Goal: Communication & Community: Participate in discussion

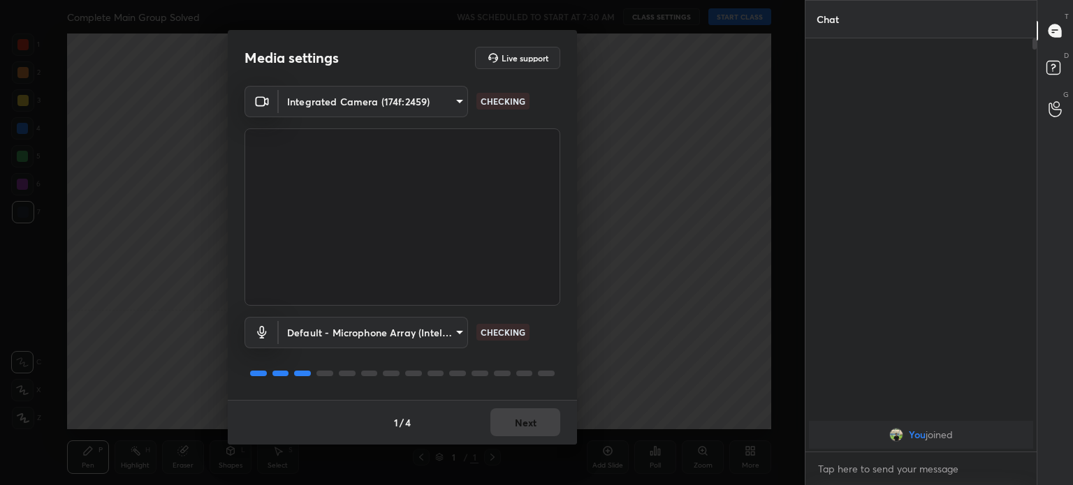
click at [397, 105] on body "1 2 3 4 5 6 7 C X Z C X Z E E Erase all H H Complete Main Group Solved WAS SCHE…" at bounding box center [536, 242] width 1073 height 485
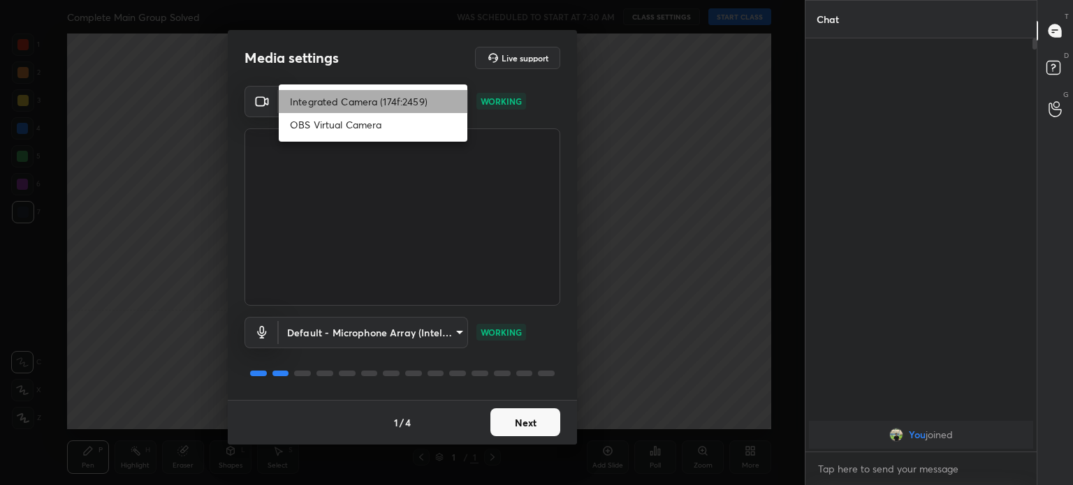
click at [402, 103] on li "Integrated Camera (174f:2459)" at bounding box center [373, 101] width 189 height 23
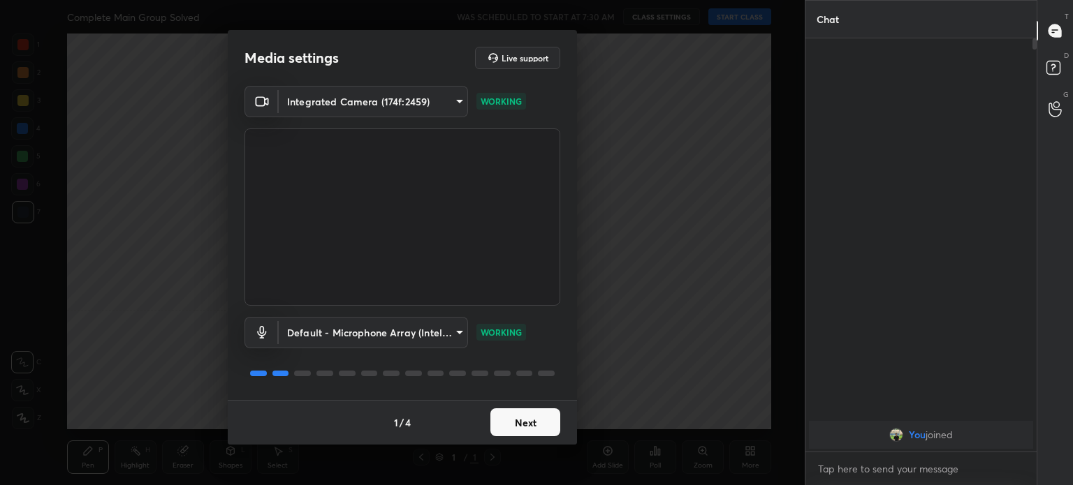
click at [519, 429] on button "Next" at bounding box center [525, 422] width 70 height 28
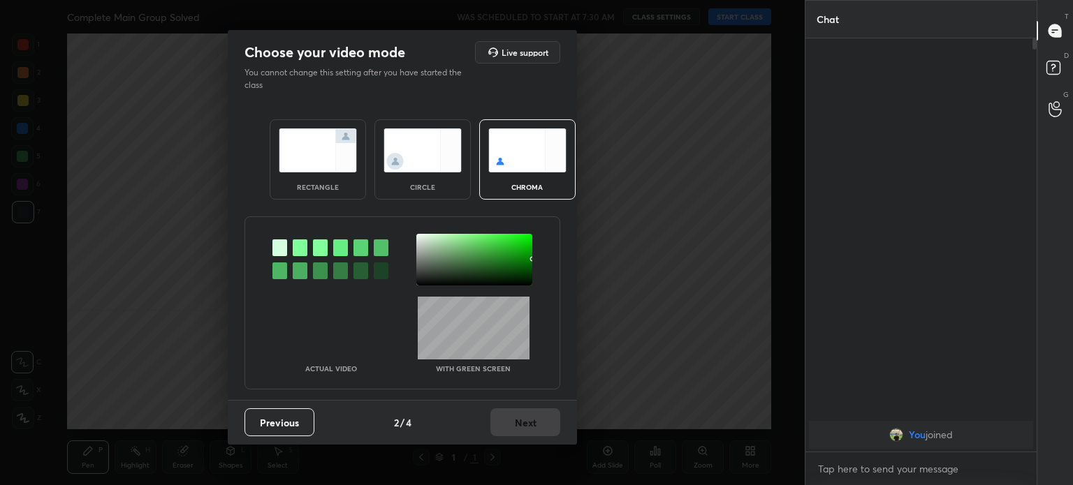
click at [425, 156] on img at bounding box center [422, 150] width 78 height 44
click at [427, 161] on img at bounding box center [422, 150] width 78 height 44
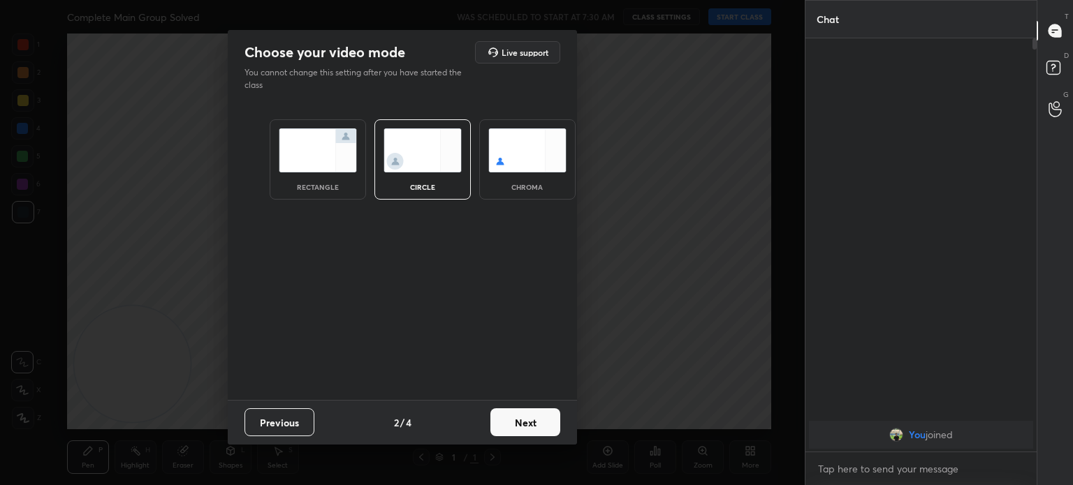
click at [520, 421] on button "Next" at bounding box center [525, 422] width 70 height 28
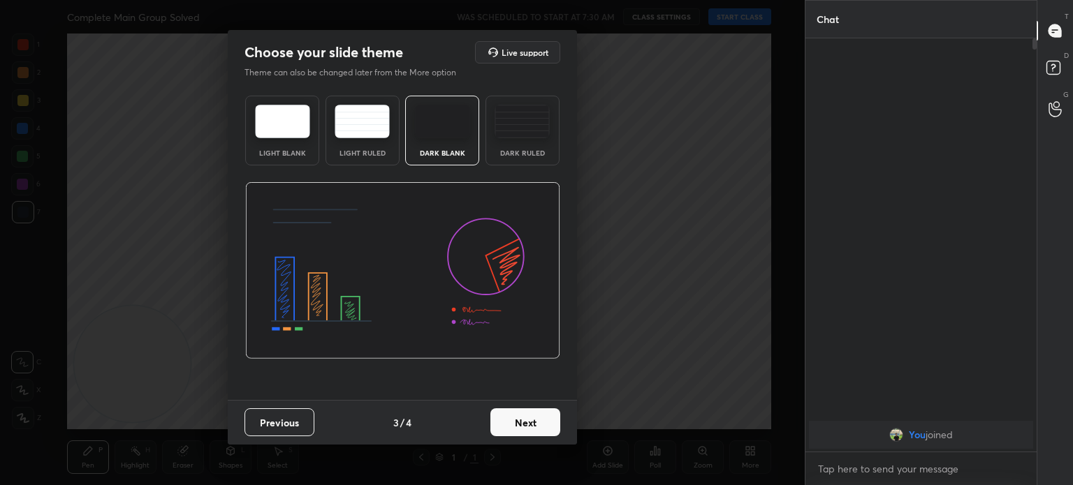
click at [524, 425] on button "Next" at bounding box center [525, 422] width 70 height 28
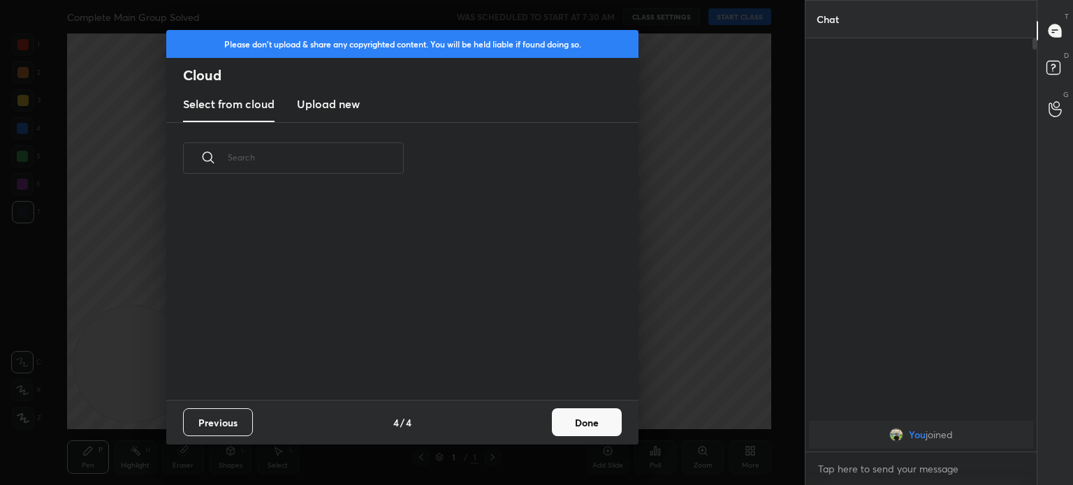
click at [561, 423] on button "Done" at bounding box center [587, 422] width 70 height 28
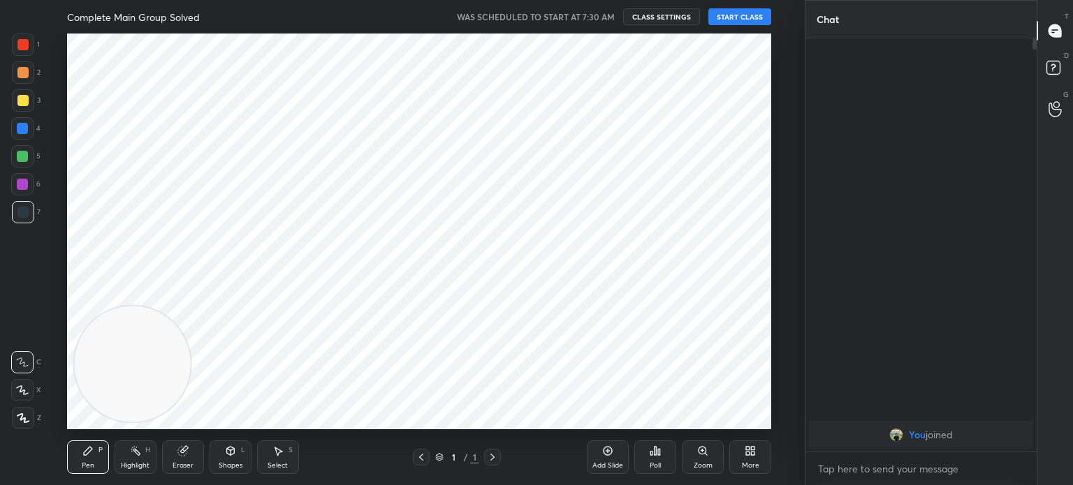
click at [750, 13] on button "START CLASS" at bounding box center [739, 16] width 63 height 17
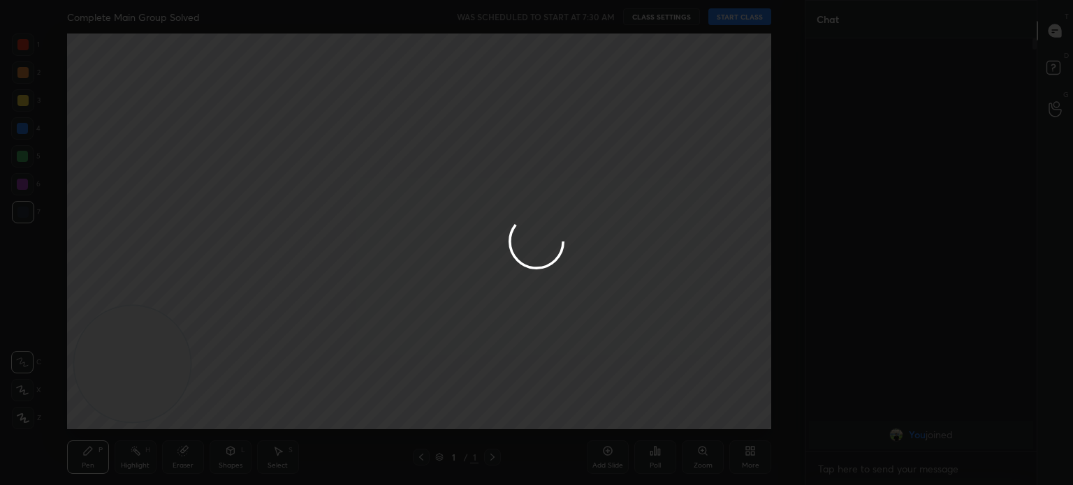
type textarea "x"
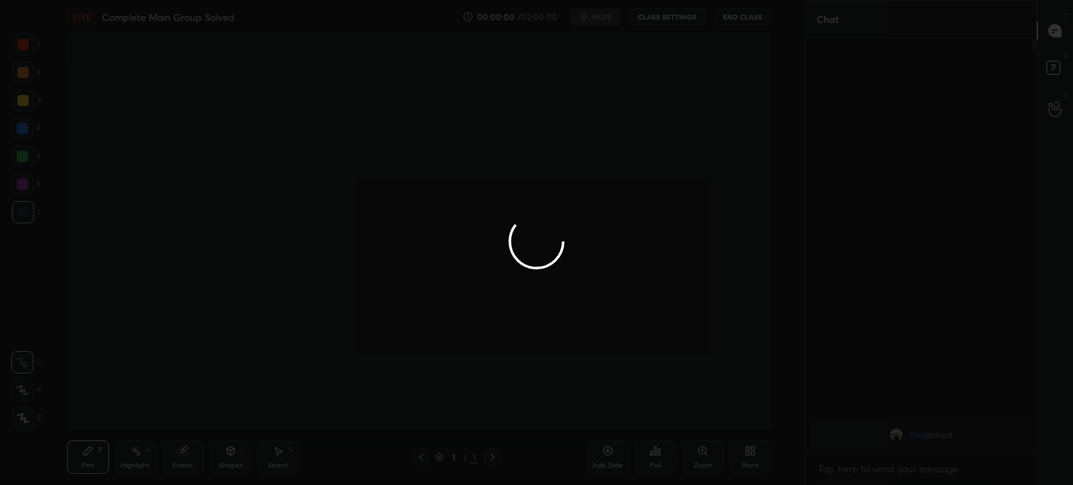
click at [22, 127] on div at bounding box center [536, 242] width 1073 height 485
click at [22, 125] on div at bounding box center [536, 242] width 1073 height 485
click at [21, 127] on div at bounding box center [536, 242] width 1073 height 485
click at [23, 135] on div at bounding box center [536, 242] width 1073 height 485
click at [22, 132] on div at bounding box center [536, 242] width 1073 height 485
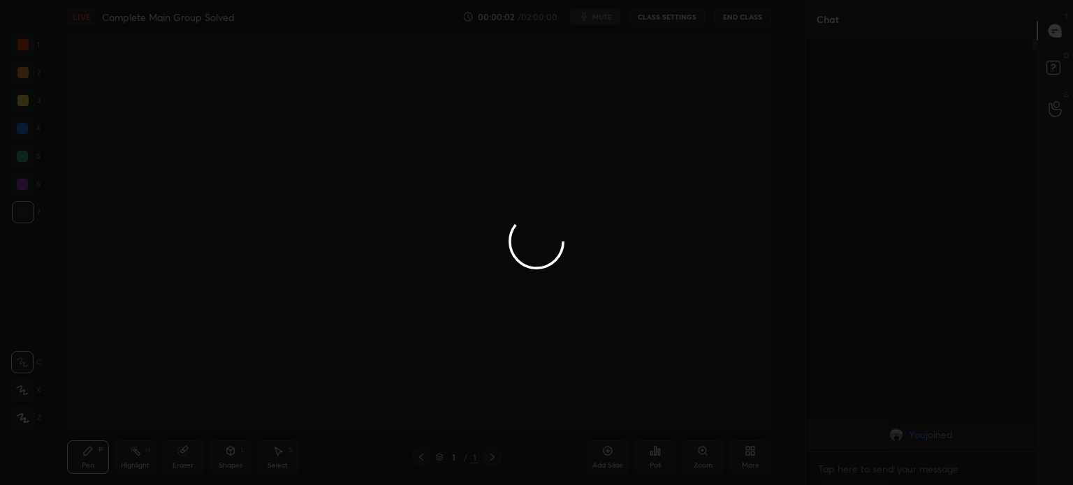
click at [24, 124] on div at bounding box center [536, 242] width 1073 height 485
click at [17, 127] on div at bounding box center [536, 242] width 1073 height 485
click at [3, 51] on div at bounding box center [536, 242] width 1073 height 485
click at [13, 51] on div at bounding box center [536, 242] width 1073 height 485
click at [25, 47] on div at bounding box center [536, 242] width 1073 height 485
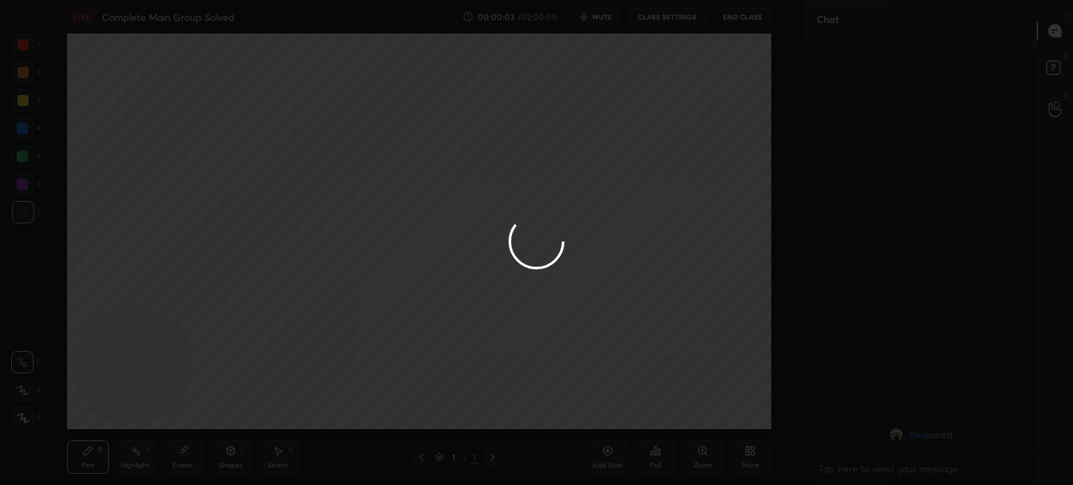
click at [28, 50] on div at bounding box center [536, 242] width 1073 height 485
click at [26, 51] on div at bounding box center [536, 242] width 1073 height 485
click at [23, 55] on div at bounding box center [536, 242] width 1073 height 485
click at [22, 54] on div at bounding box center [536, 242] width 1073 height 485
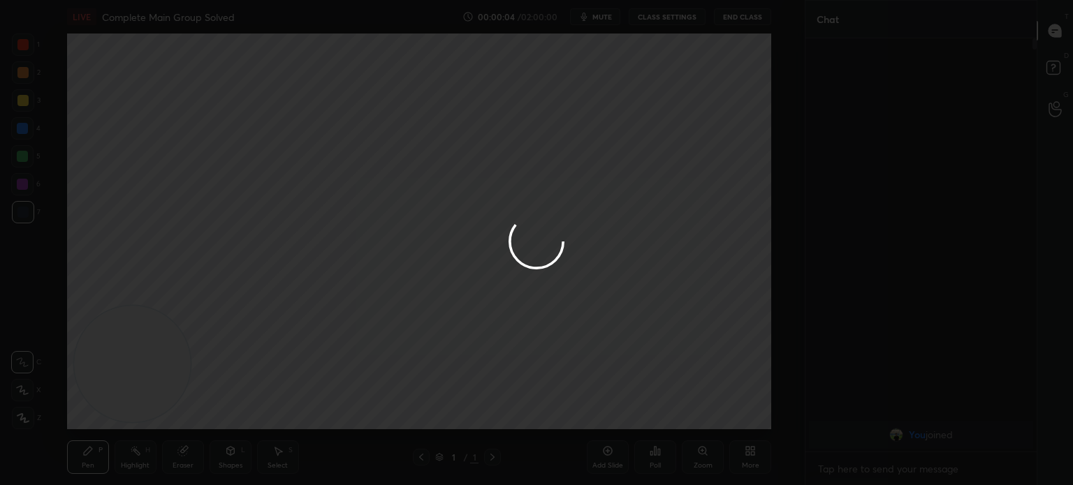
click at [22, 51] on div at bounding box center [536, 242] width 1073 height 485
click at [22, 52] on div at bounding box center [536, 242] width 1073 height 485
click at [22, 52] on div at bounding box center [23, 45] width 22 height 22
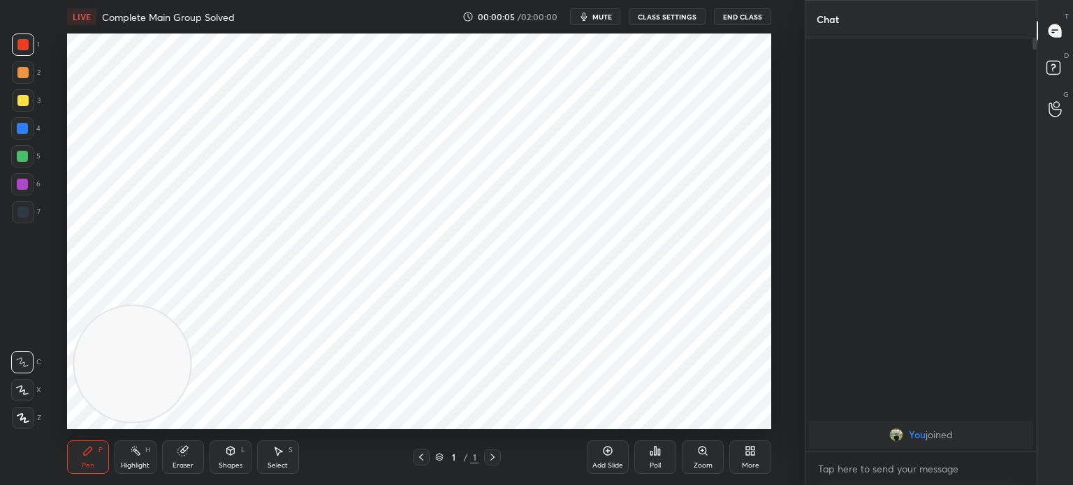
click at [22, 52] on div at bounding box center [23, 45] width 22 height 22
click at [22, 50] on div at bounding box center [22, 44] width 11 height 11
click at [20, 49] on div at bounding box center [22, 44] width 11 height 11
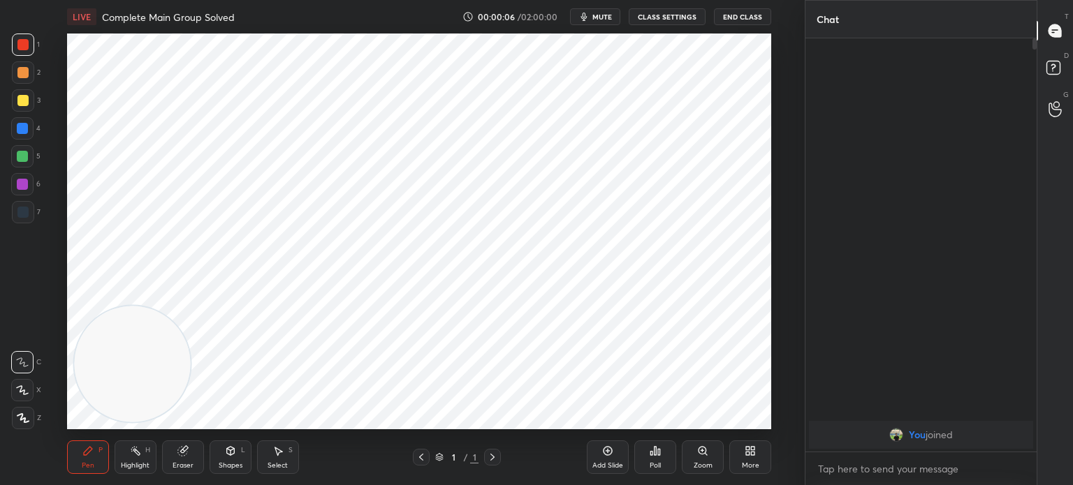
click at [18, 421] on icon at bounding box center [23, 418] width 13 height 10
click at [18, 418] on icon at bounding box center [23, 418] width 13 height 10
click at [20, 45] on div at bounding box center [22, 44] width 11 height 11
click at [20, 46] on div at bounding box center [22, 44] width 11 height 11
click at [22, 46] on div at bounding box center [22, 44] width 11 height 11
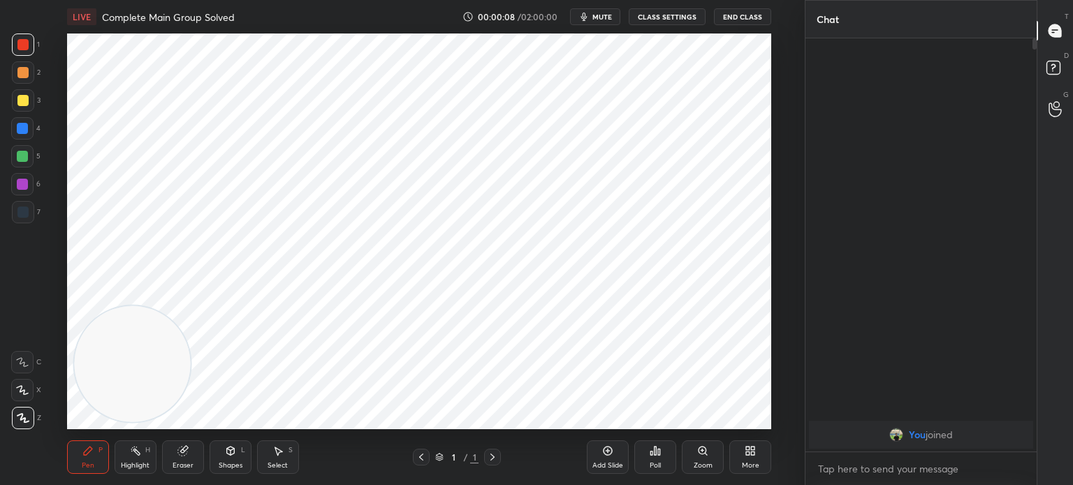
click at [24, 49] on div at bounding box center [22, 44] width 11 height 11
click at [18, 424] on div at bounding box center [23, 418] width 22 height 22
click at [27, 408] on div at bounding box center [23, 418] width 22 height 22
click at [22, 214] on div at bounding box center [22, 212] width 11 height 11
click at [21, 208] on div at bounding box center [22, 212] width 11 height 11
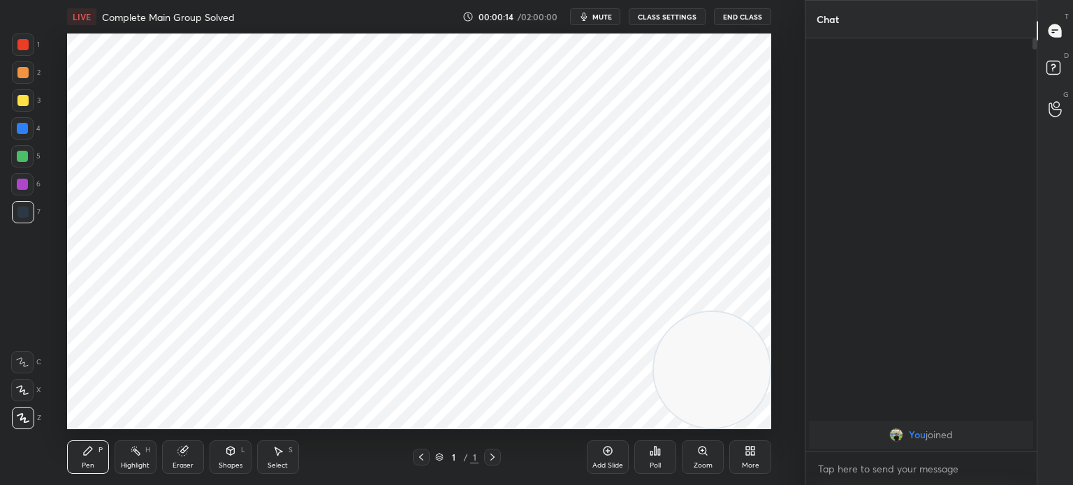
click at [16, 161] on div at bounding box center [22, 156] width 22 height 22
click at [20, 159] on div at bounding box center [22, 156] width 11 height 11
click at [22, 136] on div at bounding box center [22, 128] width 22 height 22
click at [24, 135] on div at bounding box center [22, 128] width 22 height 22
click at [749, 446] on icon at bounding box center [749, 450] width 11 height 11
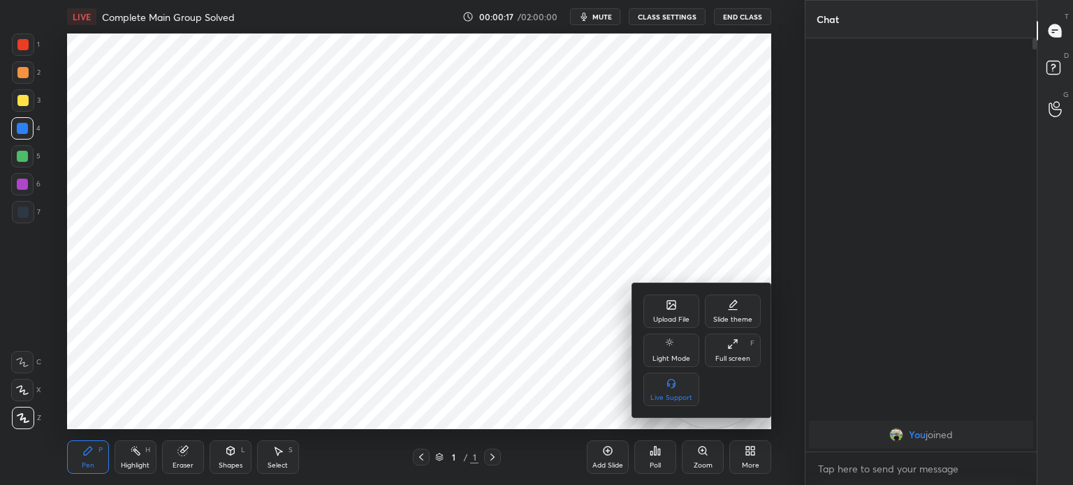
click at [670, 309] on icon at bounding box center [671, 305] width 8 height 8
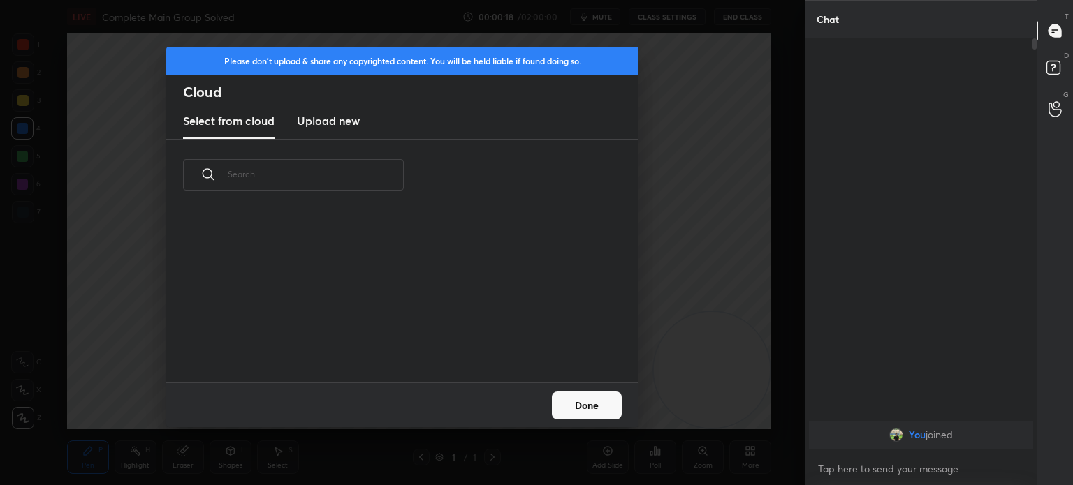
scroll to position [172, 448]
click at [314, 119] on h3 "Upload new" at bounding box center [328, 120] width 63 height 17
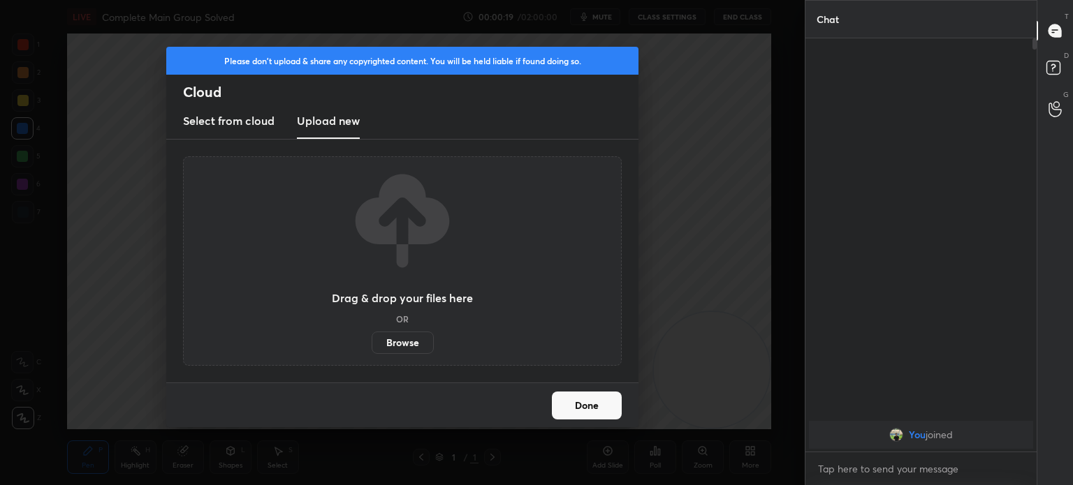
click at [397, 351] on label "Browse" at bounding box center [402, 343] width 62 height 22
click at [371, 351] on input "Browse" at bounding box center [371, 343] width 0 height 22
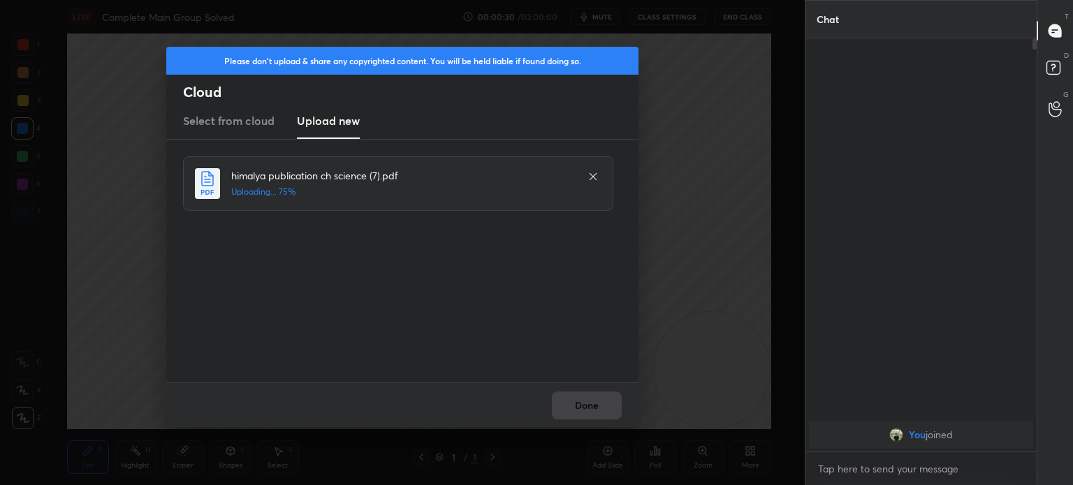
click at [603, 415] on div "Done" at bounding box center [402, 405] width 472 height 45
click at [605, 415] on div "Done" at bounding box center [402, 405] width 472 height 45
click at [600, 413] on div "Done" at bounding box center [402, 405] width 472 height 45
click at [600, 411] on div "Done" at bounding box center [402, 405] width 472 height 45
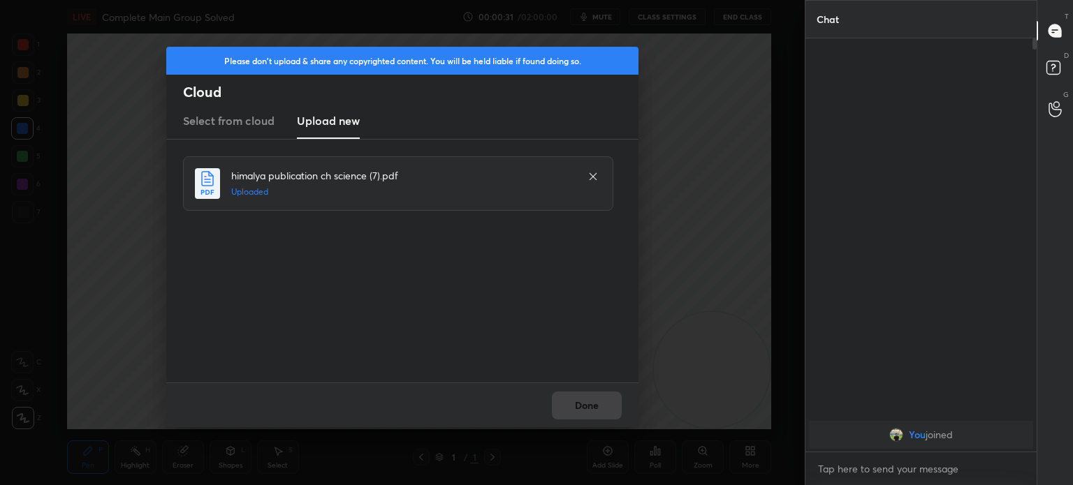
click at [600, 411] on div "Done" at bounding box center [402, 405] width 472 height 45
click at [597, 410] on button "Done" at bounding box center [587, 406] width 70 height 28
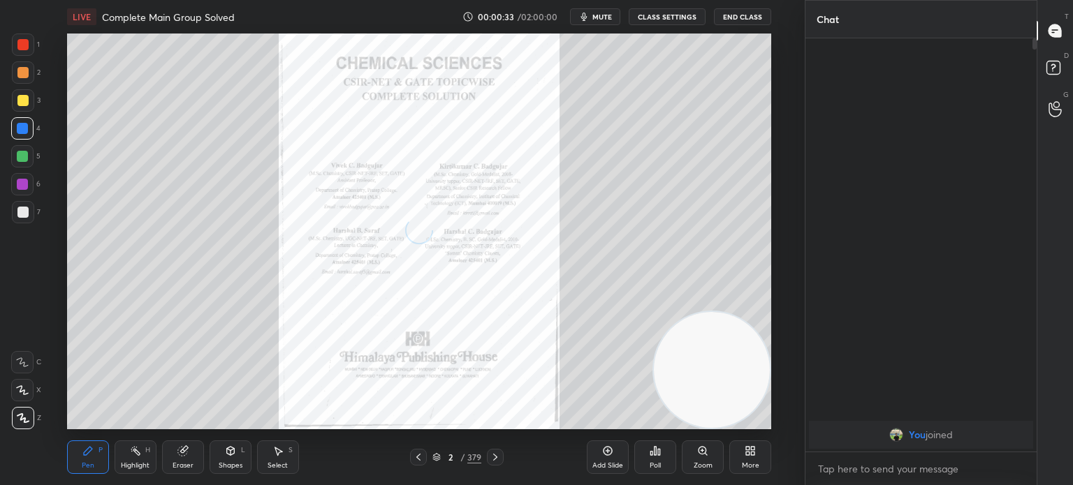
click at [494, 455] on icon at bounding box center [494, 457] width 11 height 11
click at [499, 457] on icon at bounding box center [494, 457] width 11 height 11
click at [500, 458] on icon at bounding box center [494, 457] width 11 height 11
click at [497, 460] on icon at bounding box center [494, 457] width 11 height 11
click at [495, 460] on icon at bounding box center [494, 457] width 11 height 11
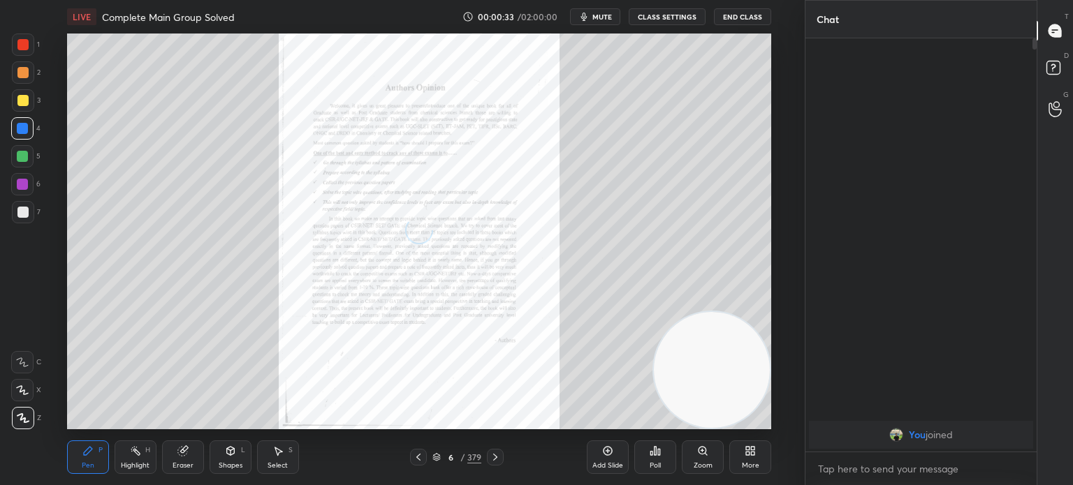
click at [494, 461] on icon at bounding box center [494, 457] width 11 height 11
click at [494, 460] on icon at bounding box center [495, 457] width 4 height 7
click at [494, 459] on icon at bounding box center [495, 457] width 4 height 7
click at [495, 459] on icon at bounding box center [495, 457] width 4 height 7
click at [497, 459] on icon at bounding box center [494, 457] width 11 height 11
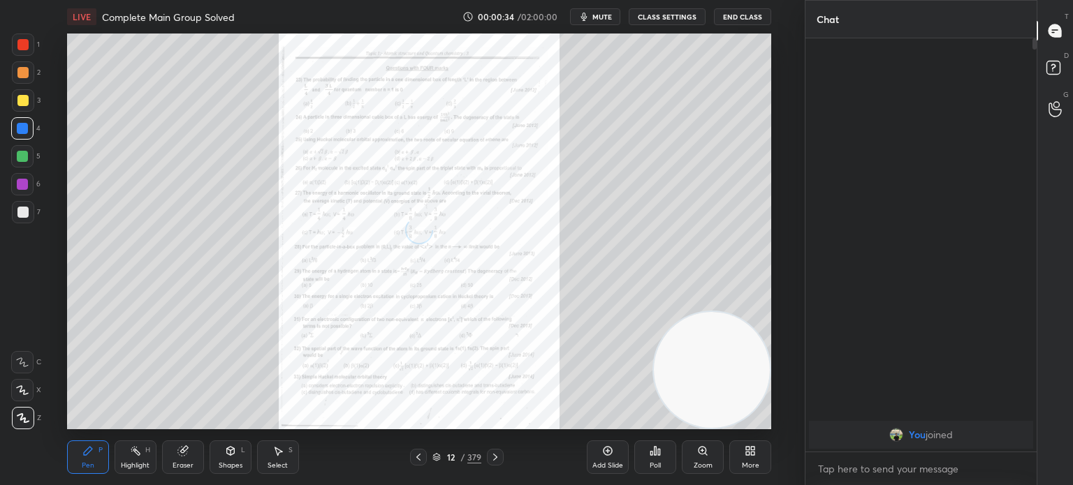
click at [497, 459] on icon at bounding box center [494, 457] width 11 height 11
click at [433, 457] on icon at bounding box center [436, 457] width 8 height 8
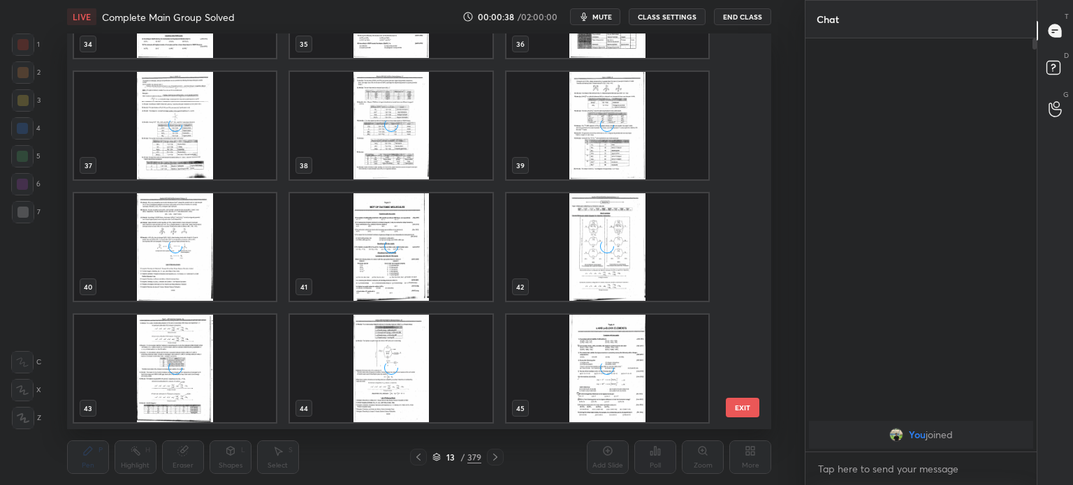
scroll to position [1424, 0]
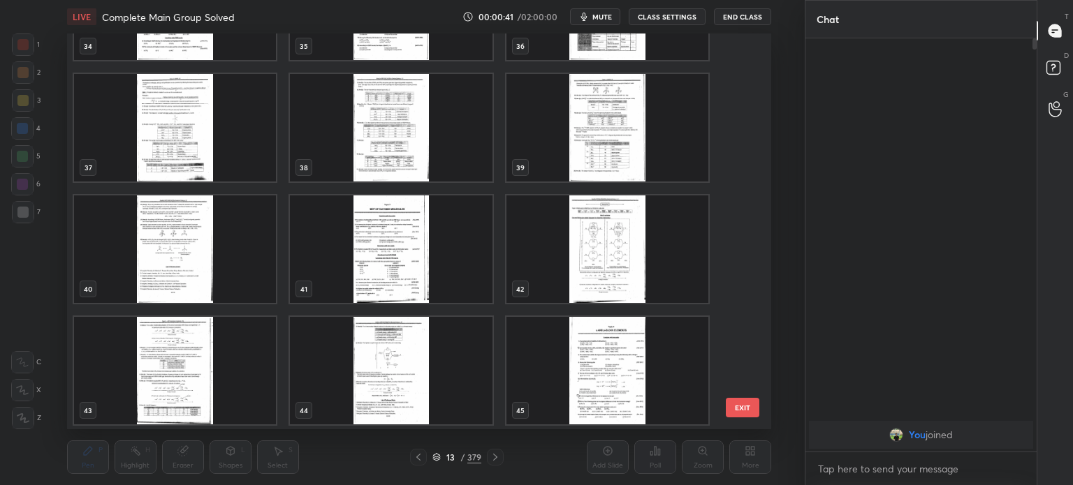
click at [374, 133] on img "grid" at bounding box center [391, 128] width 202 height 108
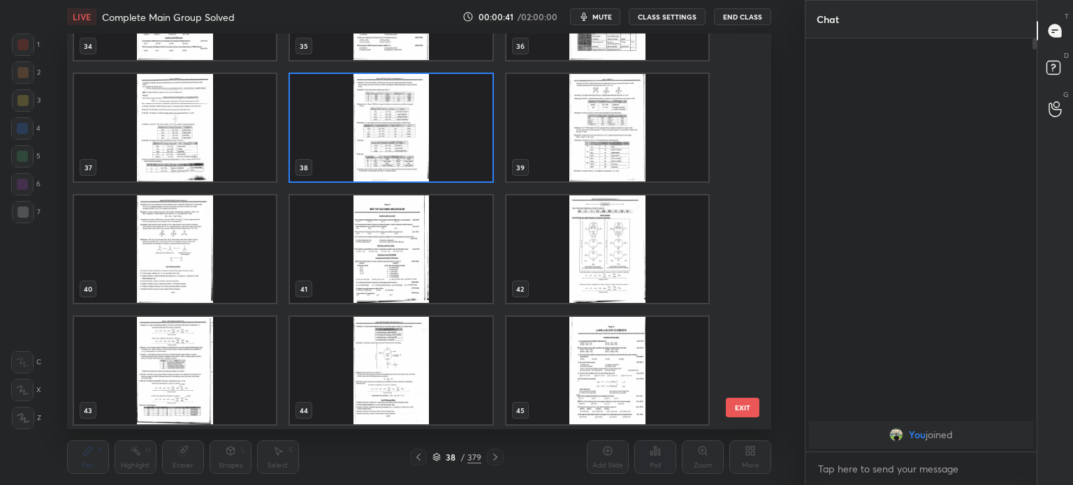
click at [374, 135] on img "grid" at bounding box center [391, 128] width 202 height 108
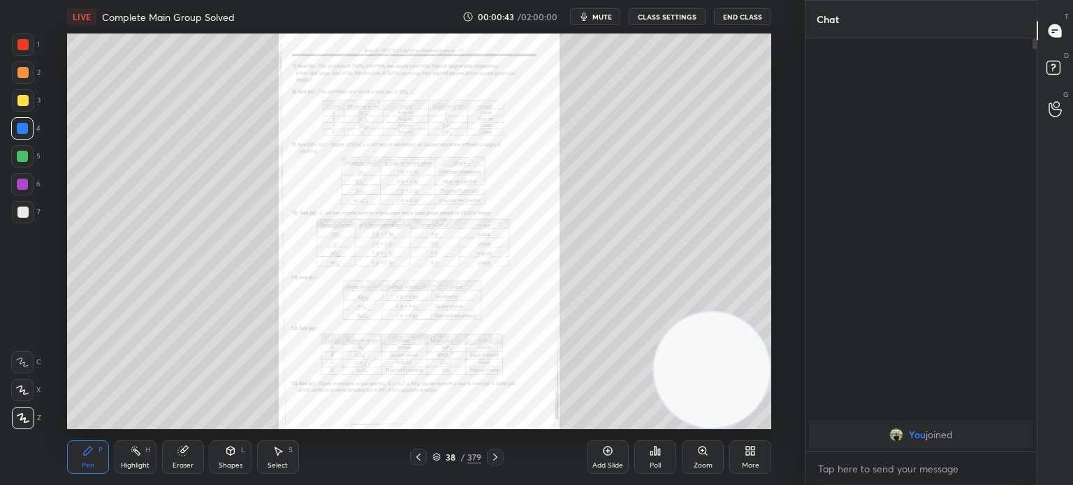
click at [489, 462] on div at bounding box center [495, 457] width 17 height 17
click at [489, 461] on icon at bounding box center [494, 457] width 11 height 11
click at [491, 461] on icon at bounding box center [494, 457] width 11 height 11
click at [492, 460] on icon at bounding box center [494, 457] width 11 height 11
click at [494, 458] on icon at bounding box center [494, 457] width 11 height 11
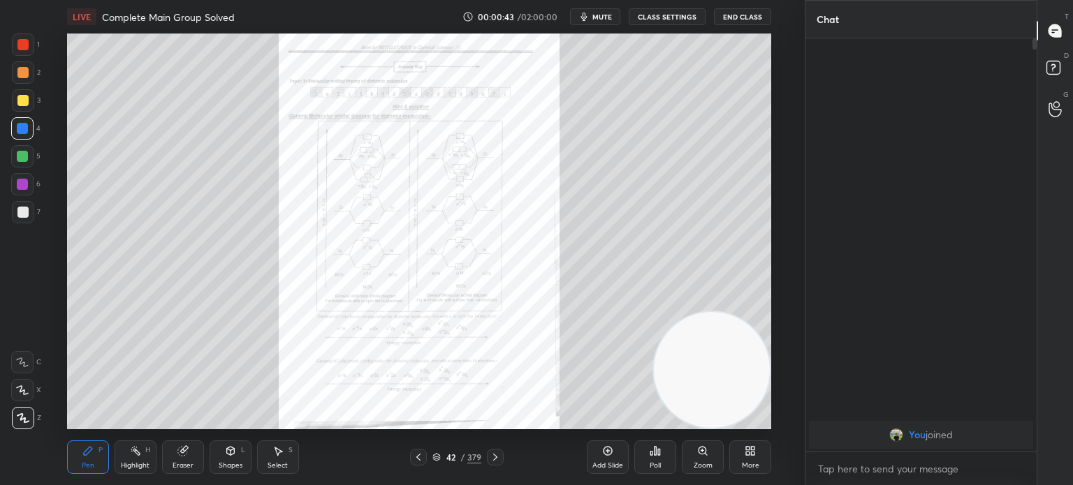
click at [494, 458] on icon at bounding box center [494, 457] width 11 height 11
click at [489, 455] on icon at bounding box center [494, 457] width 11 height 11
click at [491, 455] on icon at bounding box center [494, 457] width 11 height 11
click at [492, 455] on icon at bounding box center [494, 457] width 11 height 11
click at [422, 455] on icon at bounding box center [418, 457] width 11 height 11
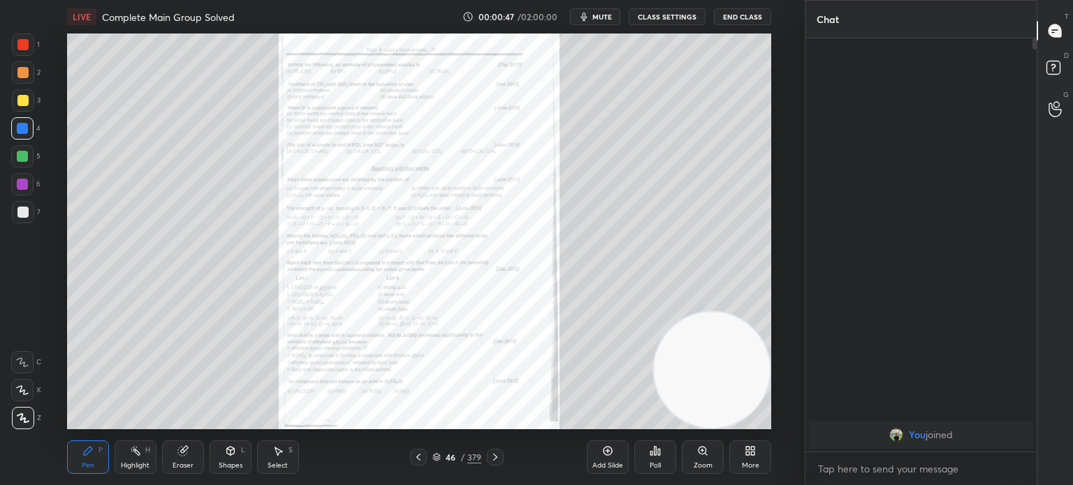
click at [420, 456] on icon at bounding box center [418, 457] width 11 height 11
click at [694, 459] on div "Zoom" at bounding box center [702, 458] width 42 height 34
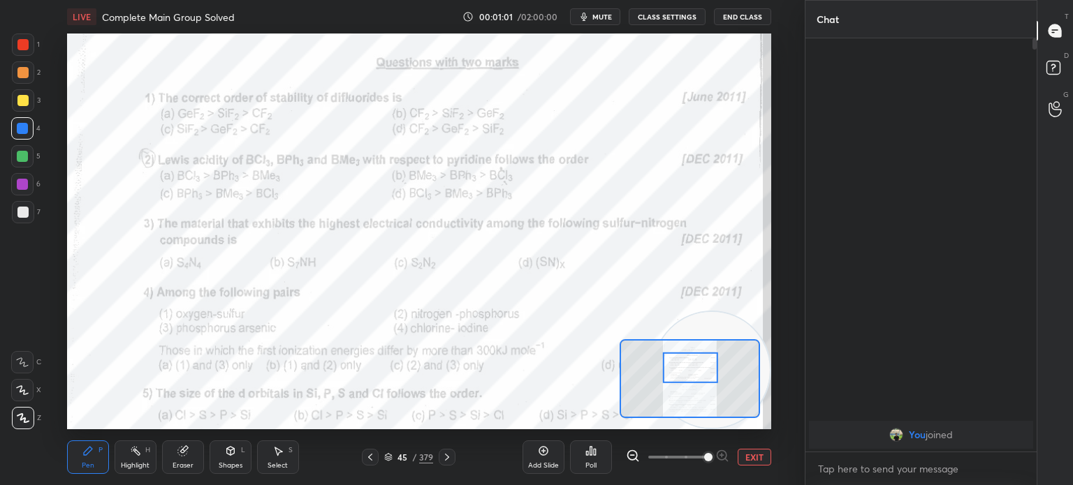
click at [24, 51] on div at bounding box center [23, 45] width 22 height 22
click at [24, 50] on div at bounding box center [22, 44] width 11 height 11
click at [82, 454] on icon at bounding box center [87, 450] width 11 height 11
click at [75, 452] on div "Pen P" at bounding box center [88, 458] width 42 height 34
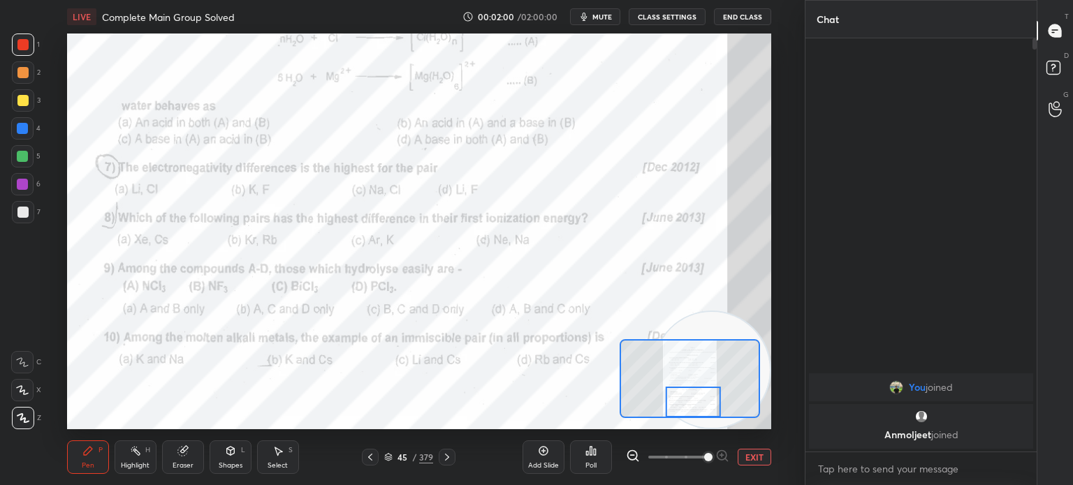
click at [452, 462] on div at bounding box center [446, 457] width 17 height 17
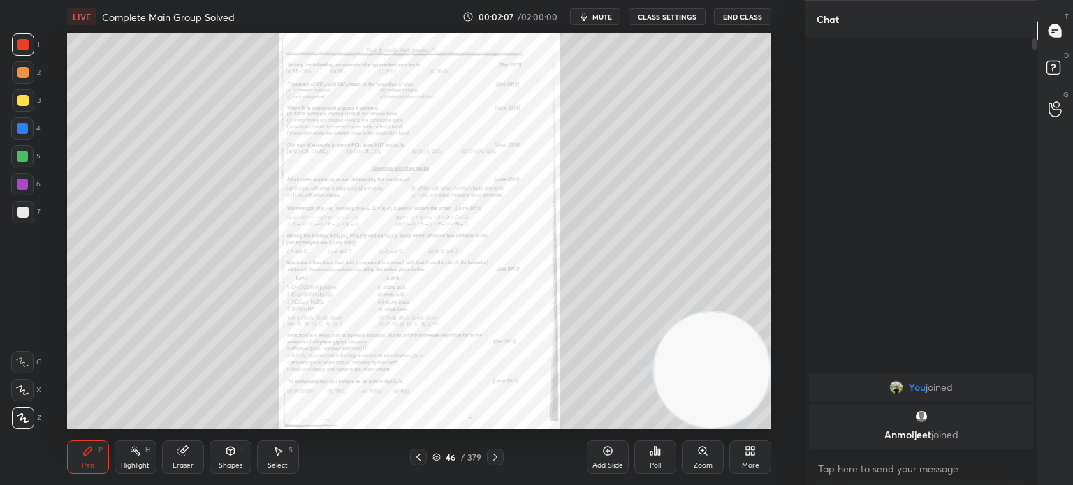
click at [700, 454] on icon at bounding box center [702, 451] width 8 height 8
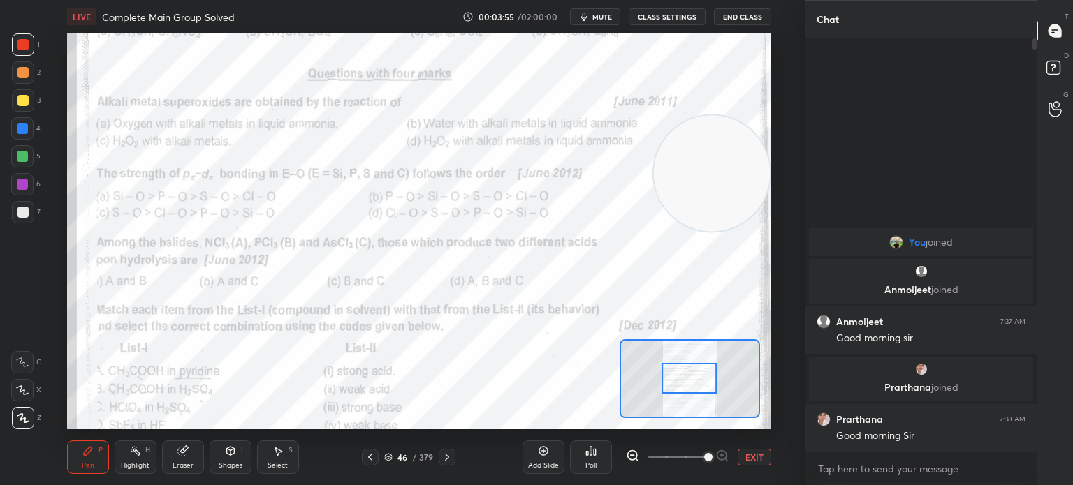
click at [600, 462] on div "Poll" at bounding box center [591, 458] width 42 height 34
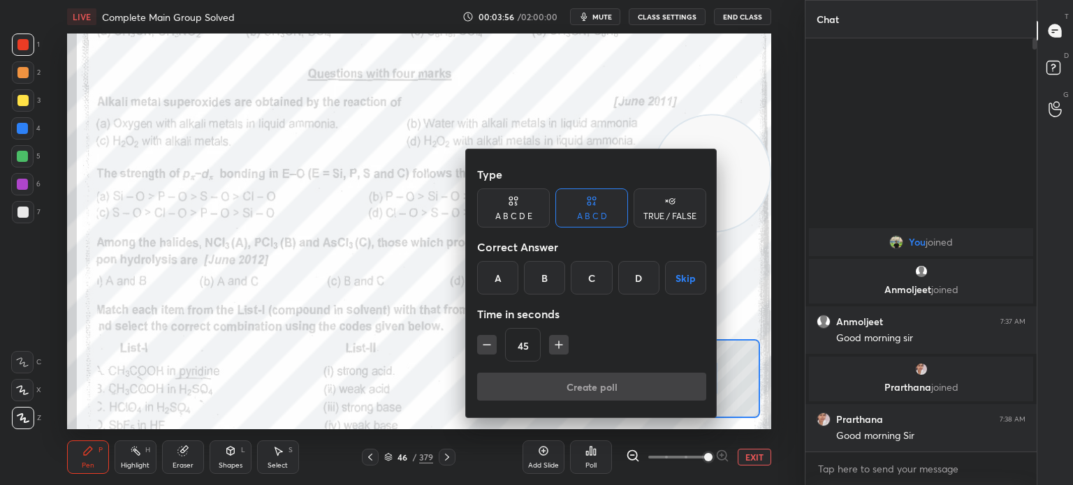
click at [494, 283] on div "A" at bounding box center [497, 278] width 41 height 34
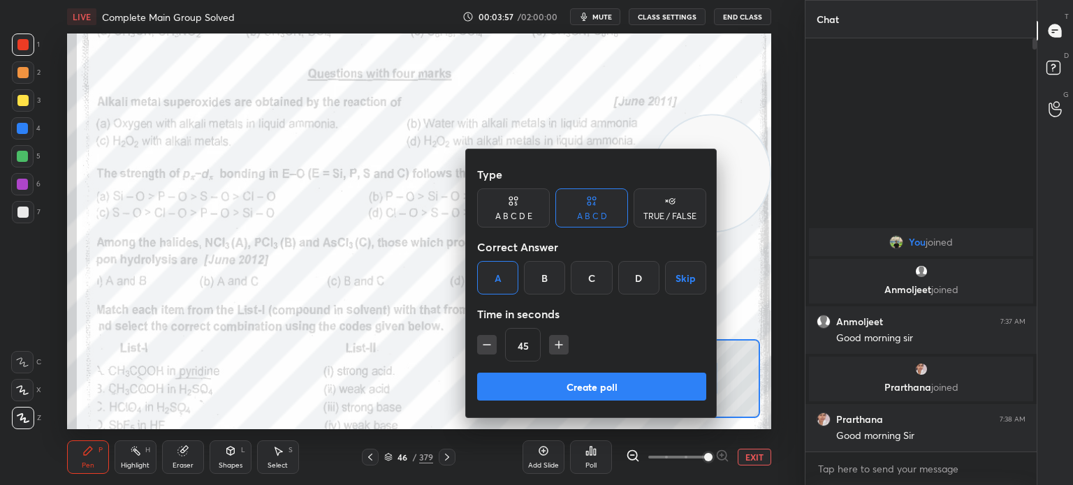
click at [567, 346] on div "45" at bounding box center [591, 345] width 229 height 34
click at [555, 345] on icon "button" at bounding box center [558, 345] width 7 height 0
type input "60"
click at [554, 398] on button "Create poll" at bounding box center [591, 387] width 229 height 28
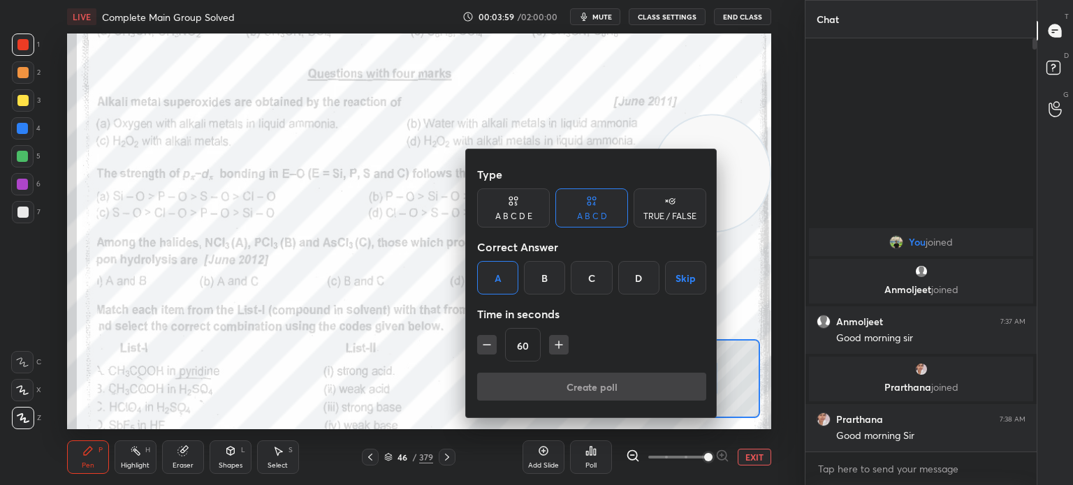
type textarea "x"
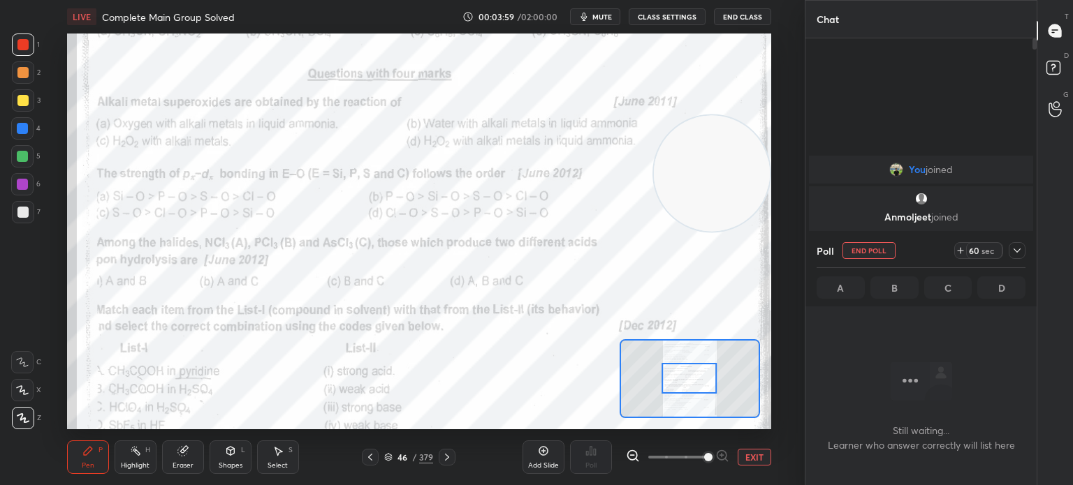
scroll to position [3, 4]
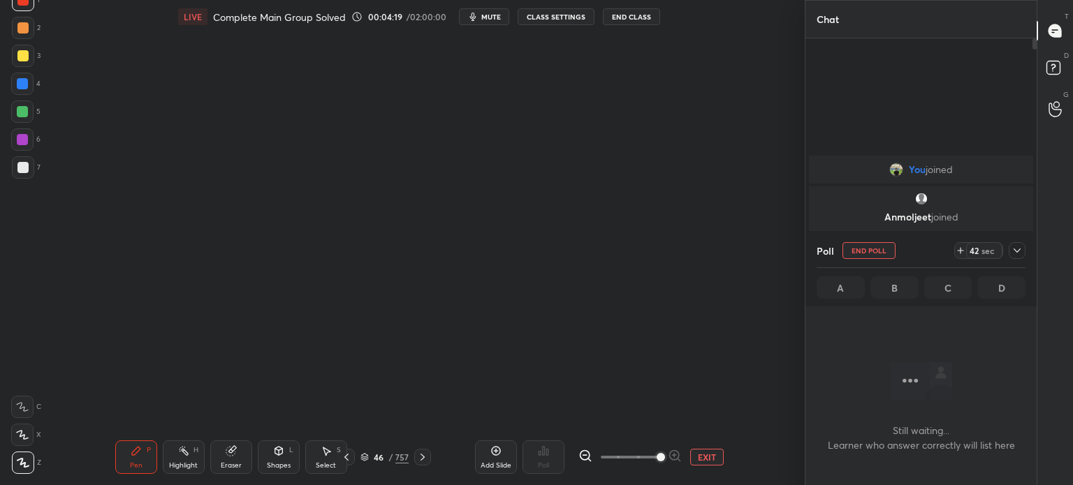
scroll to position [3, 4]
type textarea "x"
click at [360, 458] on div "46 / 757" at bounding box center [384, 457] width 93 height 17
click at [349, 455] on icon at bounding box center [346, 457] width 11 height 11
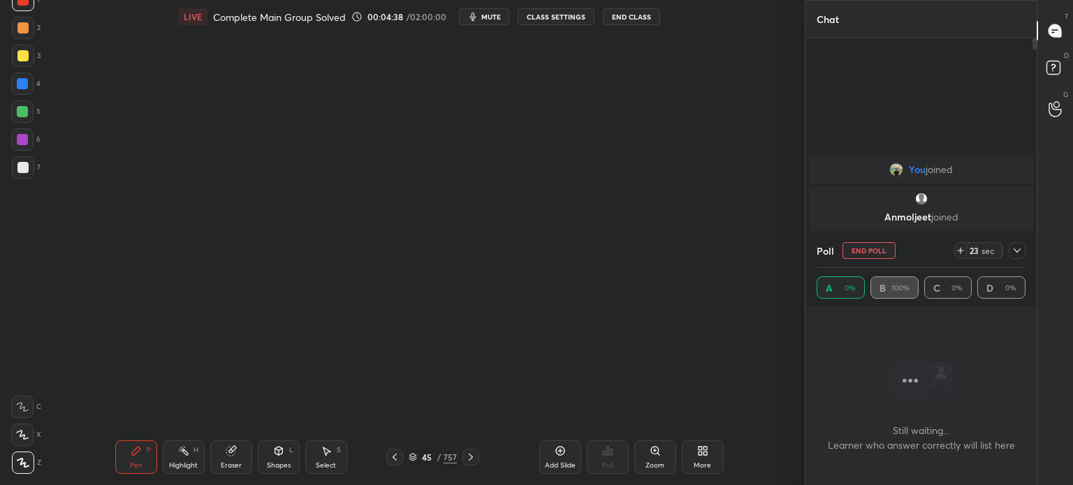
click at [344, 457] on div "Select S" at bounding box center [326, 458] width 42 height 34
click at [140, 458] on div "Pen P" at bounding box center [136, 458] width 42 height 34
click at [137, 454] on icon at bounding box center [136, 450] width 11 height 11
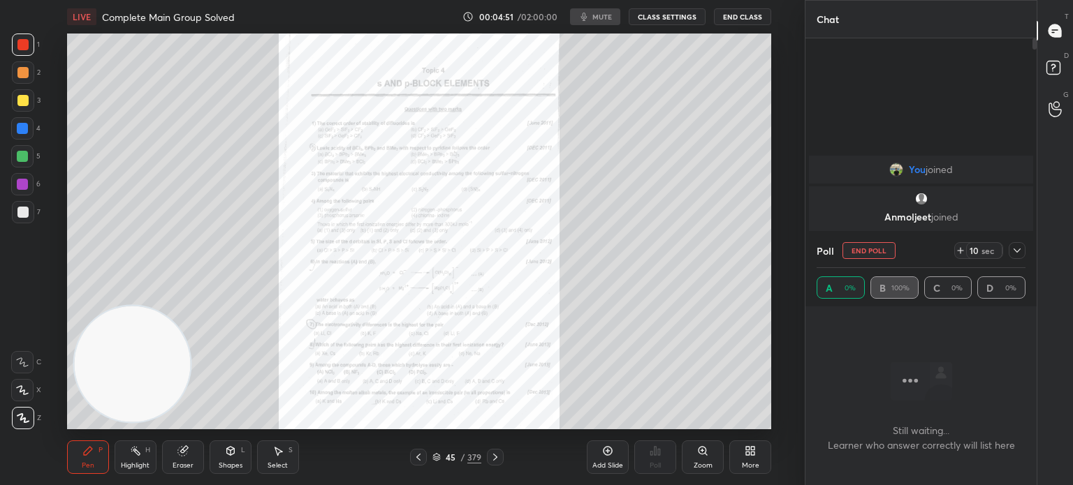
scroll to position [69428, 69076]
click at [494, 455] on icon at bounding box center [495, 457] width 4 height 7
click at [499, 455] on icon at bounding box center [494, 457] width 11 height 11
click at [698, 455] on icon at bounding box center [702, 450] width 11 height 11
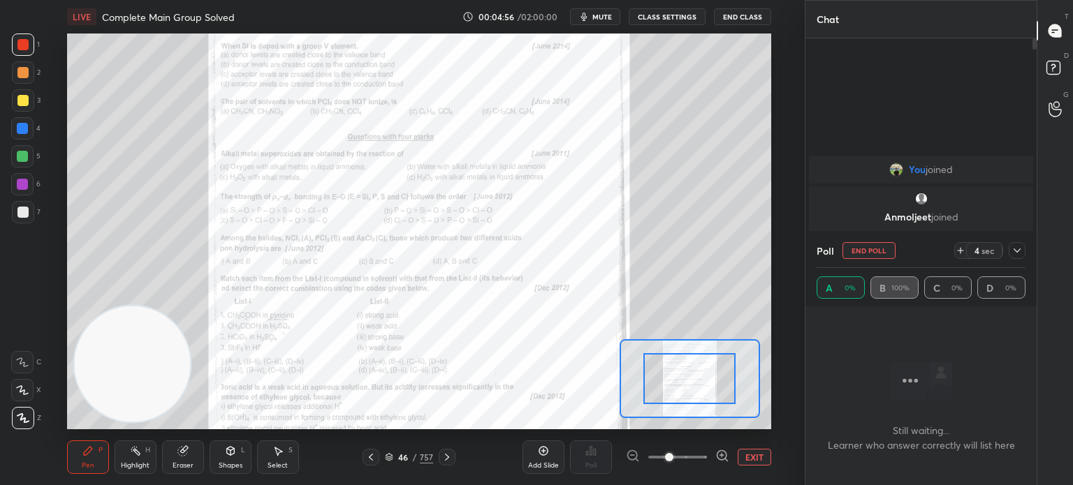
click at [673, 457] on span at bounding box center [669, 457] width 8 height 8
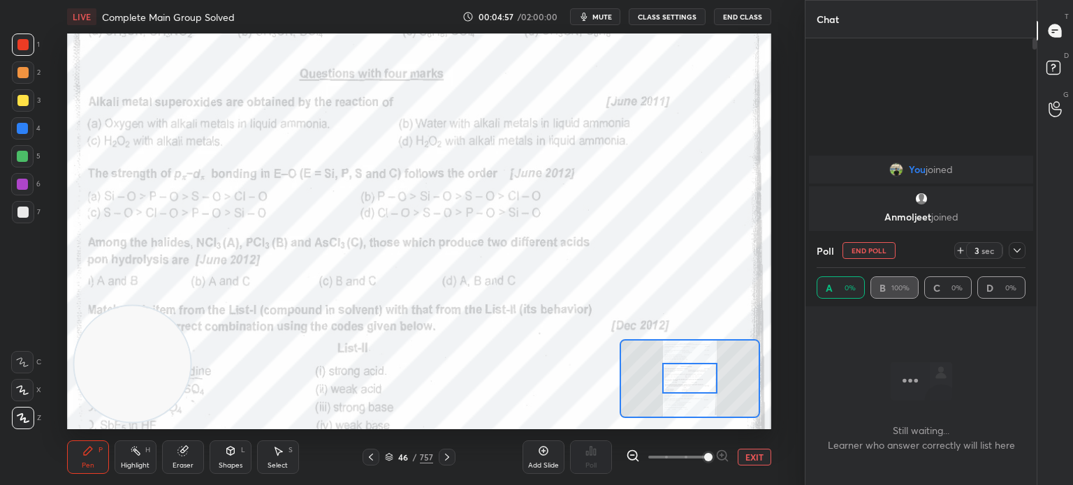
click at [690, 374] on div at bounding box center [689, 378] width 55 height 31
click at [26, 50] on div at bounding box center [23, 45] width 22 height 22
click at [29, 50] on div at bounding box center [23, 45] width 22 height 22
click at [24, 189] on div at bounding box center [22, 184] width 11 height 11
click at [22, 191] on div at bounding box center [22, 184] width 22 height 22
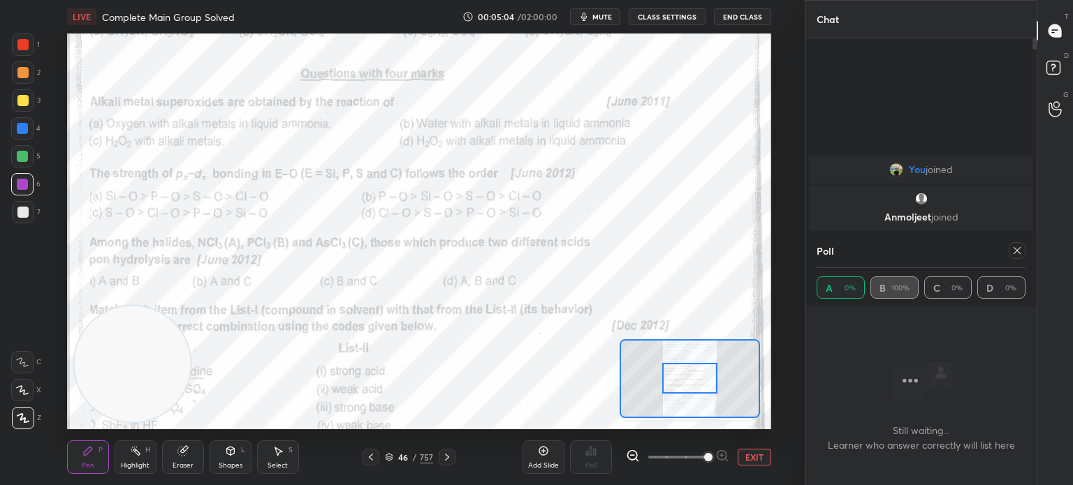
click at [18, 388] on icon at bounding box center [22, 390] width 13 height 10
click at [20, 390] on icon at bounding box center [22, 390] width 13 height 10
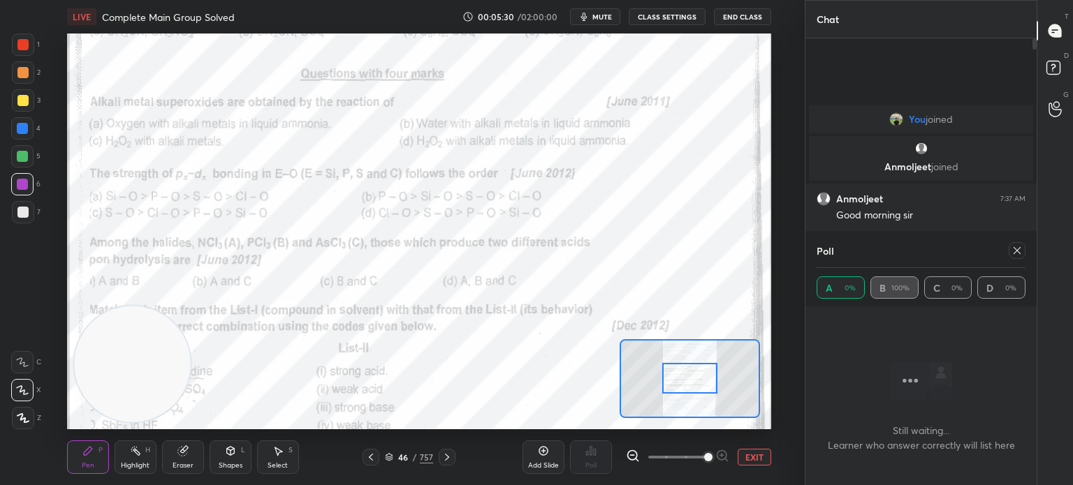
click at [1019, 251] on icon at bounding box center [1016, 250] width 11 height 11
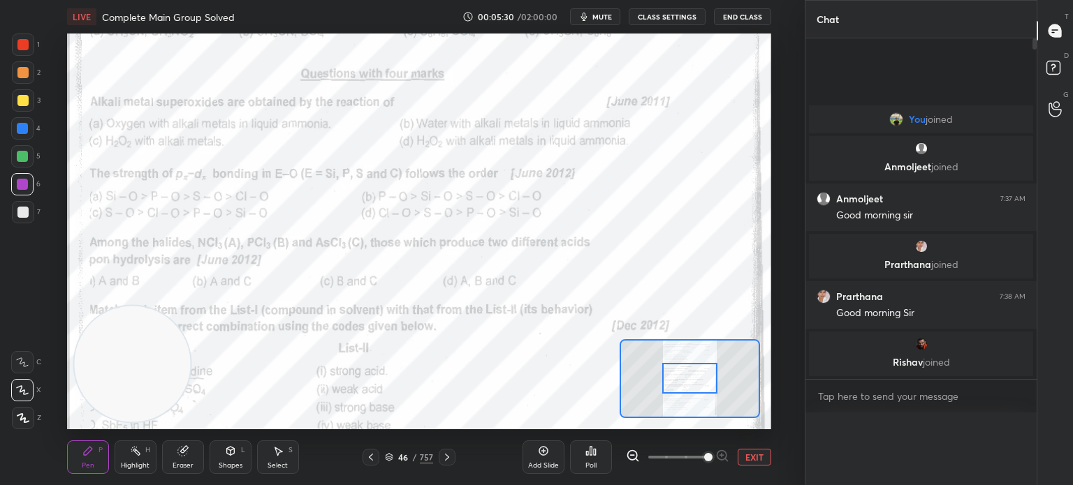
scroll to position [0, 0]
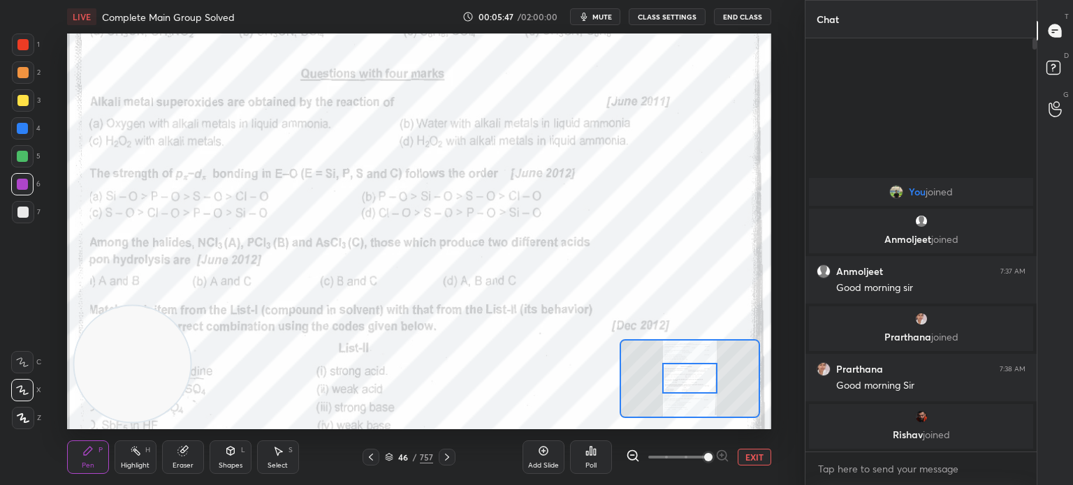
click at [29, 45] on div at bounding box center [23, 45] width 22 height 22
click at [28, 50] on div at bounding box center [22, 44] width 11 height 11
click at [601, 461] on div "Poll" at bounding box center [591, 458] width 42 height 34
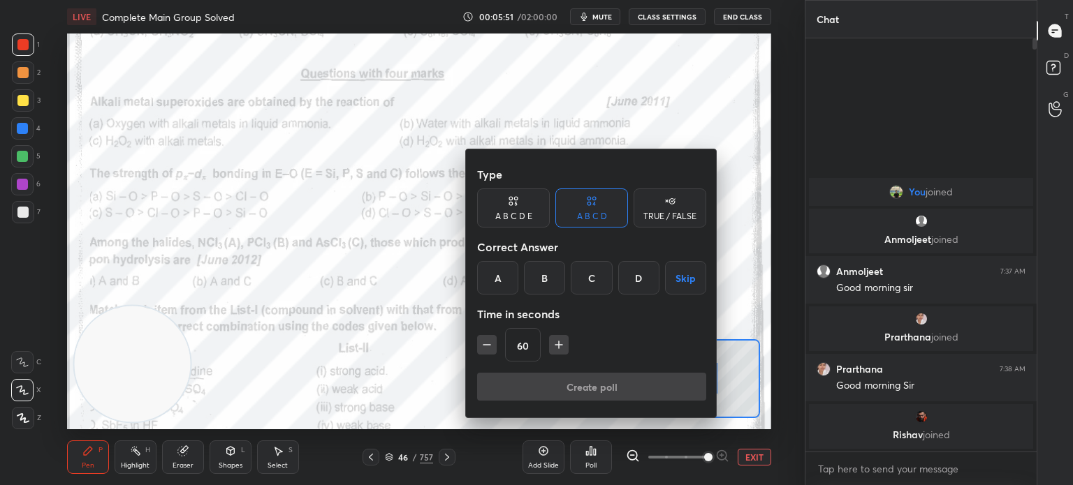
click at [642, 265] on div "D" at bounding box center [638, 278] width 41 height 34
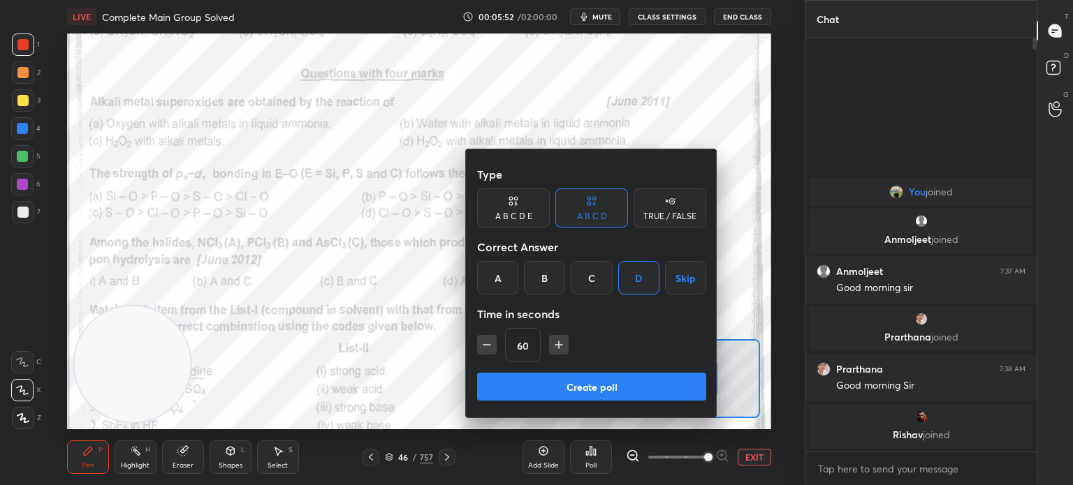
click at [561, 388] on button "Create poll" at bounding box center [591, 387] width 229 height 28
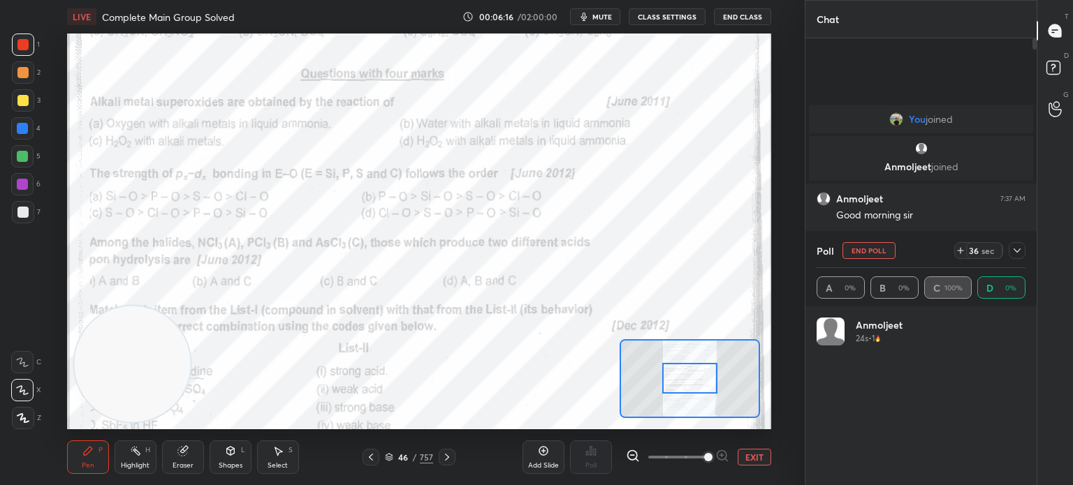
scroll to position [163, 205]
click at [182, 456] on icon at bounding box center [181, 451] width 9 height 9
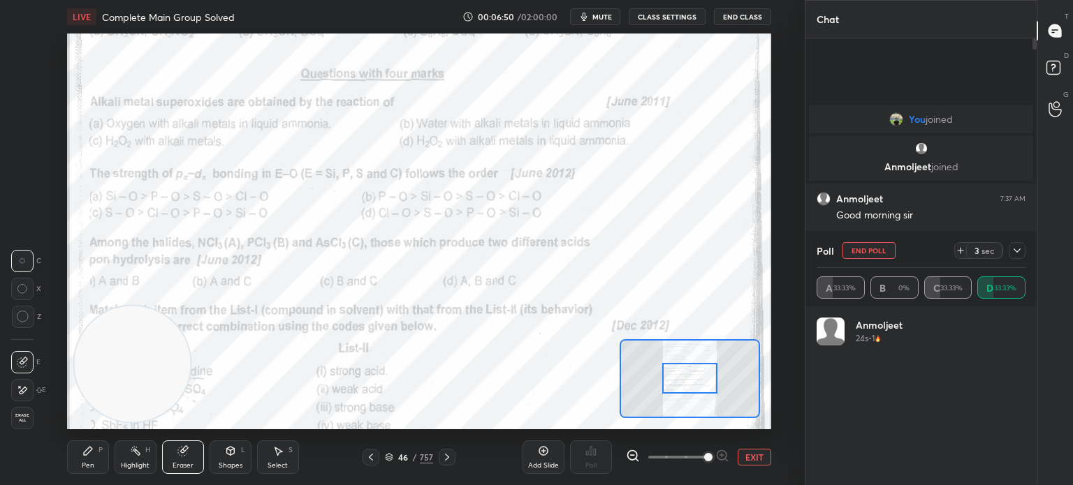
click at [179, 453] on icon at bounding box center [181, 451] width 9 height 9
click at [8, 416] on div "1 2 3 4 5 6 7 C X Z C X Z E E Erase all H H" at bounding box center [22, 232] width 45 height 396
click at [16, 414] on span "Erase all" at bounding box center [22, 418] width 21 height 10
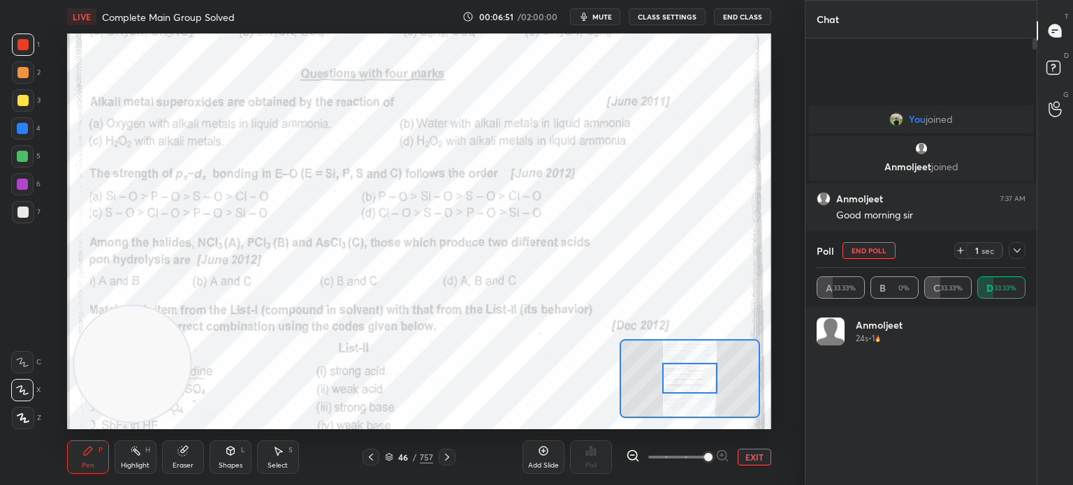
click at [89, 463] on div "Pen" at bounding box center [88, 465] width 13 height 7
click at [15, 126] on div at bounding box center [22, 128] width 22 height 22
click at [24, 131] on div at bounding box center [22, 128] width 11 height 11
click at [1018, 251] on icon at bounding box center [1016, 250] width 11 height 11
type textarea "x"
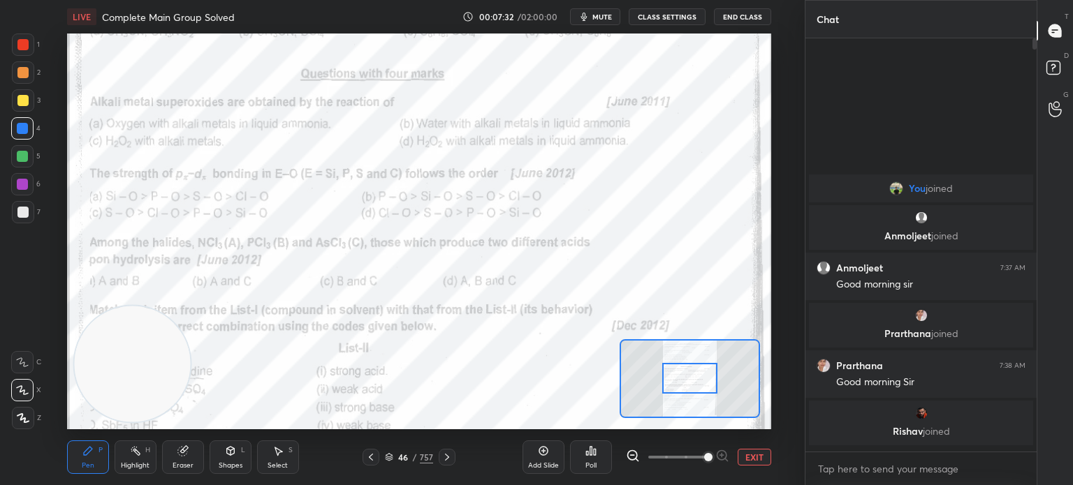
scroll to position [291, 227]
click at [20, 54] on div at bounding box center [23, 45] width 22 height 22
click at [27, 49] on div at bounding box center [22, 44] width 11 height 11
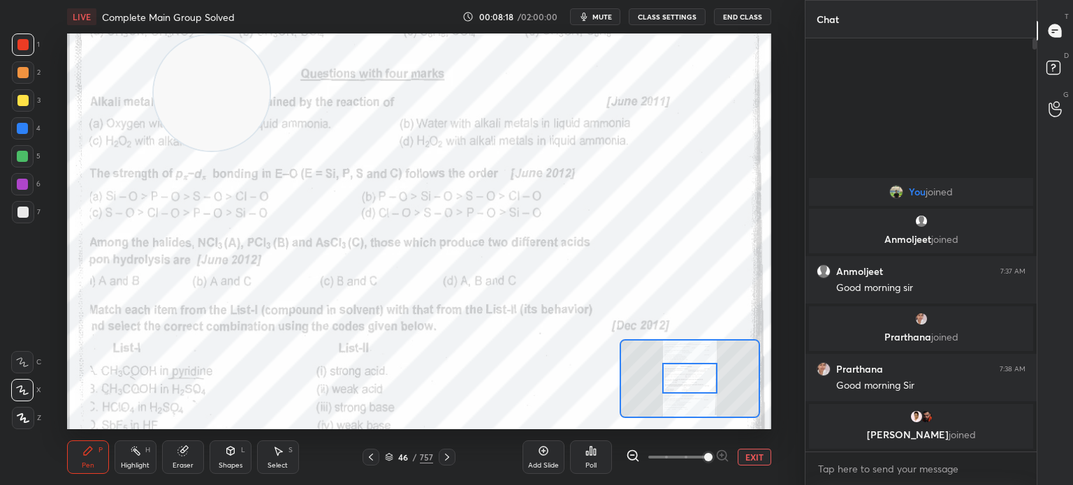
click at [602, 459] on div "Poll" at bounding box center [591, 458] width 42 height 34
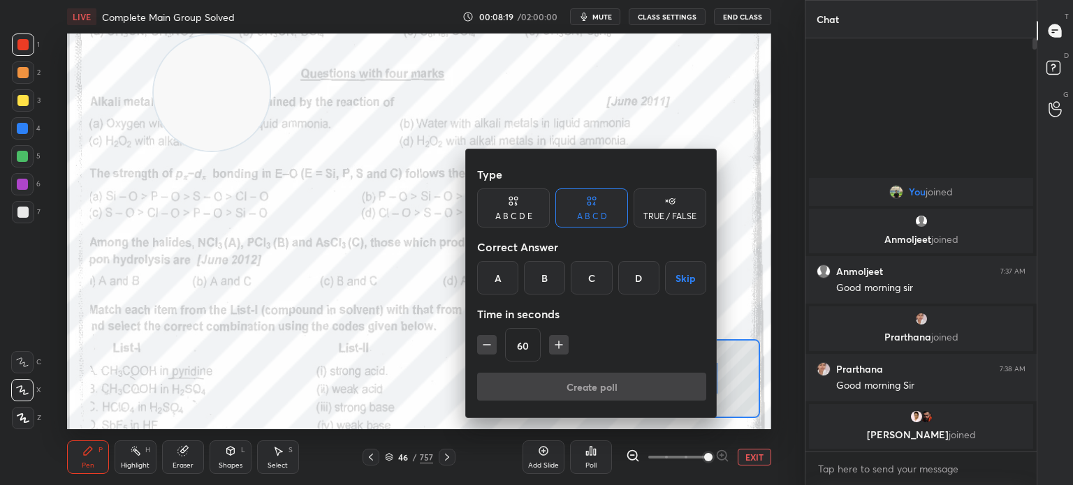
click at [596, 275] on div "C" at bounding box center [590, 278] width 41 height 34
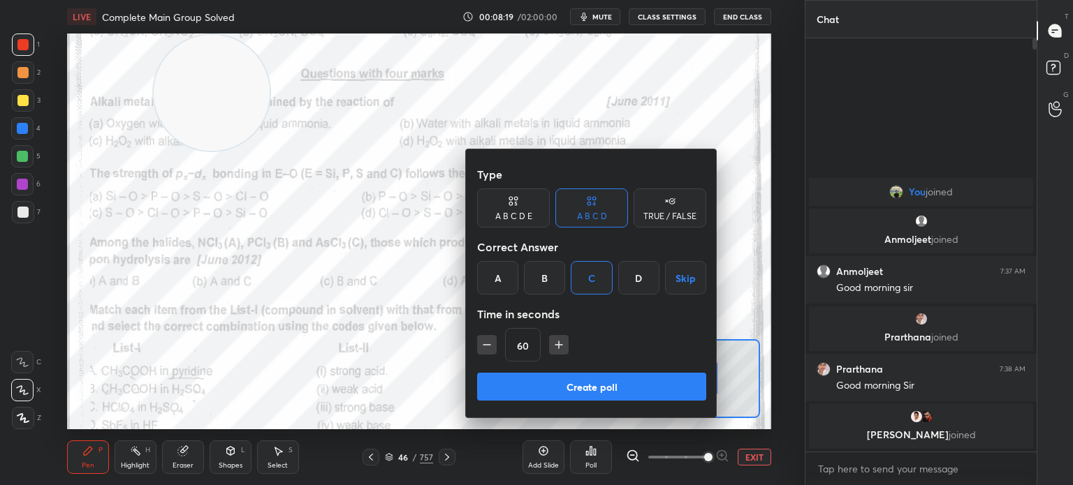
click at [560, 344] on icon "button" at bounding box center [559, 345] width 14 height 14
type input "75"
click at [561, 403] on div "Create poll" at bounding box center [591, 390] width 229 height 34
click at [603, 380] on button "Create poll" at bounding box center [591, 387] width 229 height 28
type textarea "x"
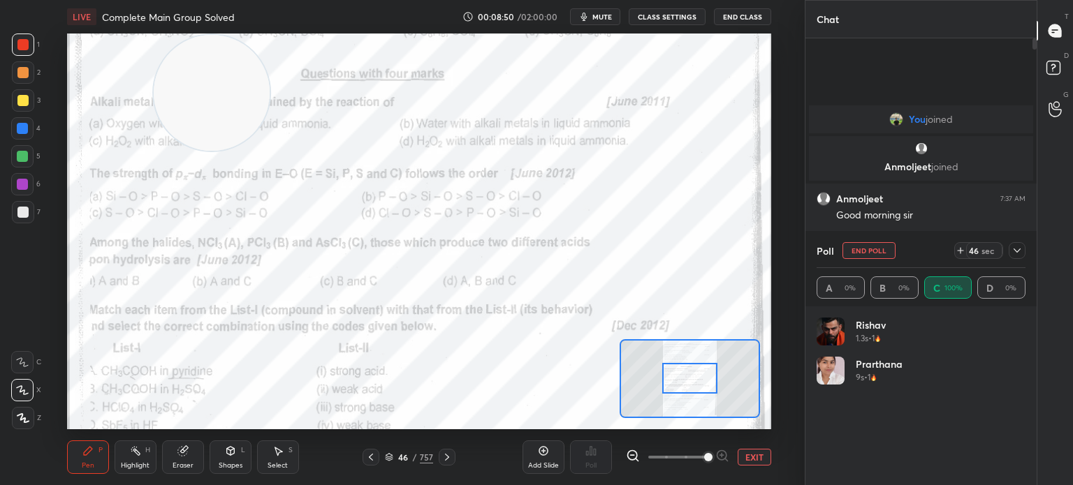
scroll to position [4, 4]
click at [27, 133] on div at bounding box center [22, 128] width 11 height 11
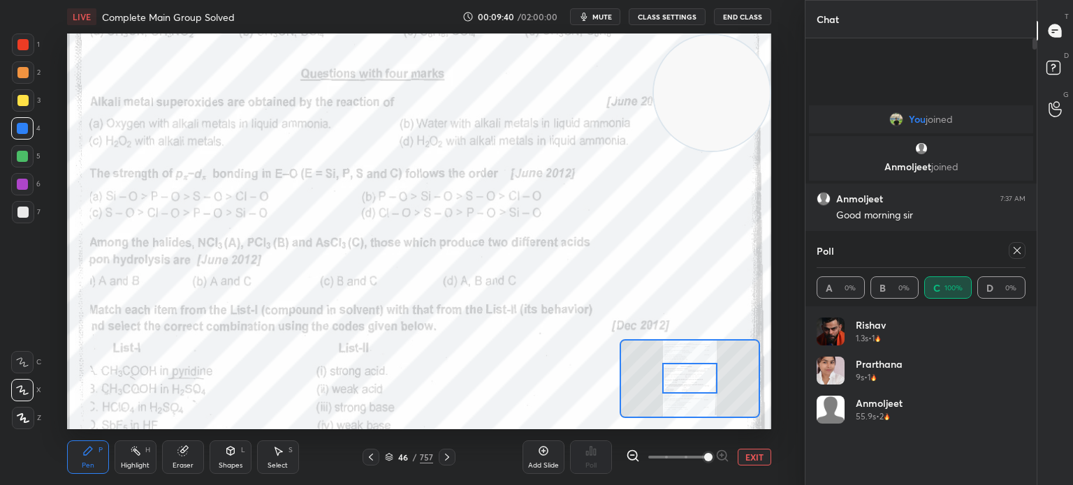
click at [745, 455] on button "EXIT" at bounding box center [754, 457] width 34 height 17
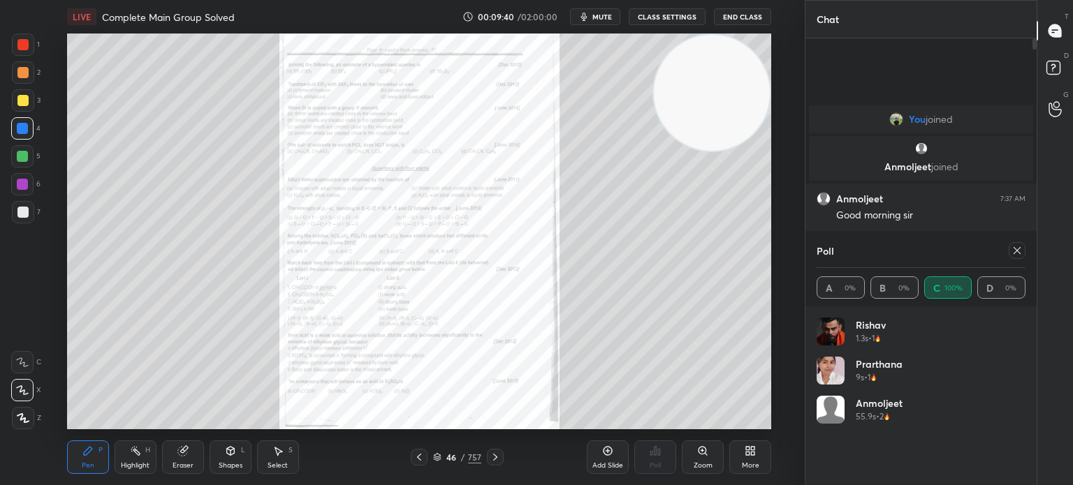
click at [747, 455] on icon at bounding box center [747, 453] width 3 height 3
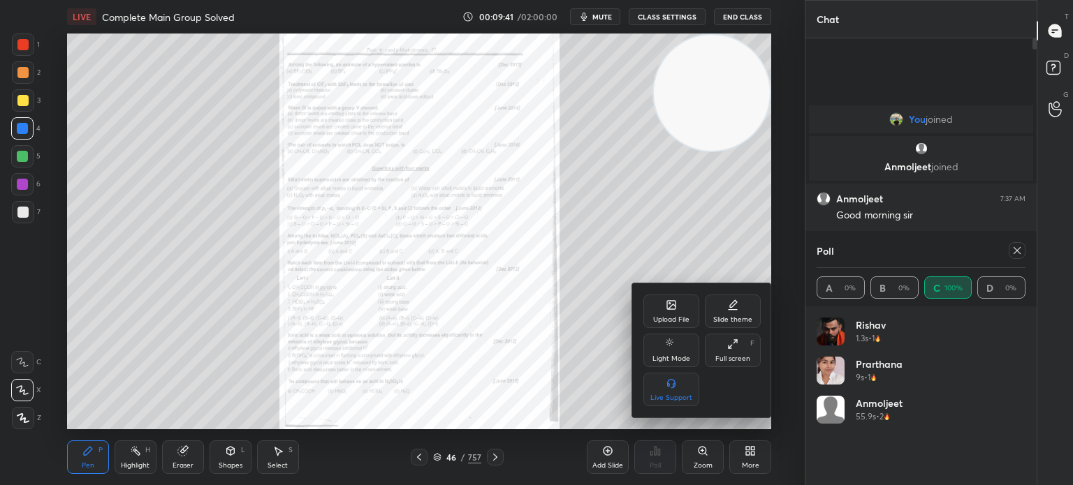
click at [672, 313] on div "Upload File" at bounding box center [671, 312] width 56 height 34
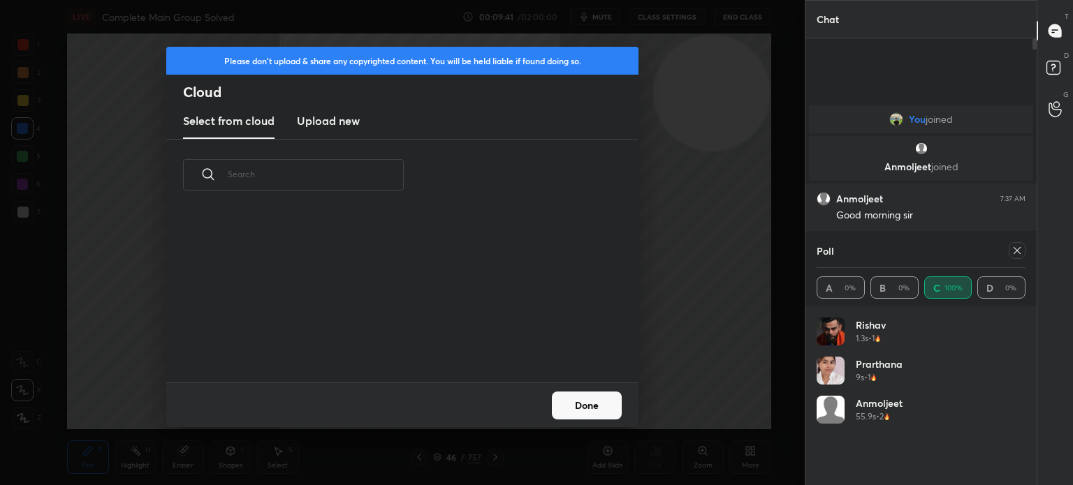
scroll to position [172, 448]
click at [341, 133] on new "Upload new" at bounding box center [328, 121] width 63 height 35
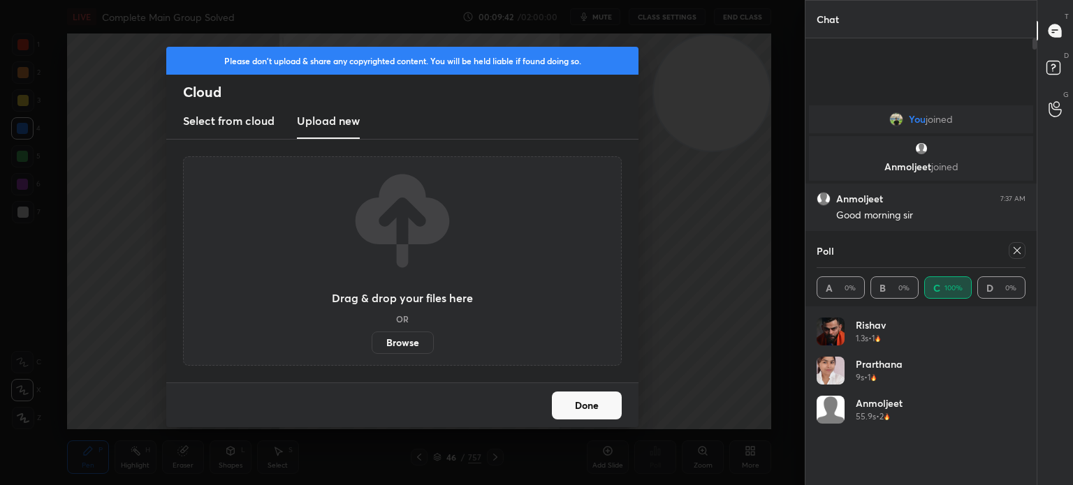
click at [401, 337] on label "Browse" at bounding box center [402, 343] width 62 height 22
click at [371, 337] on input "Browse" at bounding box center [371, 343] width 0 height 22
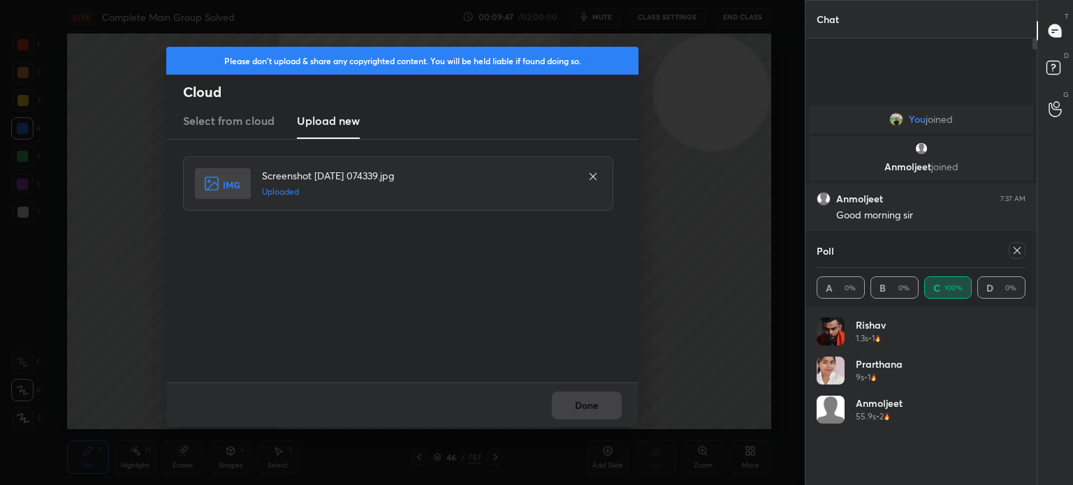
click at [588, 407] on div "Done" at bounding box center [402, 405] width 472 height 45
click at [587, 404] on button "Done" at bounding box center [587, 406] width 70 height 28
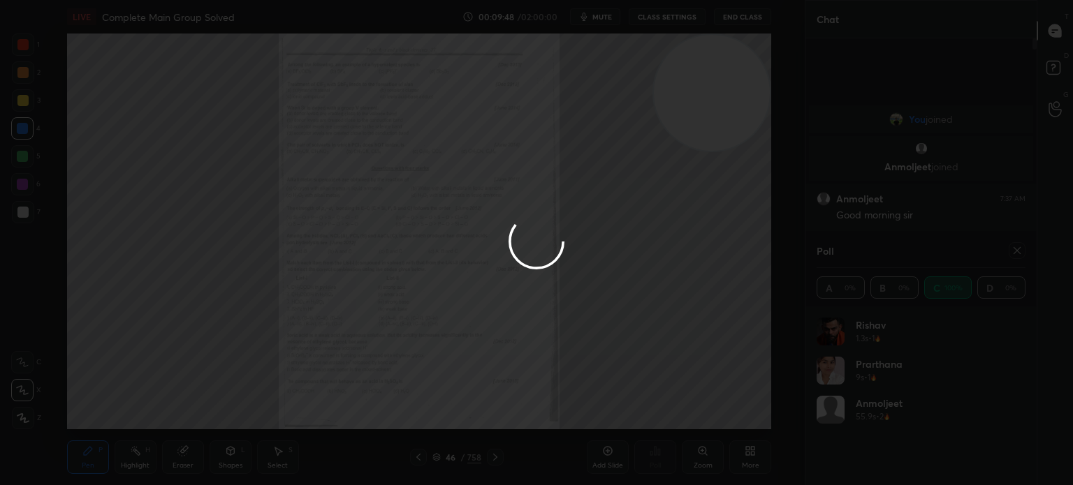
click at [589, 404] on button "Done" at bounding box center [587, 406] width 70 height 28
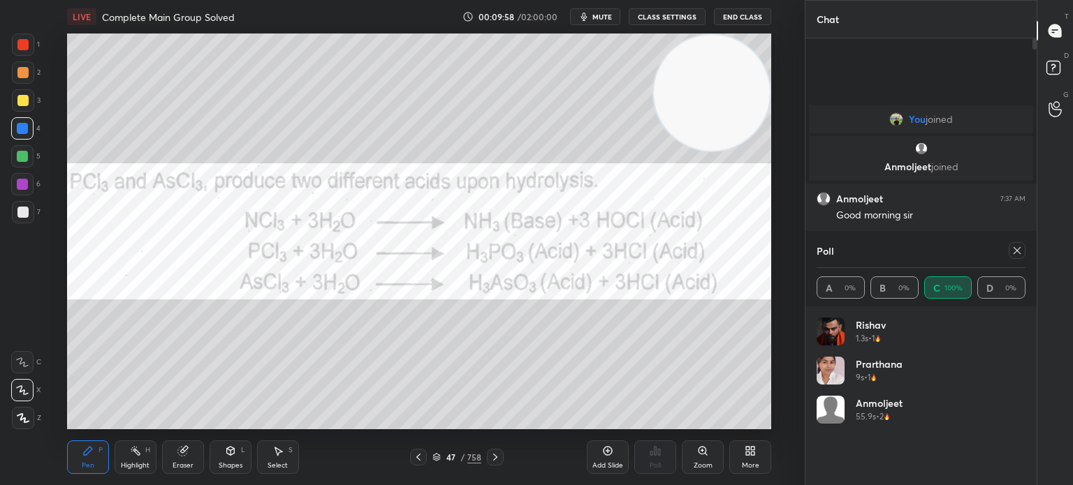
click at [31, 102] on div at bounding box center [23, 100] width 22 height 22
click at [28, 108] on div at bounding box center [23, 100] width 22 height 22
click at [23, 387] on icon at bounding box center [22, 390] width 13 height 10
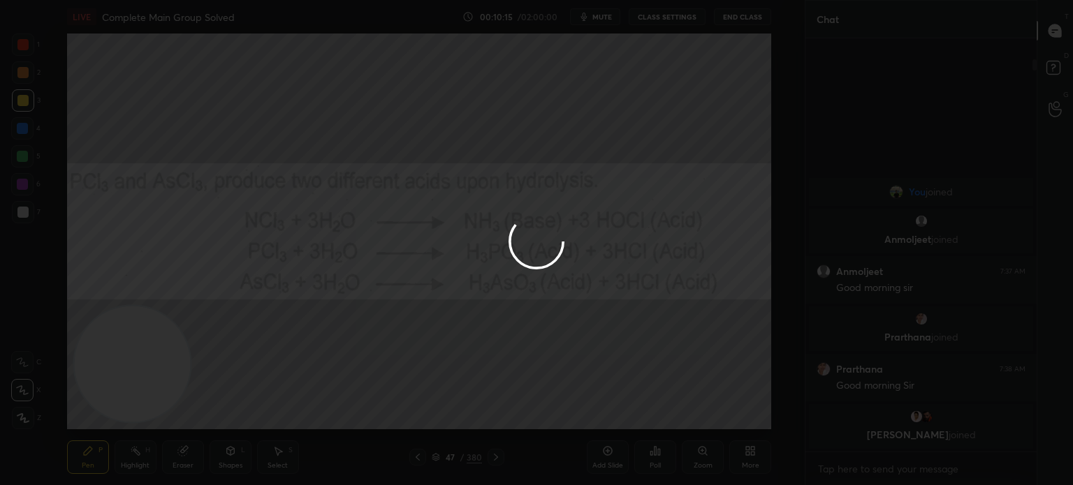
click at [184, 82] on div at bounding box center [536, 242] width 1073 height 485
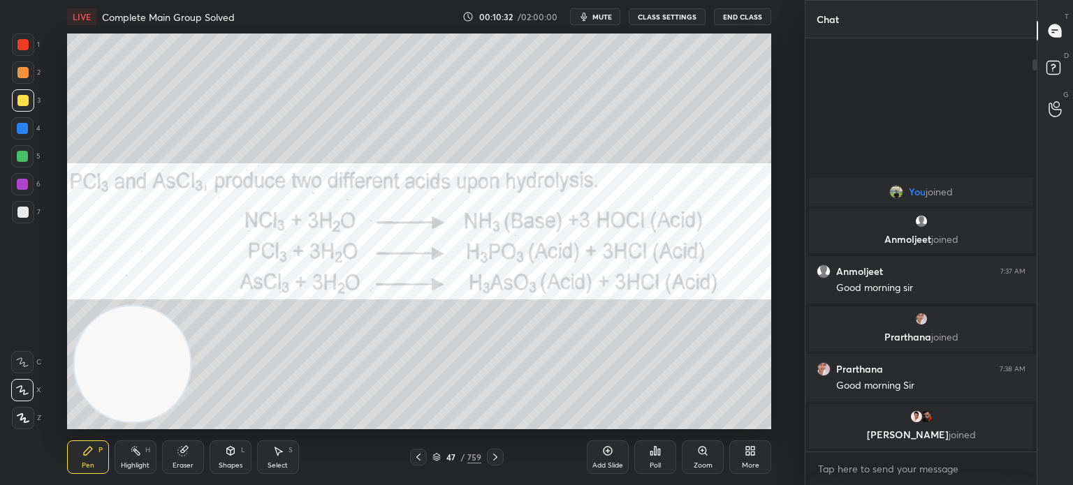
click at [182, 458] on div "Eraser" at bounding box center [183, 458] width 42 height 34
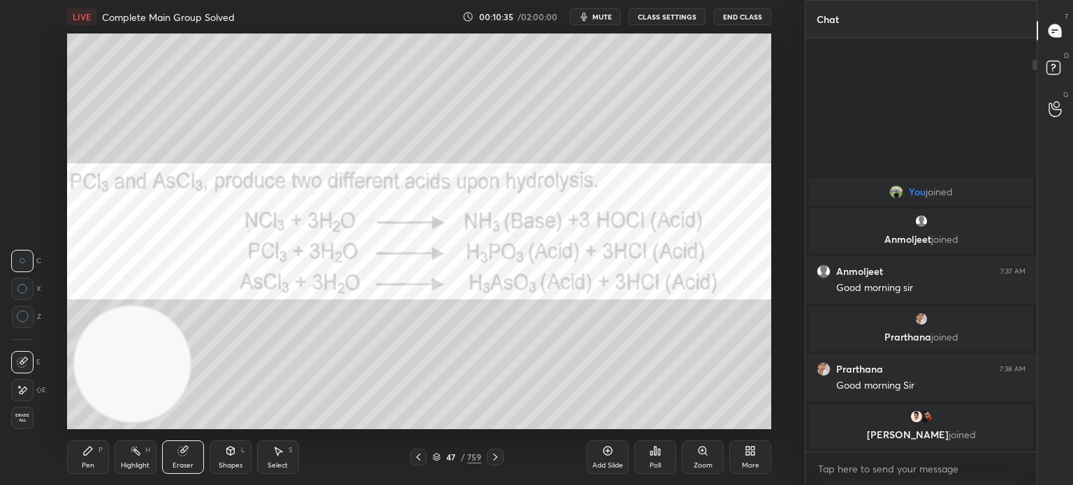
click at [92, 454] on icon at bounding box center [87, 450] width 11 height 11
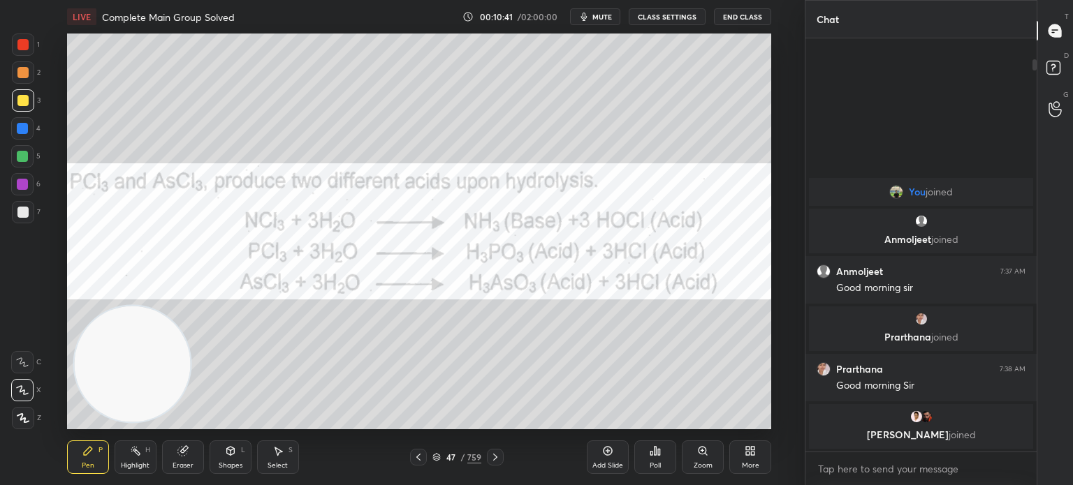
click at [34, 218] on div "7" at bounding box center [26, 212] width 29 height 22
click at [26, 385] on div at bounding box center [22, 390] width 22 height 22
click at [26, 47] on div at bounding box center [22, 44] width 11 height 11
click at [22, 47] on div at bounding box center [22, 44] width 11 height 11
click at [176, 455] on div "Eraser" at bounding box center [183, 458] width 42 height 34
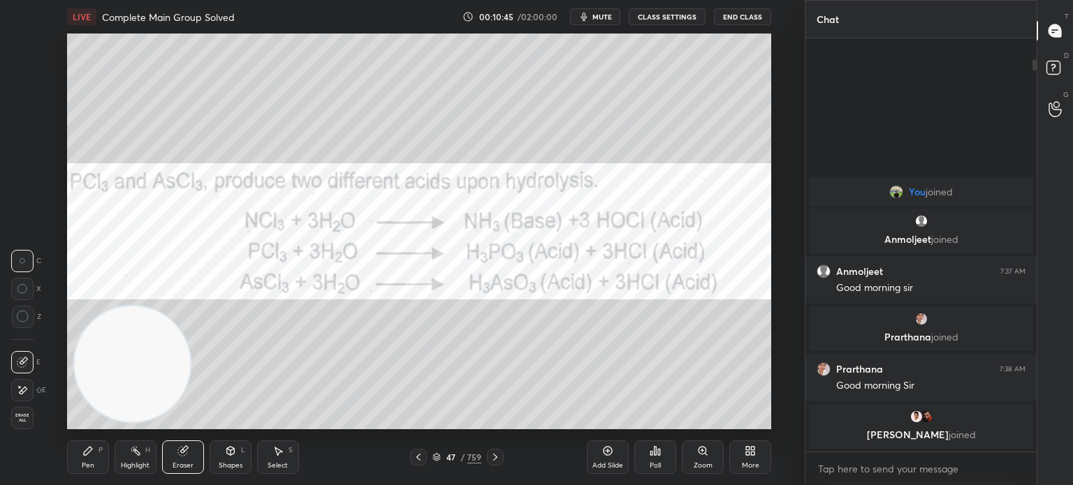
click at [182, 459] on div "Eraser" at bounding box center [183, 458] width 42 height 34
click at [98, 463] on div "Pen P" at bounding box center [88, 458] width 42 height 34
click at [93, 463] on div "Pen" at bounding box center [88, 465] width 13 height 7
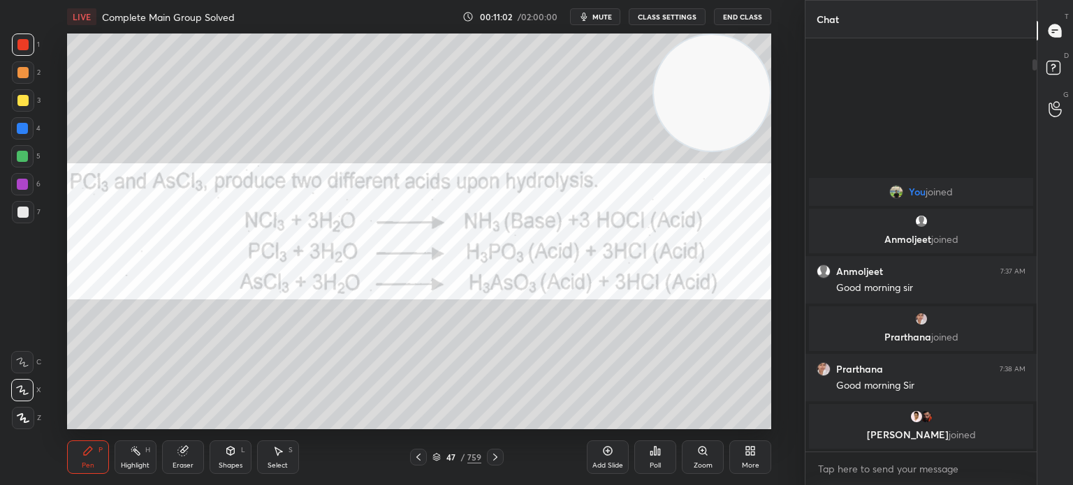
click at [25, 214] on div at bounding box center [22, 212] width 11 height 11
click at [24, 214] on div at bounding box center [22, 212] width 11 height 11
click at [20, 108] on div at bounding box center [23, 100] width 22 height 22
click at [192, 458] on div "Eraser" at bounding box center [183, 458] width 42 height 34
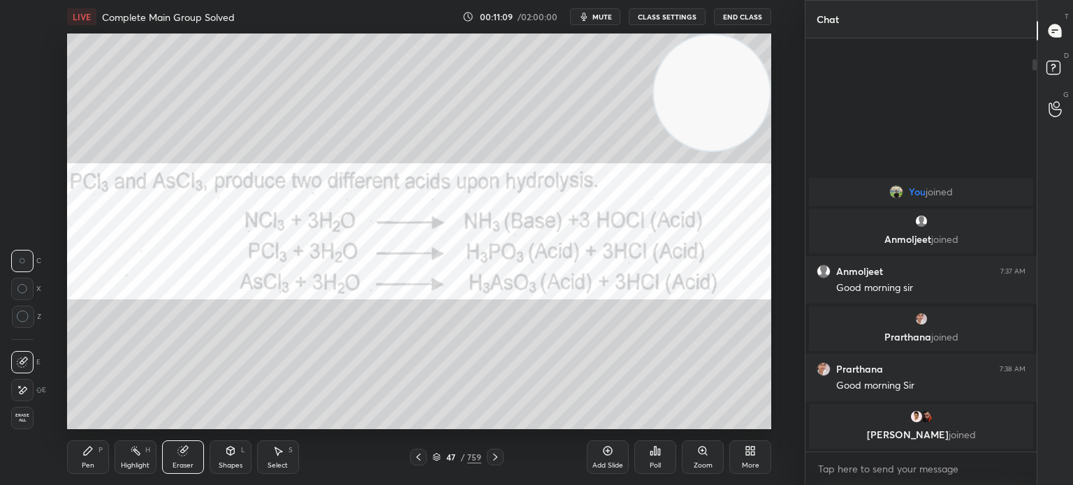
click at [194, 448] on div "Eraser" at bounding box center [183, 458] width 42 height 34
click at [93, 459] on div "Pen P" at bounding box center [88, 458] width 42 height 34
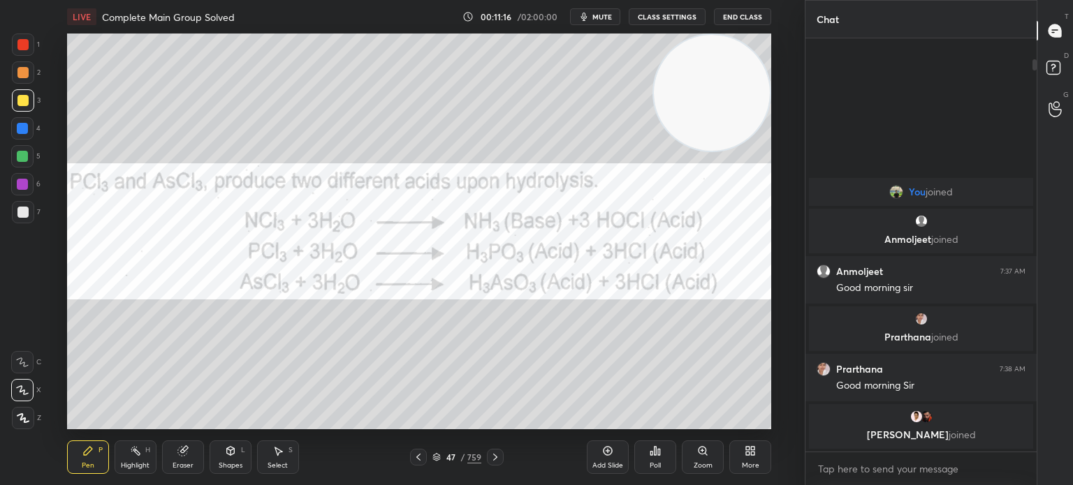
click at [17, 208] on div at bounding box center [22, 212] width 11 height 11
click at [24, 422] on icon at bounding box center [22, 418] width 11 height 8
click at [26, 420] on icon at bounding box center [23, 418] width 13 height 10
click at [16, 131] on div at bounding box center [22, 128] width 22 height 22
click at [27, 123] on div at bounding box center [22, 128] width 22 height 22
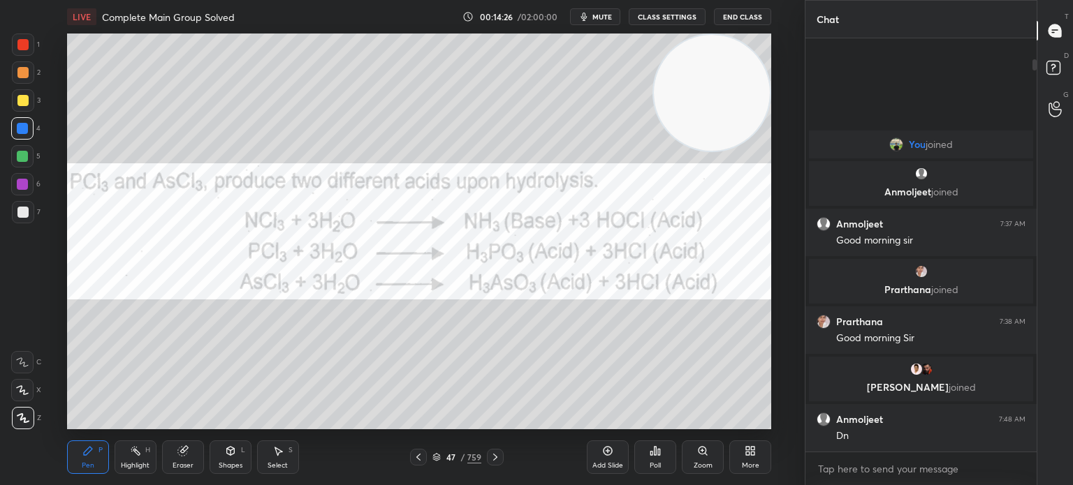
click at [24, 50] on div at bounding box center [23, 45] width 22 height 22
click at [27, 47] on div at bounding box center [22, 44] width 11 height 11
click at [425, 459] on div at bounding box center [418, 457] width 17 height 17
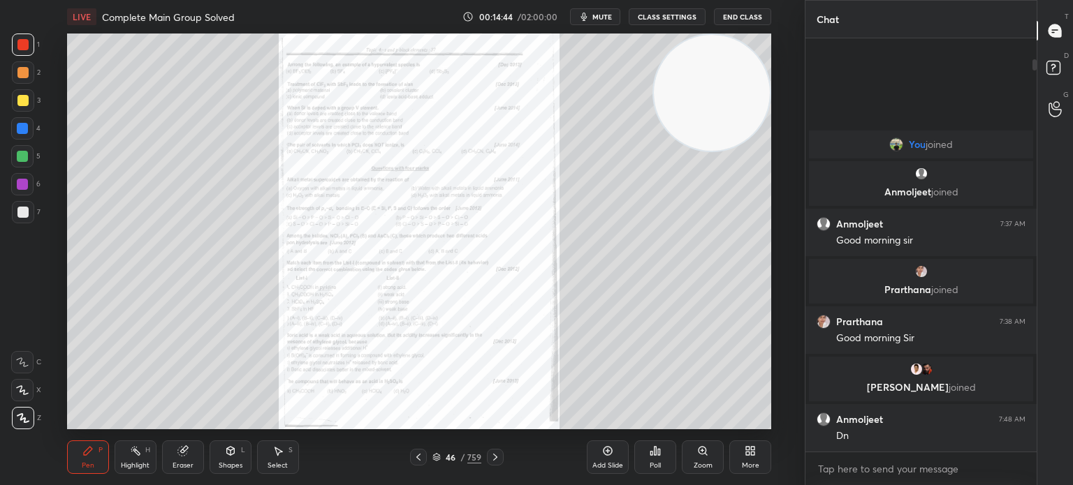
click at [711, 458] on div "Zoom" at bounding box center [702, 458] width 42 height 34
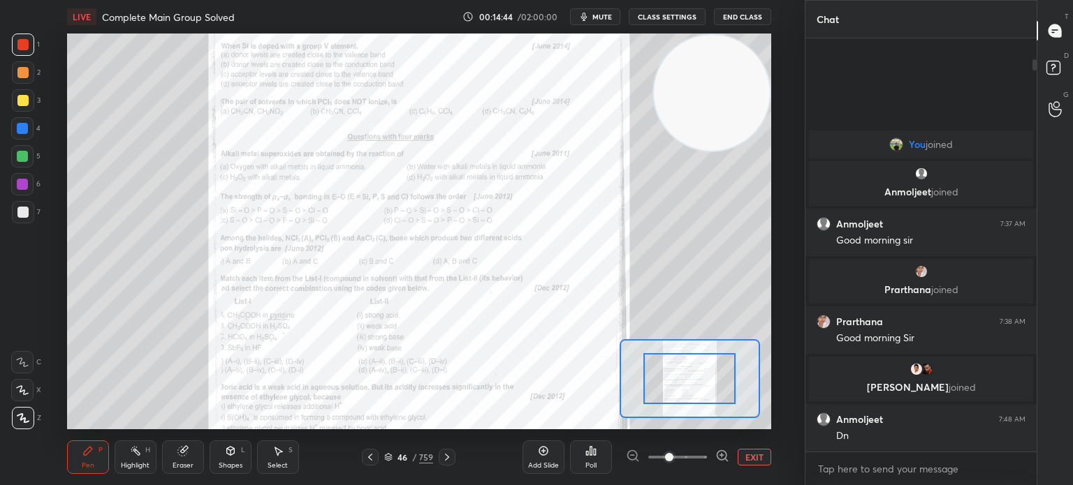
click at [707, 459] on div at bounding box center [677, 457] width 103 height 17
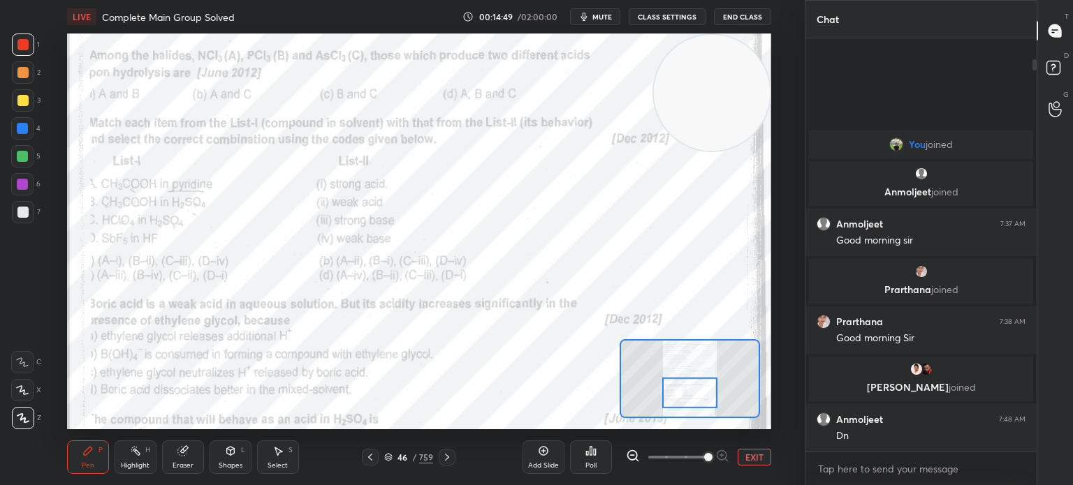
click at [6, 34] on div "1 2 3 4 5 6 7 C X Z C X Z E E Erase all H H" at bounding box center [22, 232] width 45 height 396
click at [27, 38] on div at bounding box center [23, 45] width 22 height 22
click at [64, 123] on div "Setting up your live class Poll for secs No correct answer Start poll" at bounding box center [419, 232] width 749 height 396
click at [602, 466] on div "Poll" at bounding box center [591, 458] width 42 height 34
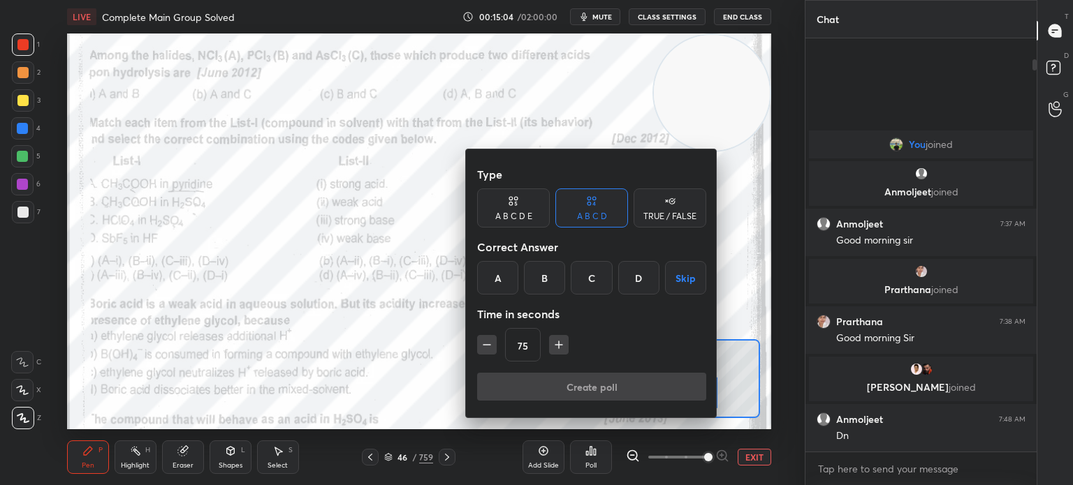
click at [597, 288] on div "C" at bounding box center [590, 278] width 41 height 34
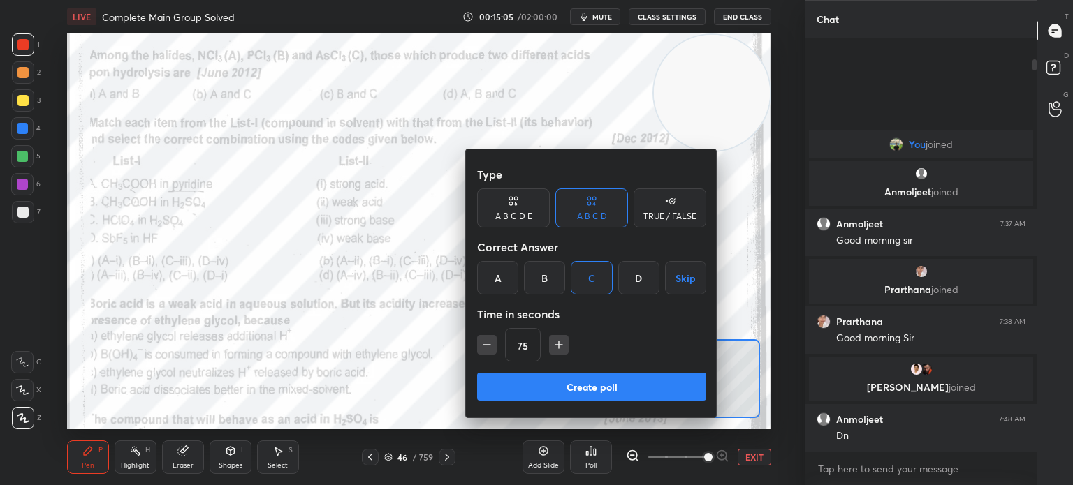
click at [551, 352] on button "button" at bounding box center [559, 345] width 20 height 20
click at [555, 352] on button "button" at bounding box center [559, 345] width 20 height 20
click at [556, 353] on button "button" at bounding box center [565, 345] width 20 height 20
click at [492, 345] on icon "button" at bounding box center [487, 345] width 14 height 14
type input "105"
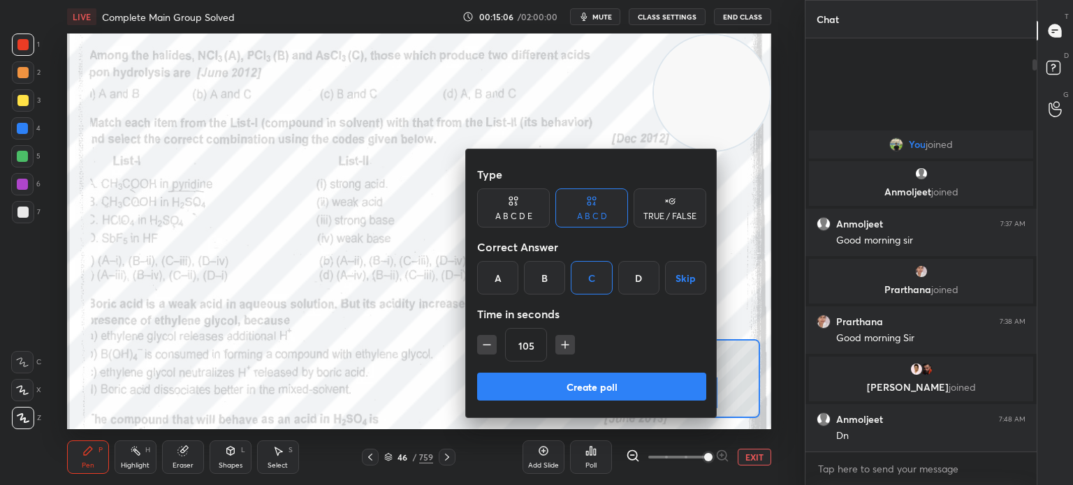
click at [529, 397] on button "Create poll" at bounding box center [591, 387] width 229 height 28
type textarea "x"
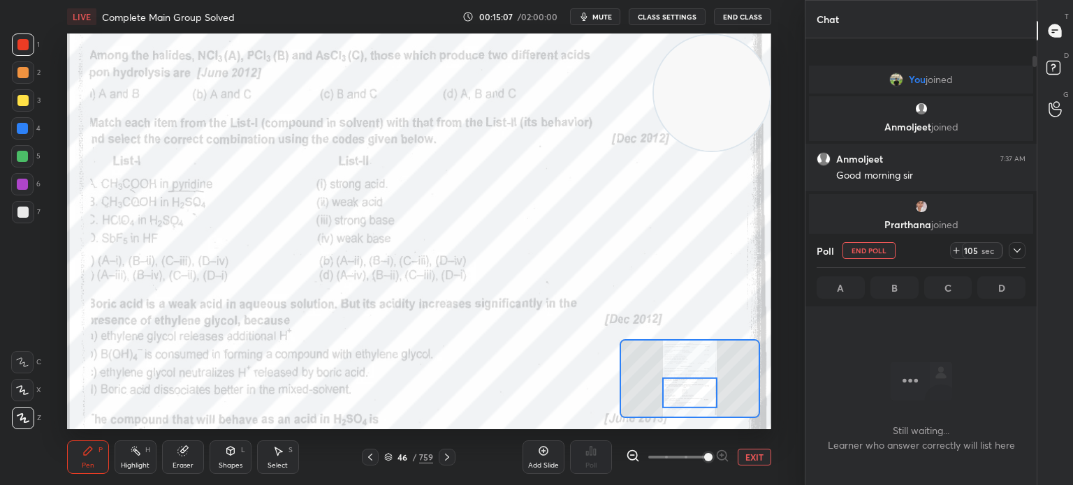
scroll to position [221, 227]
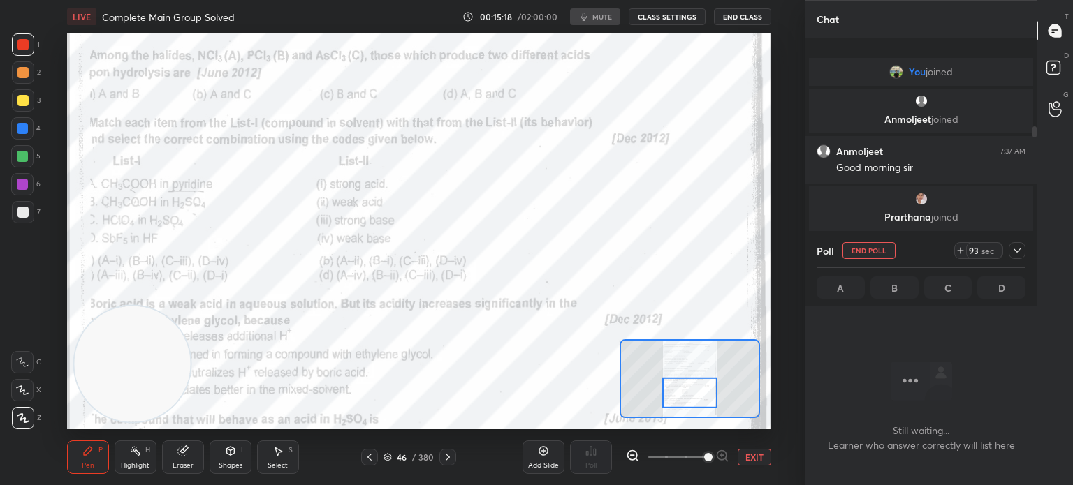
scroll to position [69428, 69076]
click at [17, 390] on icon at bounding box center [22, 390] width 13 height 10
click at [20, 385] on div at bounding box center [22, 390] width 22 height 22
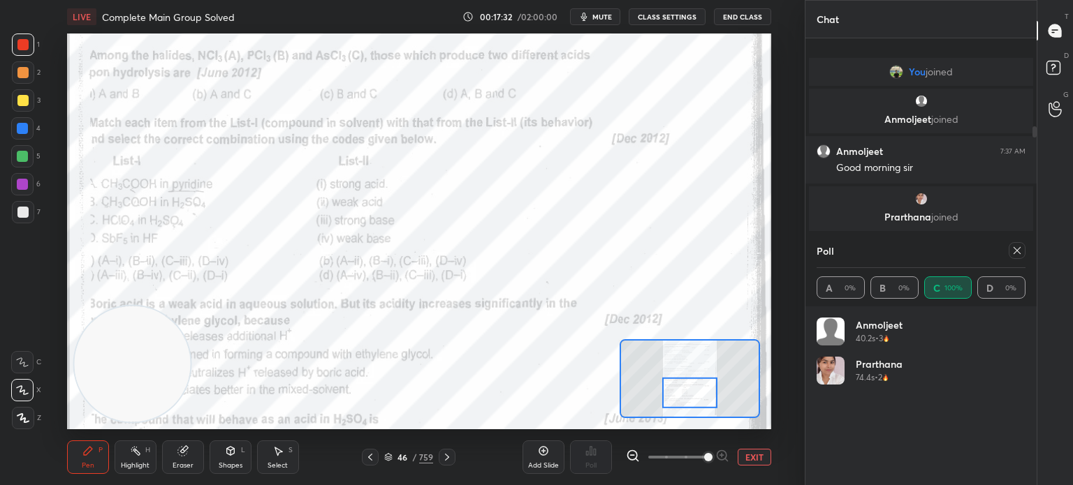
click at [31, 128] on div at bounding box center [22, 128] width 22 height 22
click at [22, 128] on div at bounding box center [22, 128] width 11 height 11
click at [137, 457] on icon at bounding box center [135, 450] width 11 height 11
click at [89, 466] on div "Pen" at bounding box center [88, 465] width 13 height 7
click at [94, 466] on div "Pen" at bounding box center [88, 465] width 13 height 7
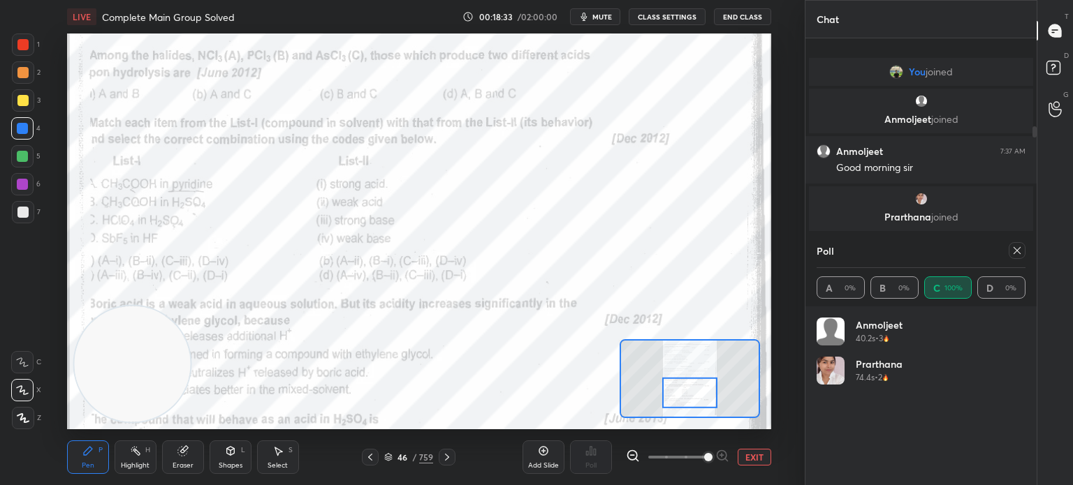
click at [145, 455] on div "Highlight H" at bounding box center [136, 458] width 42 height 34
click at [199, 458] on div "Eraser" at bounding box center [183, 458] width 42 height 34
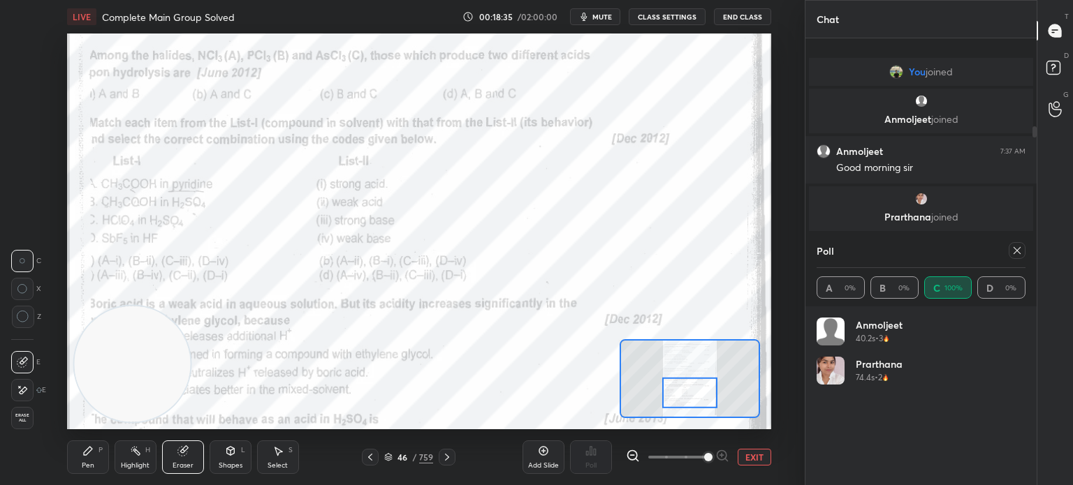
click at [87, 454] on icon at bounding box center [88, 451] width 8 height 8
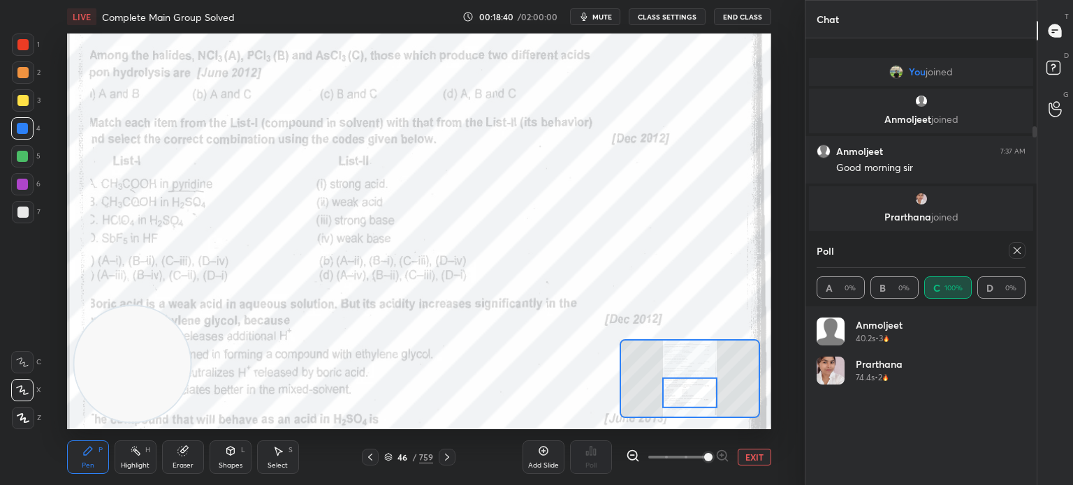
click at [25, 54] on div at bounding box center [23, 45] width 22 height 22
click at [27, 54] on div at bounding box center [23, 45] width 22 height 22
click at [31, 57] on div "1" at bounding box center [26, 48] width 28 height 28
click at [31, 59] on div "1" at bounding box center [26, 48] width 28 height 28
click at [1014, 258] on div at bounding box center [1016, 250] width 17 height 17
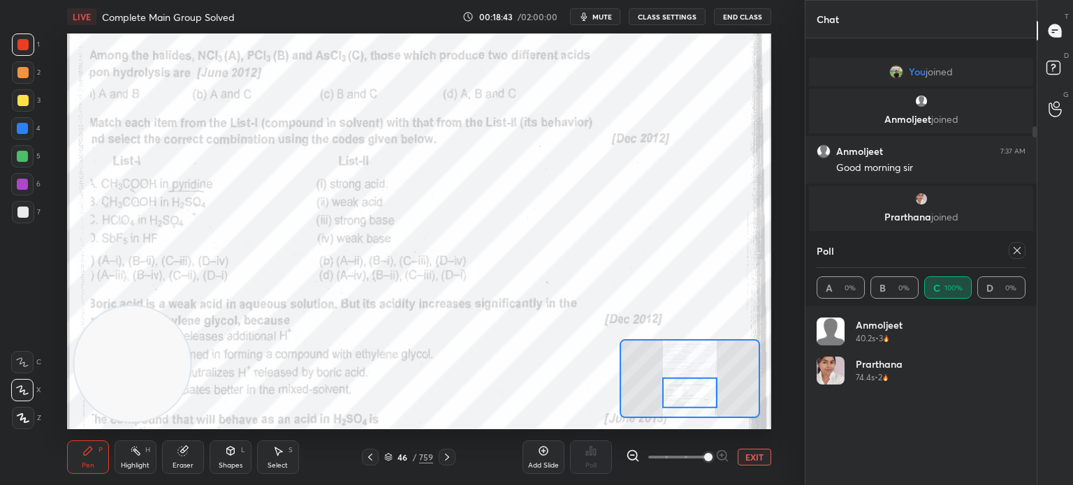
type textarea "x"
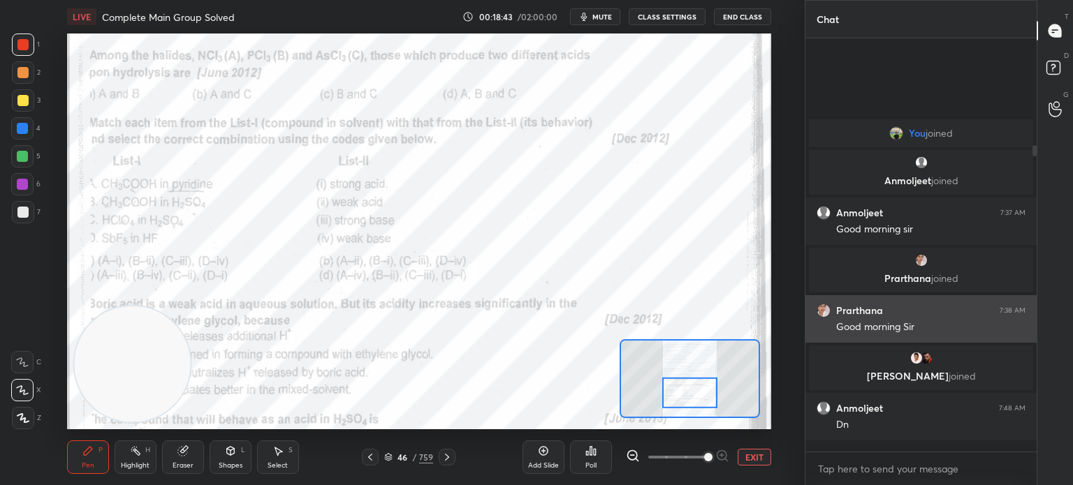
scroll to position [0, 0]
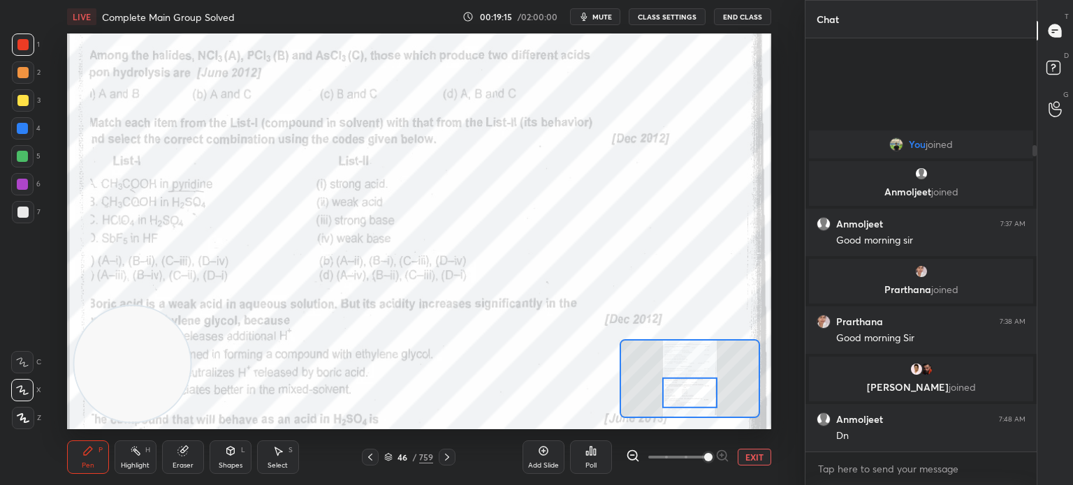
click at [172, 457] on div "Eraser" at bounding box center [183, 458] width 42 height 34
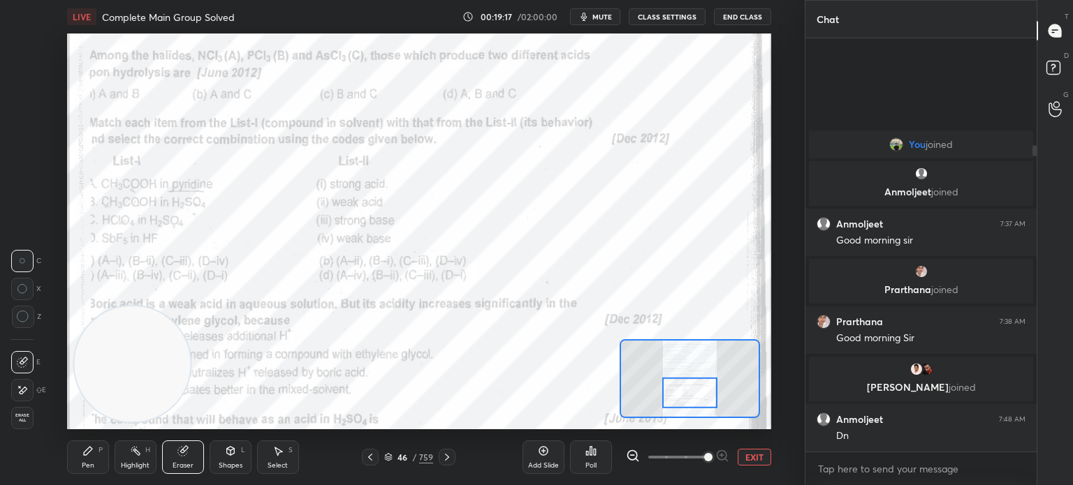
click at [87, 451] on icon at bounding box center [88, 451] width 8 height 8
click at [89, 452] on icon at bounding box center [88, 451] width 8 height 8
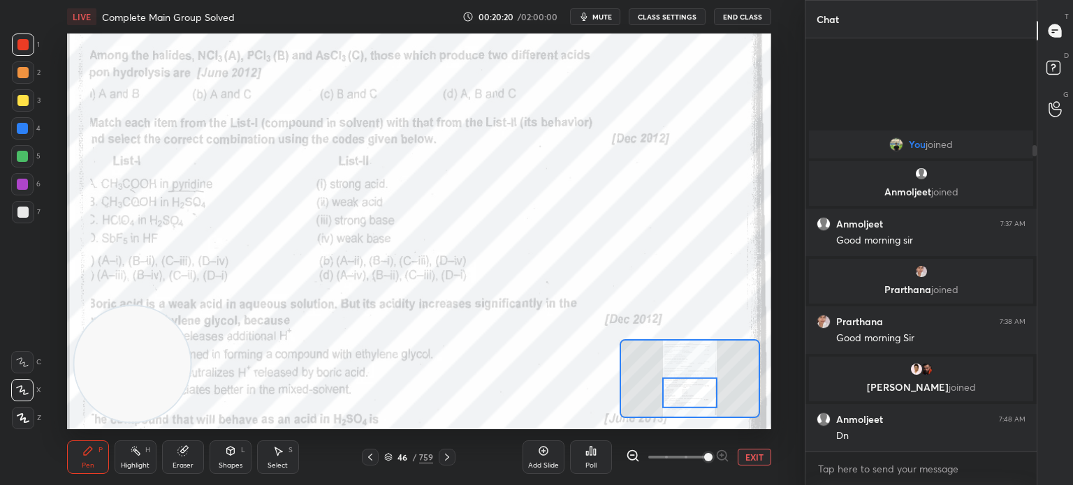
click at [752, 462] on button "EXIT" at bounding box center [754, 457] width 34 height 17
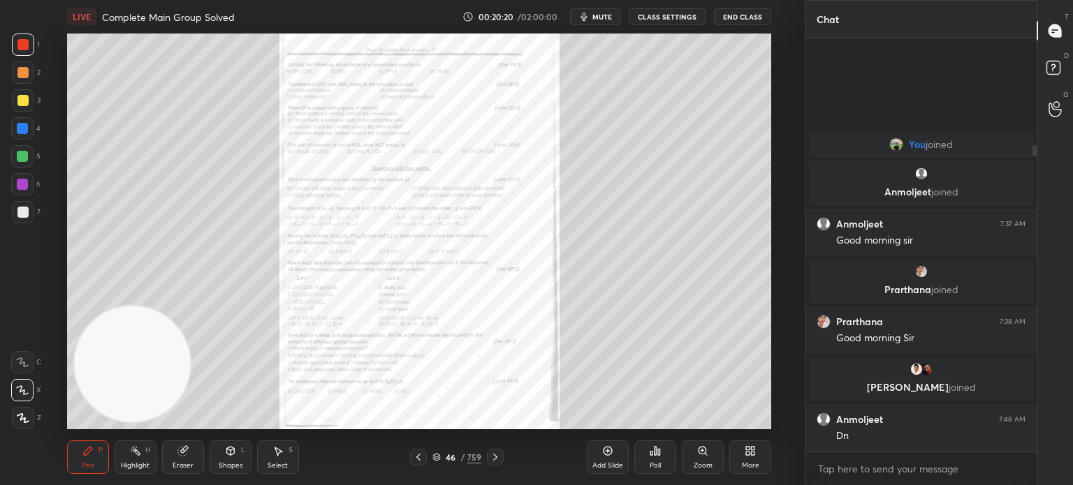
click at [749, 457] on div "More" at bounding box center [750, 458] width 42 height 34
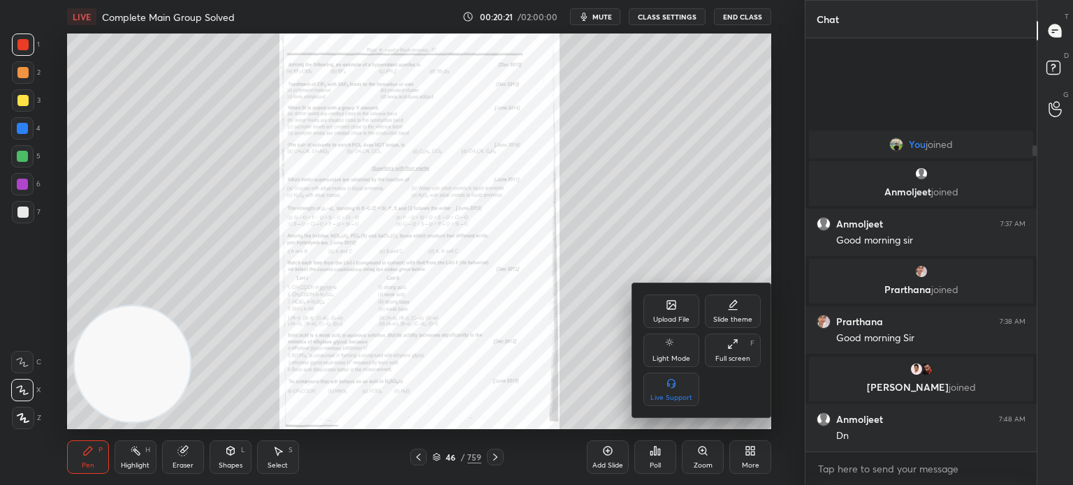
click at [676, 311] on div "Upload File" at bounding box center [671, 312] width 56 height 34
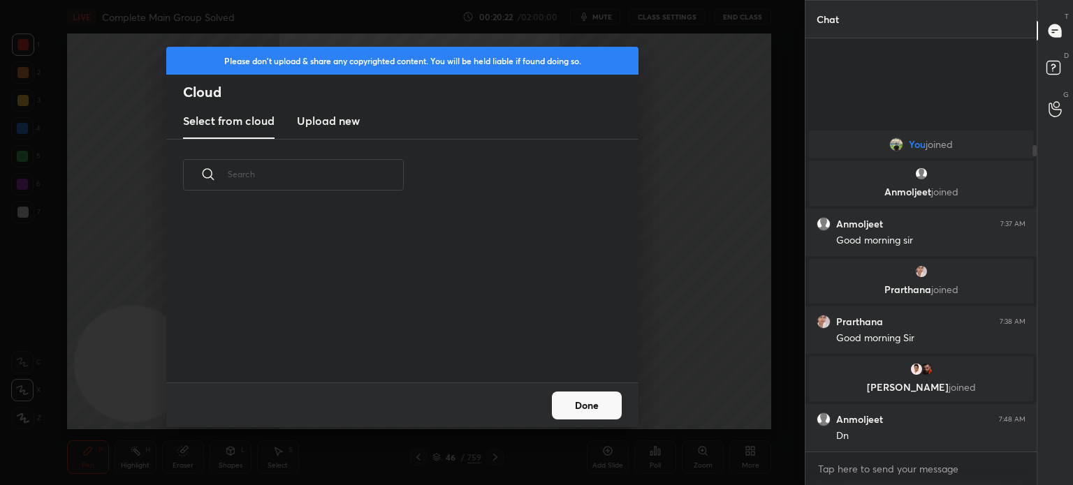
scroll to position [172, 448]
click at [344, 119] on h3 "Upload new" at bounding box center [328, 120] width 63 height 17
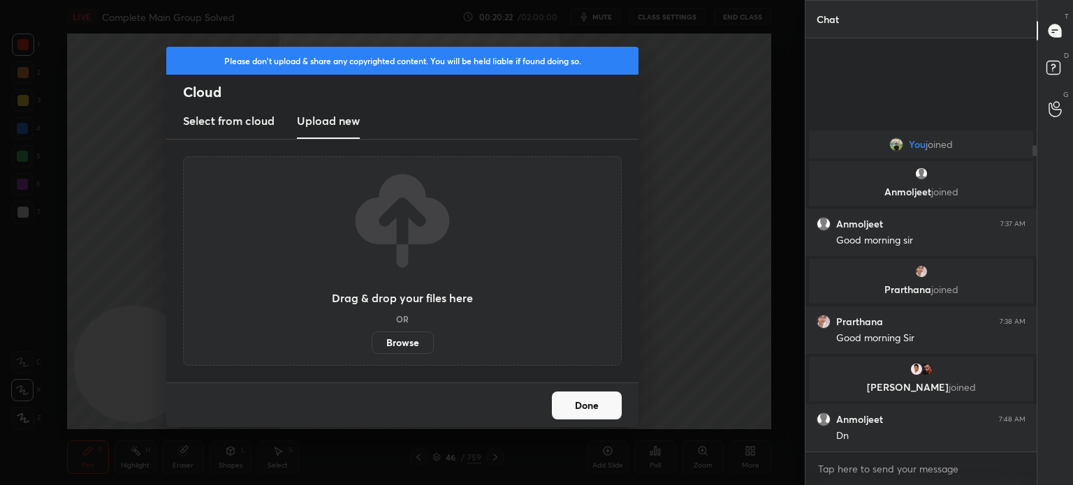
click at [401, 343] on label "Browse" at bounding box center [402, 343] width 62 height 22
click at [371, 343] on input "Browse" at bounding box center [371, 343] width 0 height 22
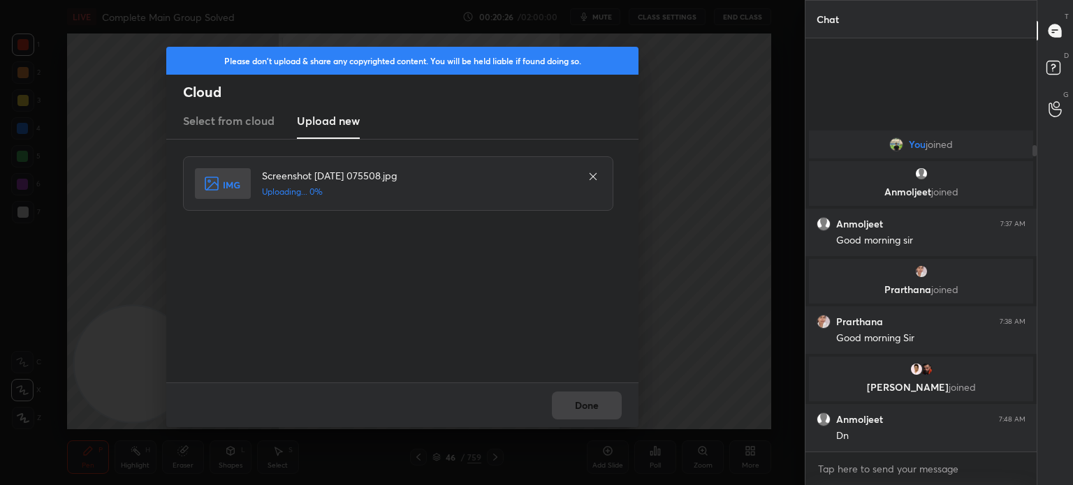
click at [589, 418] on div "Done" at bounding box center [402, 405] width 472 height 45
click at [588, 415] on div "Done" at bounding box center [402, 405] width 472 height 45
click at [588, 415] on button "Done" at bounding box center [587, 406] width 70 height 28
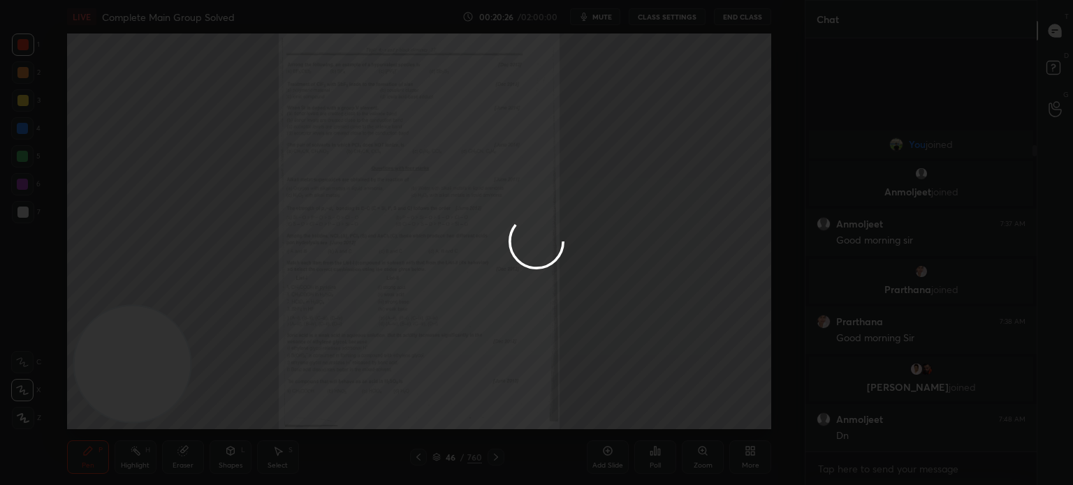
click at [591, 413] on div at bounding box center [536, 242] width 1073 height 485
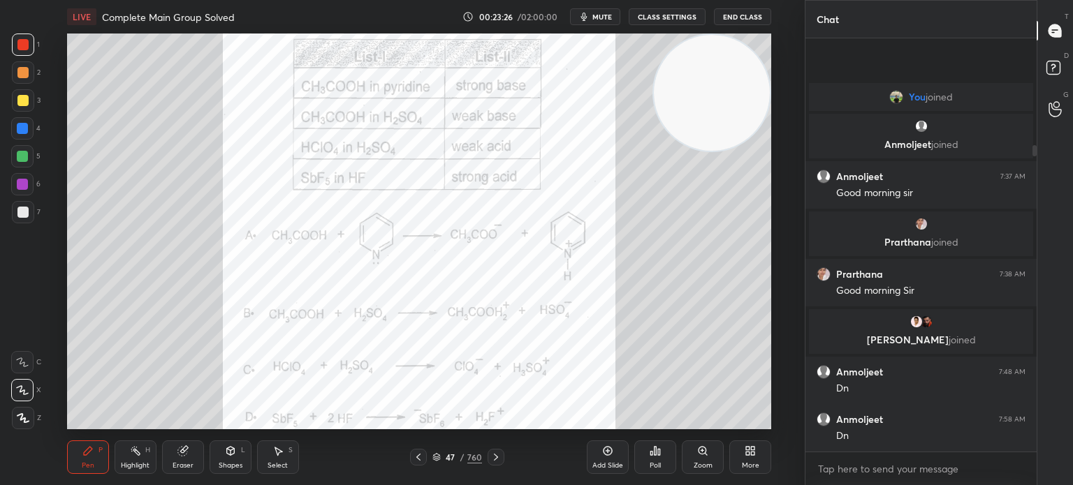
click at [422, 457] on icon at bounding box center [418, 457] width 11 height 11
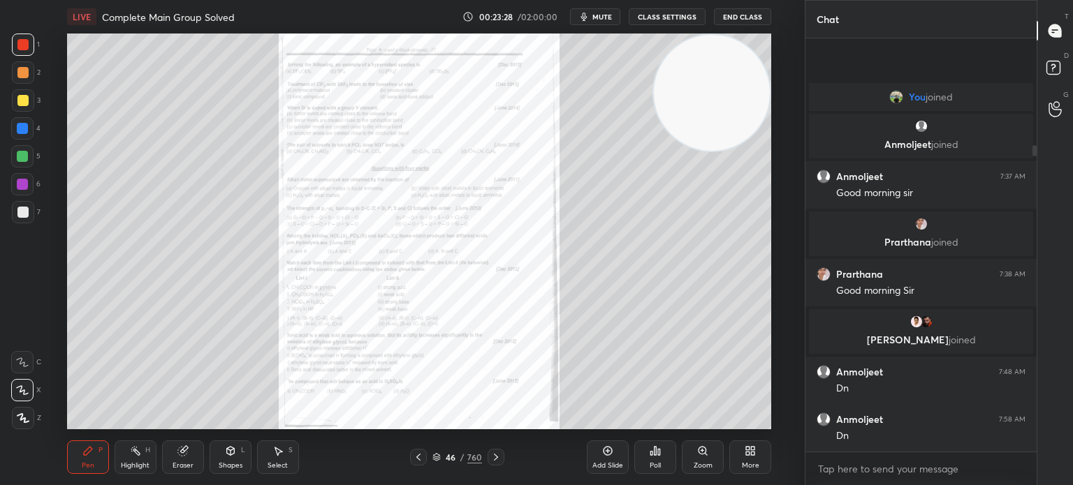
click at [703, 464] on div "Zoom" at bounding box center [702, 465] width 19 height 7
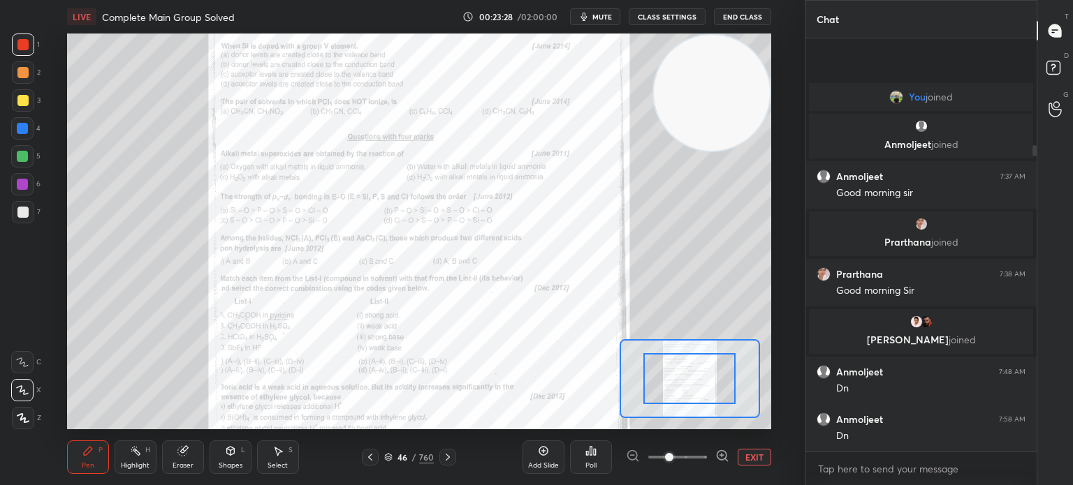
click at [673, 462] on span at bounding box center [669, 457] width 8 height 8
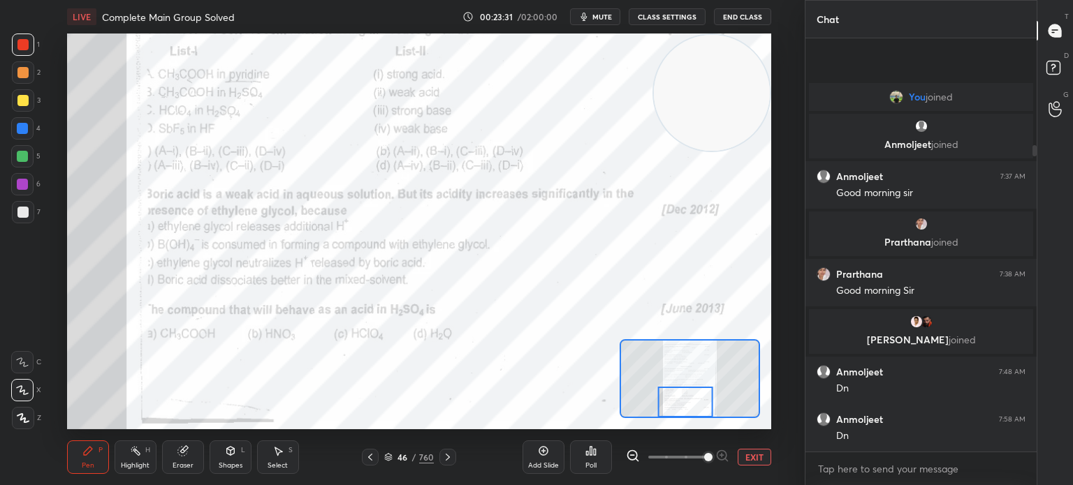
click at [174, 462] on div "Eraser" at bounding box center [182, 465] width 21 height 7
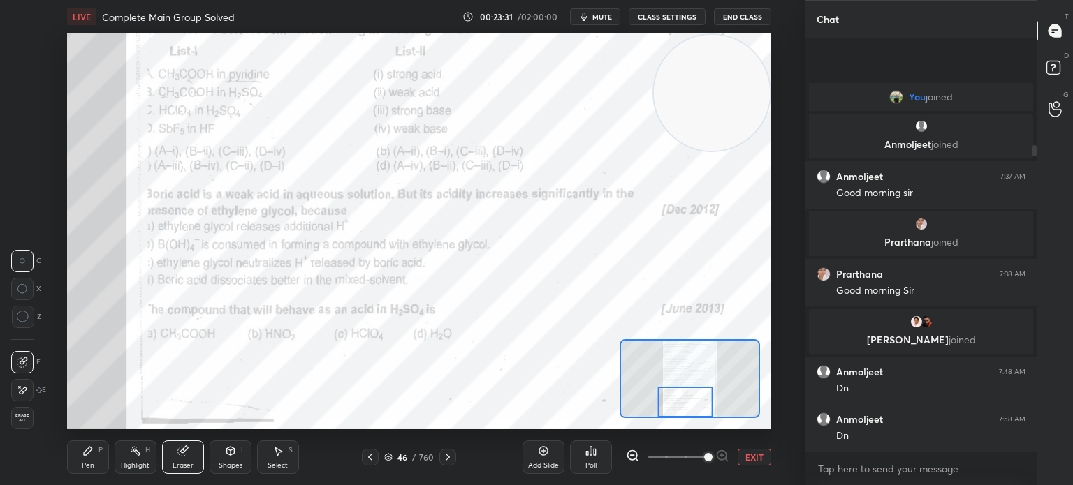
click at [170, 457] on div "Eraser" at bounding box center [183, 458] width 42 height 34
click at [11, 418] on div "Erase all" at bounding box center [22, 418] width 22 height 22
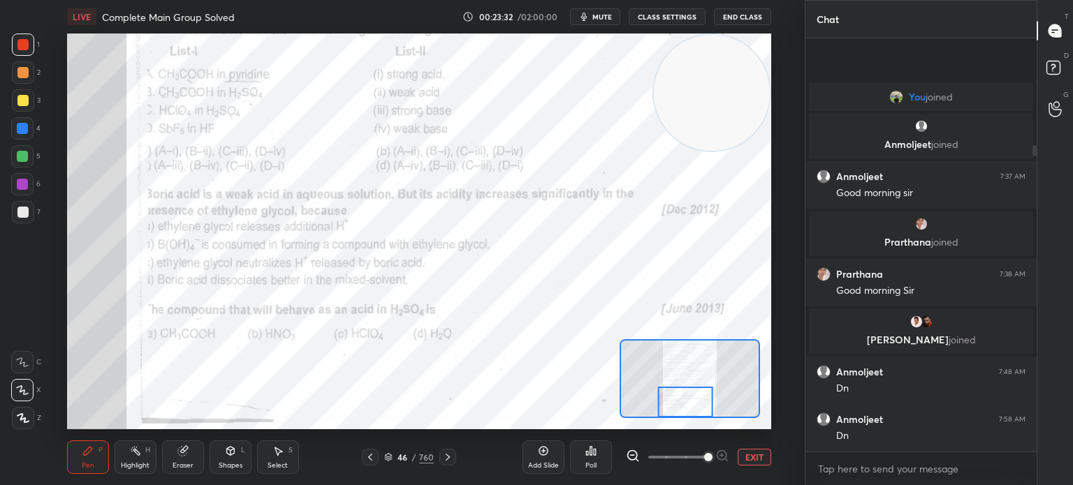
click at [594, 459] on div "Poll" at bounding box center [591, 458] width 42 height 34
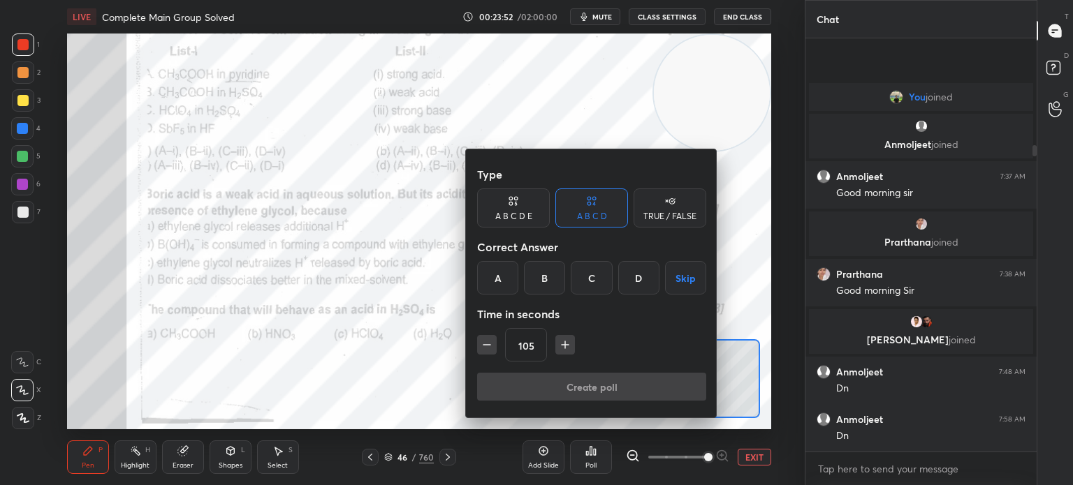
click at [551, 277] on div "B" at bounding box center [544, 278] width 41 height 34
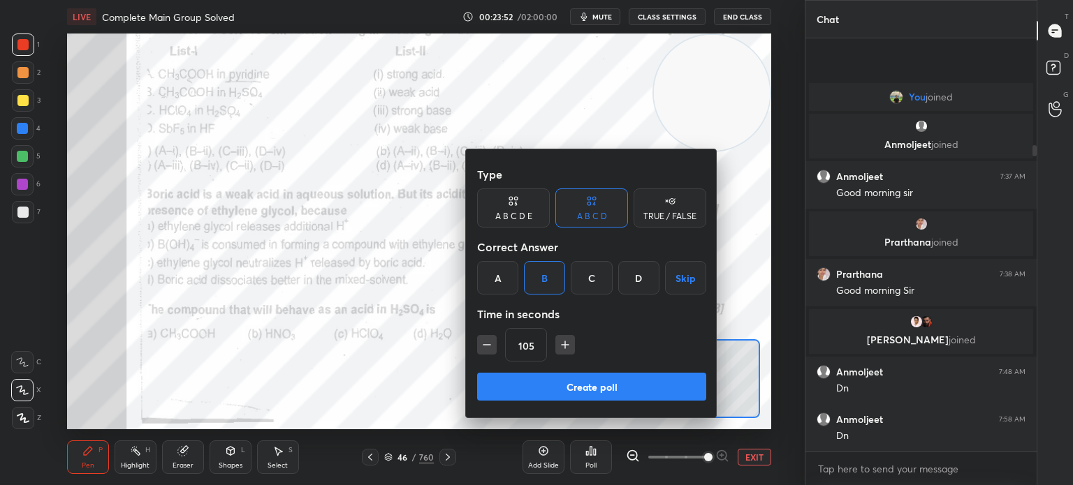
click at [492, 334] on div "105" at bounding box center [591, 345] width 229 height 34
click at [489, 346] on icon "button" at bounding box center [487, 345] width 14 height 14
click at [493, 346] on icon "button" at bounding box center [487, 345] width 14 height 14
click at [492, 345] on icon "button" at bounding box center [487, 345] width 14 height 14
type input "60"
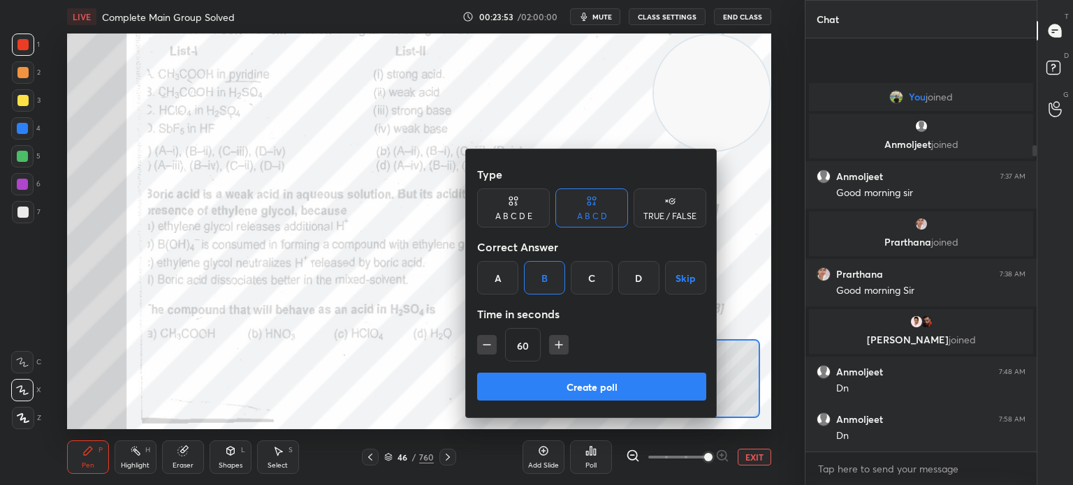
click at [522, 382] on button "Create poll" at bounding box center [591, 387] width 229 height 28
type textarea "x"
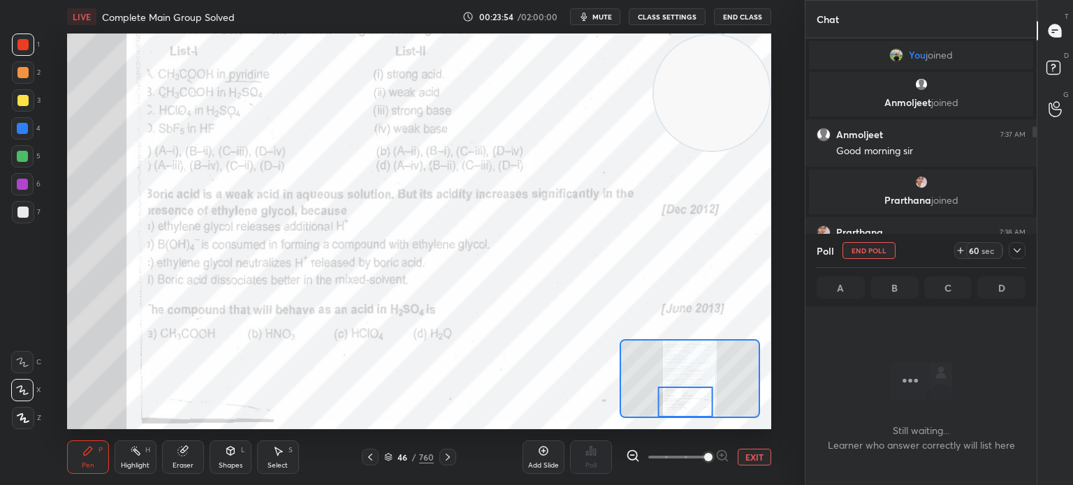
scroll to position [3, 4]
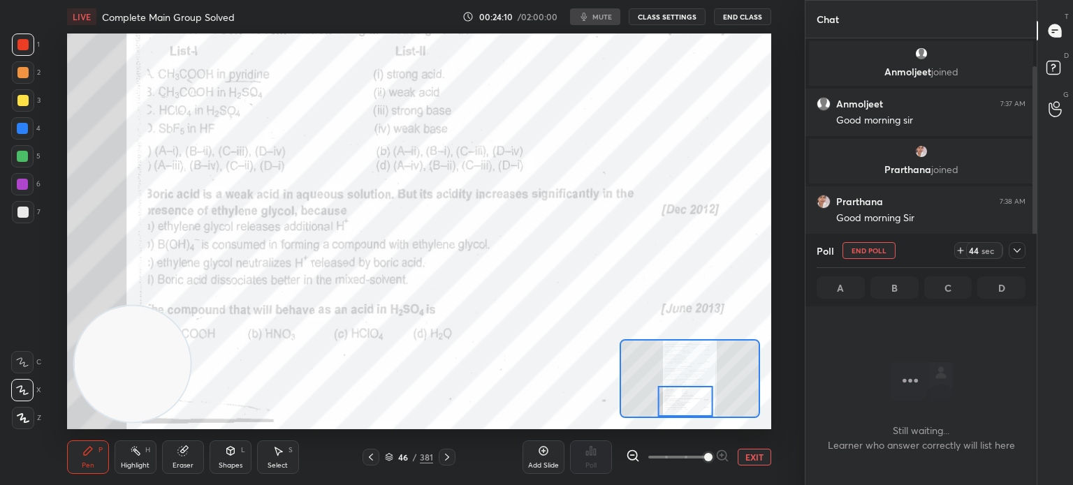
scroll to position [396, 749]
click at [17, 51] on div at bounding box center [23, 45] width 22 height 22
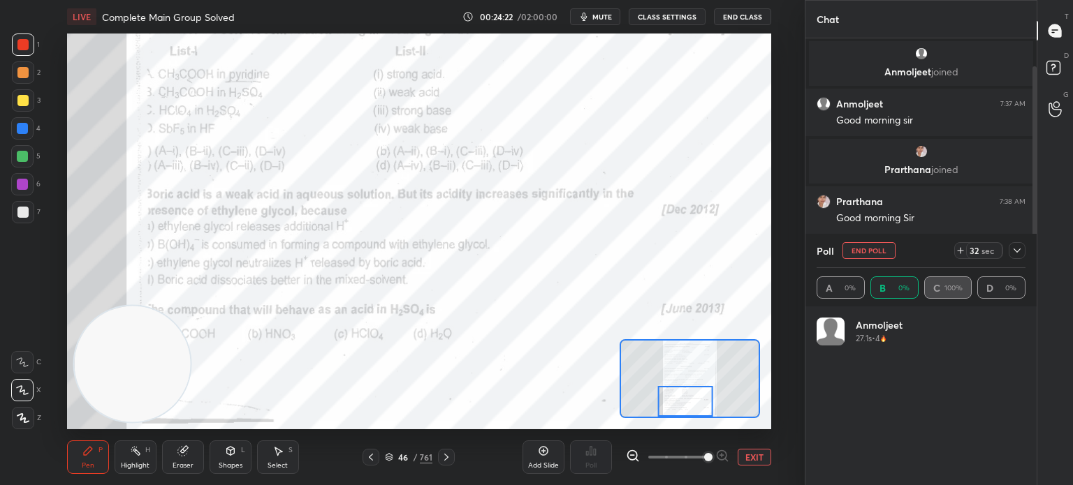
scroll to position [163, 205]
click at [1015, 245] on div at bounding box center [1016, 250] width 17 height 17
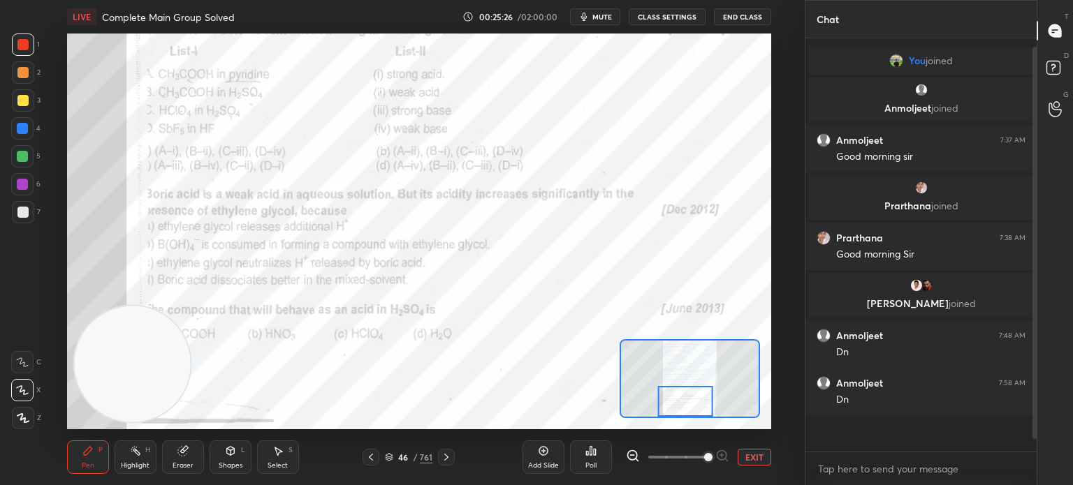
scroll to position [286, 227]
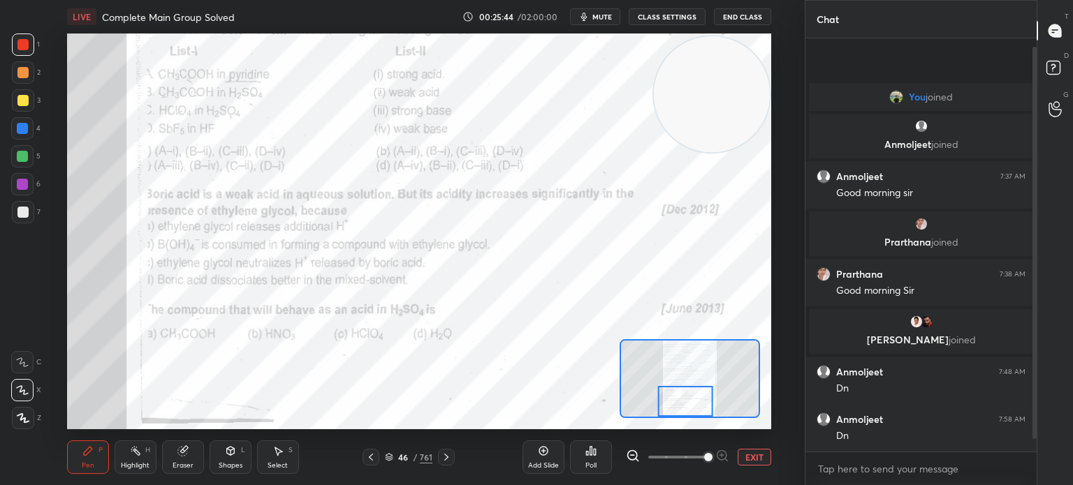
click at [595, 466] on div "Poll" at bounding box center [590, 465] width 11 height 7
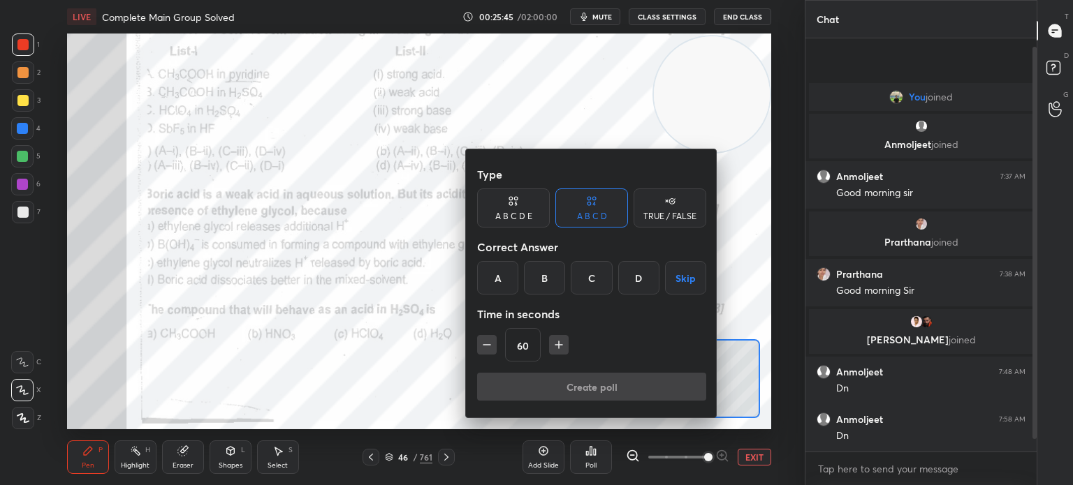
click at [597, 276] on div "C" at bounding box center [590, 278] width 41 height 34
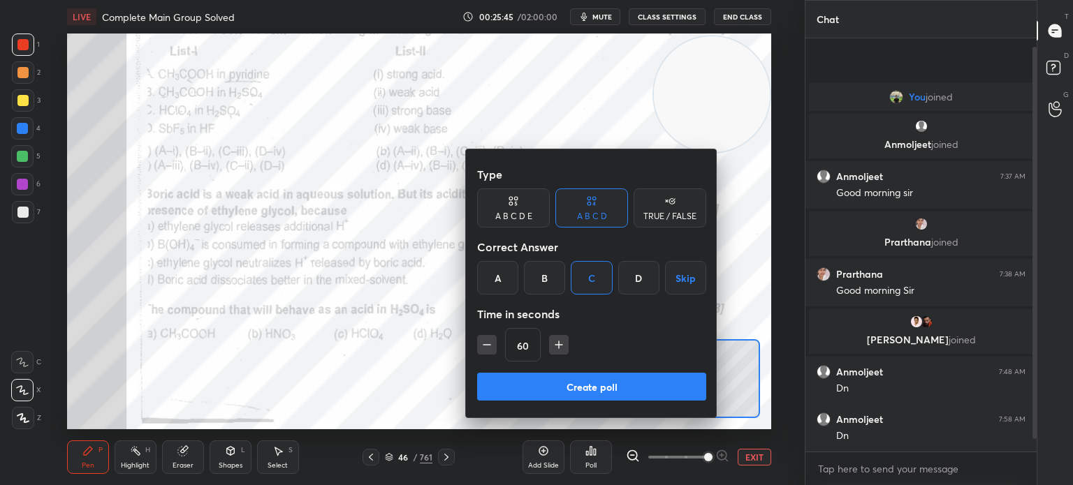
click at [567, 378] on button "Create poll" at bounding box center [591, 387] width 229 height 28
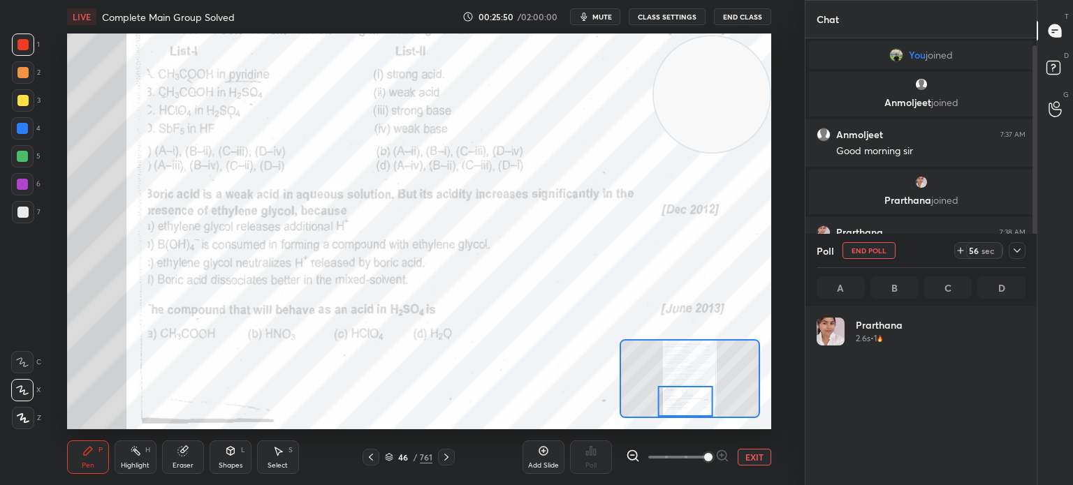
scroll to position [163, 205]
click at [42, 191] on div "1 2 3 4 5 6 7 C X Z C X Z E E Erase all H H" at bounding box center [22, 232] width 45 height 396
click at [22, 188] on div at bounding box center [22, 184] width 11 height 11
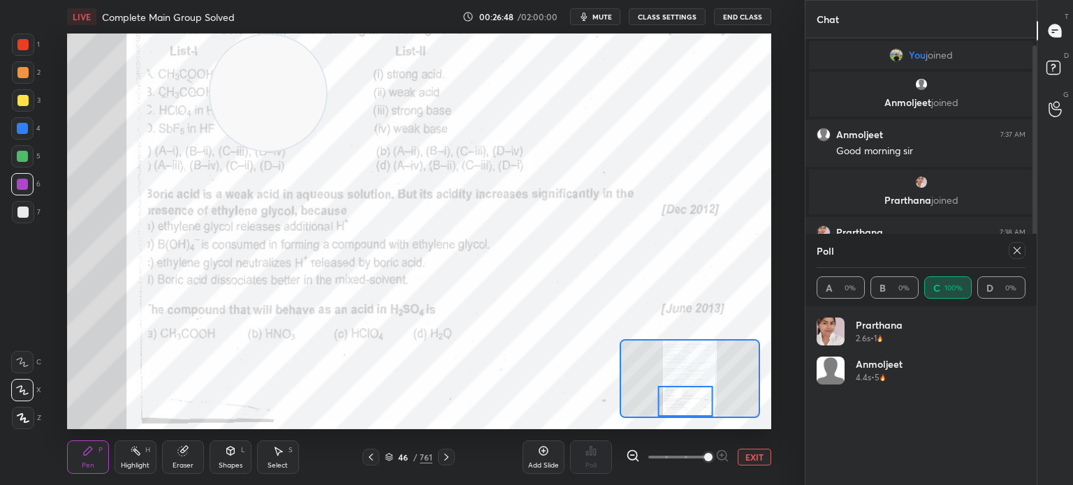
click at [1017, 246] on icon at bounding box center [1016, 250] width 11 height 11
type textarea "x"
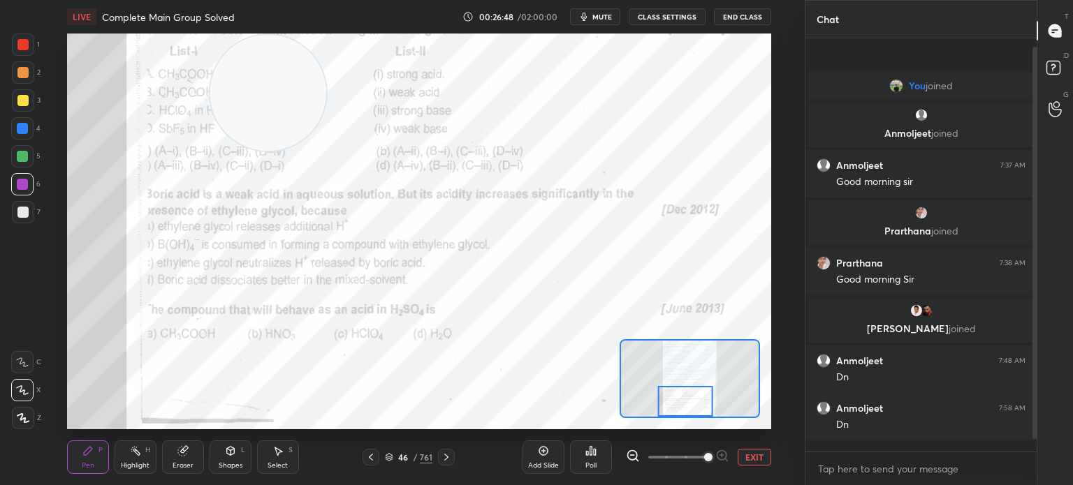
scroll to position [4, 4]
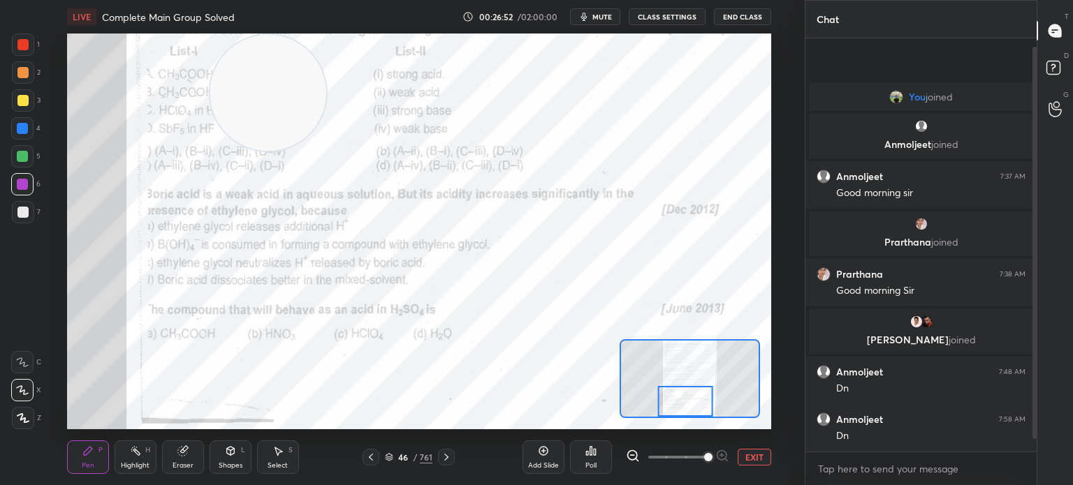
click at [448, 456] on icon at bounding box center [446, 457] width 11 height 11
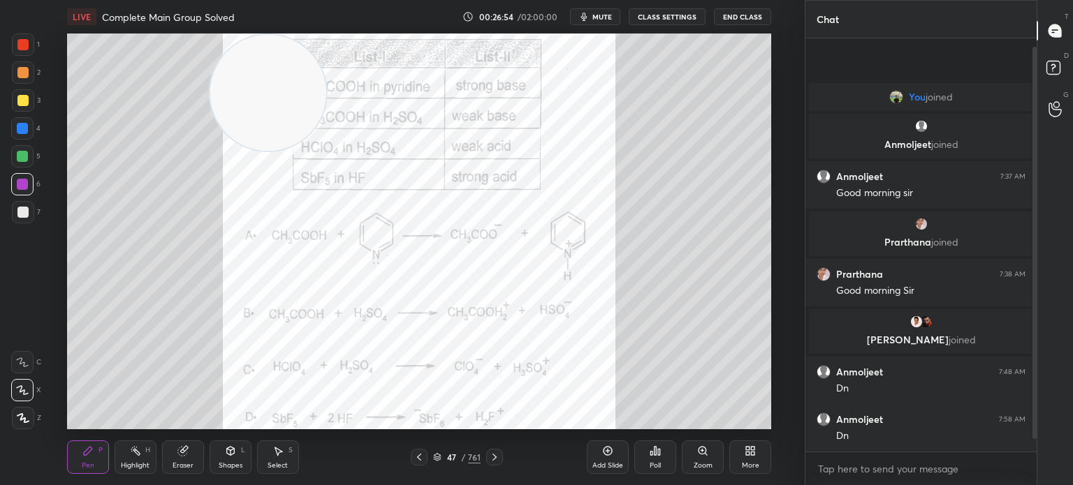
click at [497, 454] on icon at bounding box center [494, 457] width 11 height 11
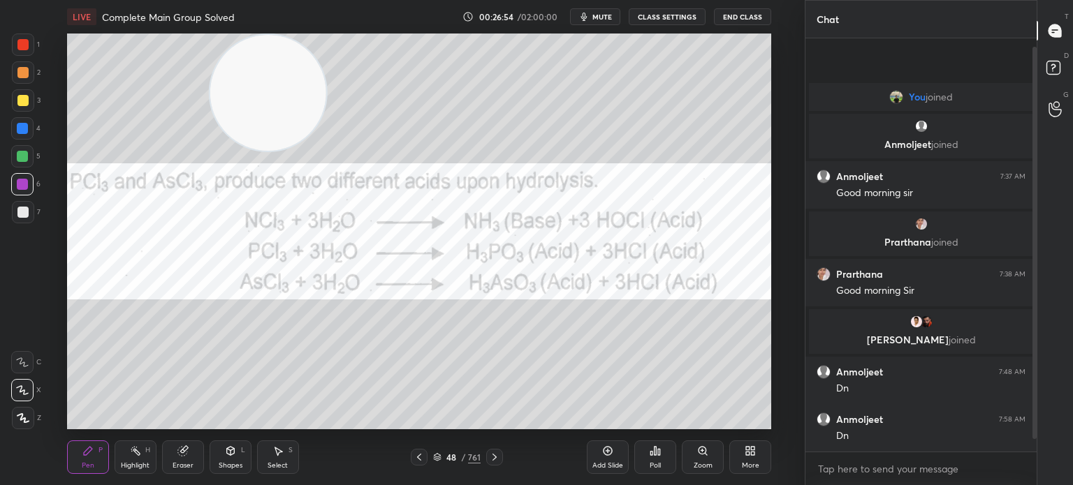
click at [498, 459] on icon at bounding box center [494, 457] width 11 height 11
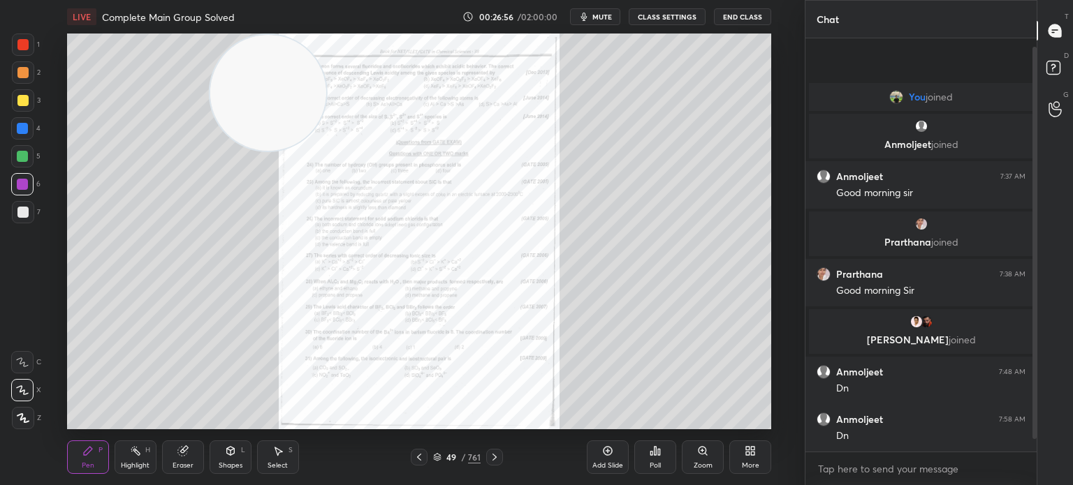
click at [701, 460] on div "Zoom" at bounding box center [702, 458] width 42 height 34
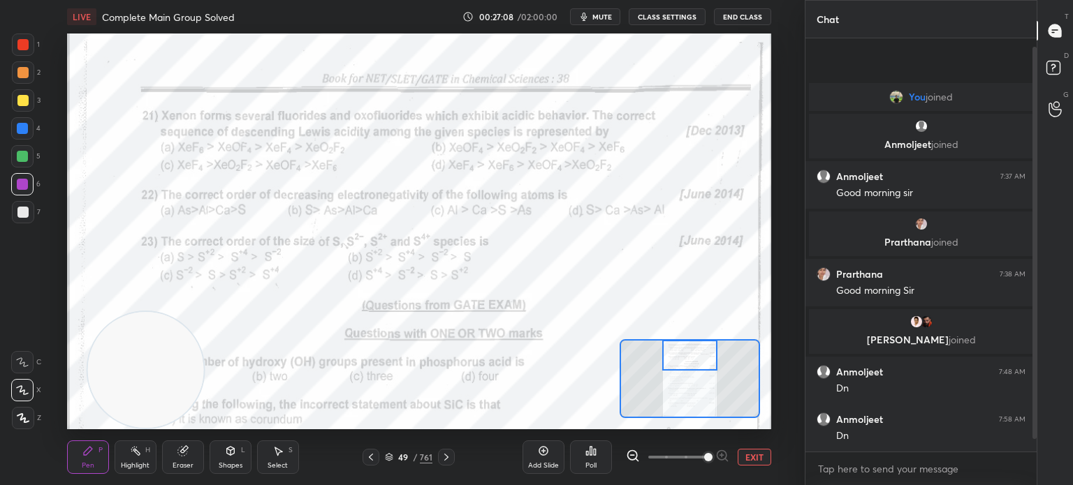
click at [607, 470] on div "Poll" at bounding box center [591, 458] width 42 height 34
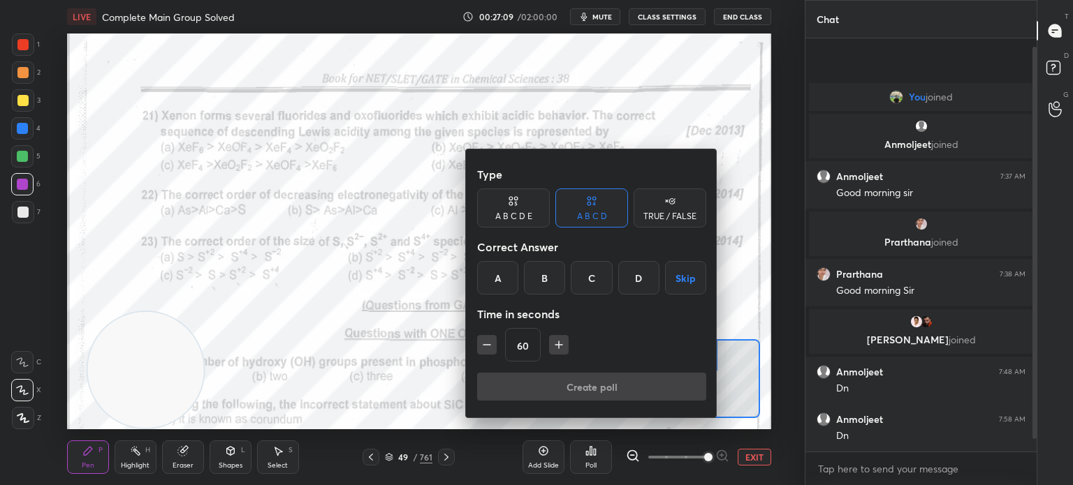
click at [498, 277] on div "A" at bounding box center [497, 278] width 41 height 34
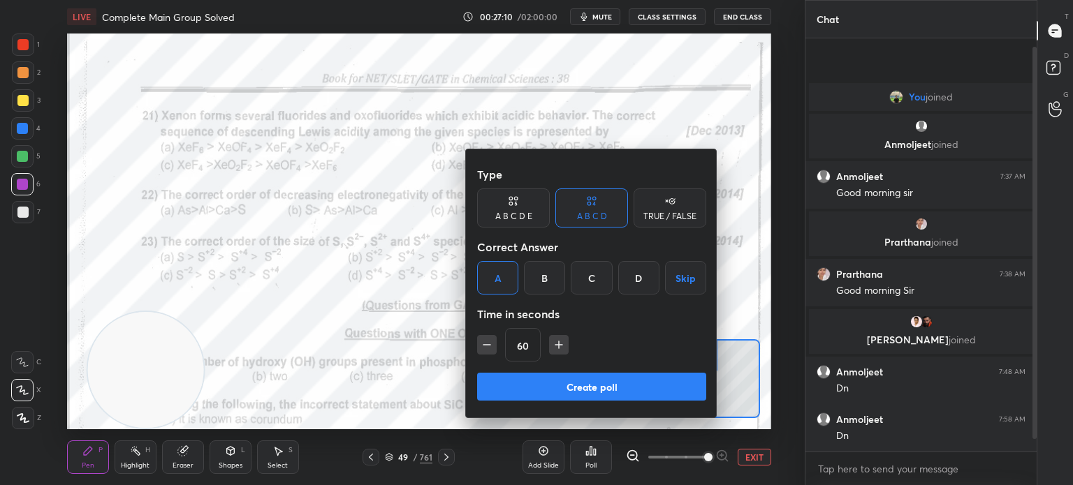
click at [559, 346] on icon "button" at bounding box center [559, 345] width 14 height 14
type input "75"
click at [566, 396] on button "Create poll" at bounding box center [591, 387] width 229 height 28
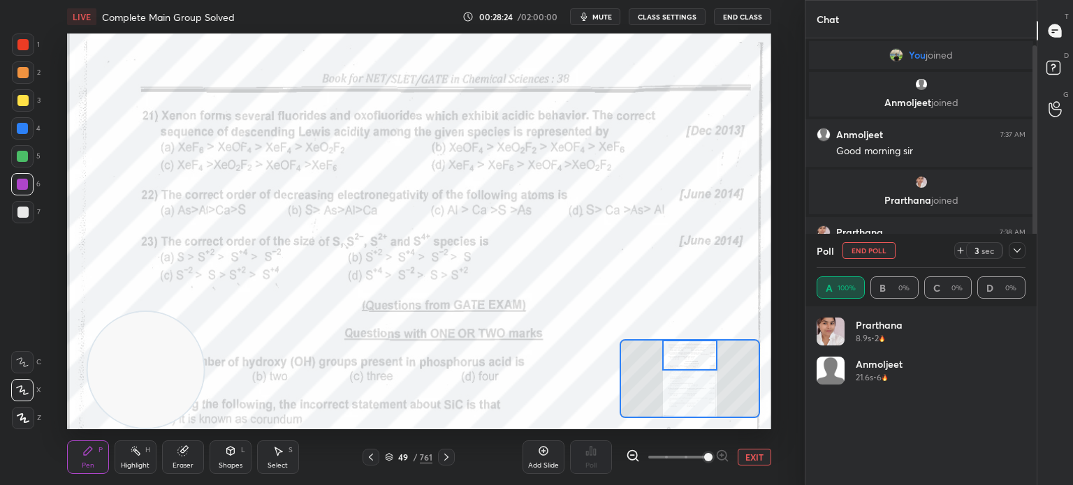
click at [1019, 253] on icon at bounding box center [1016, 250] width 11 height 11
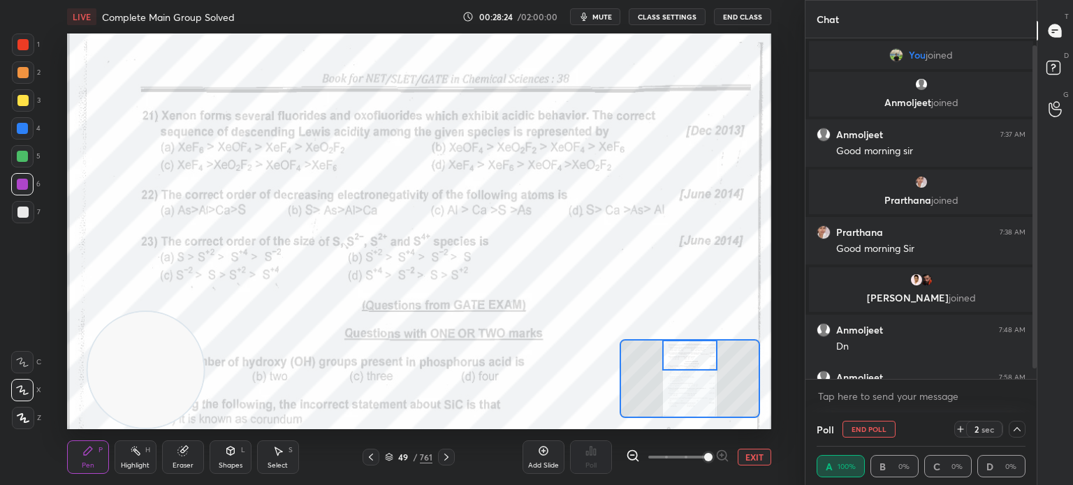
scroll to position [31, 0]
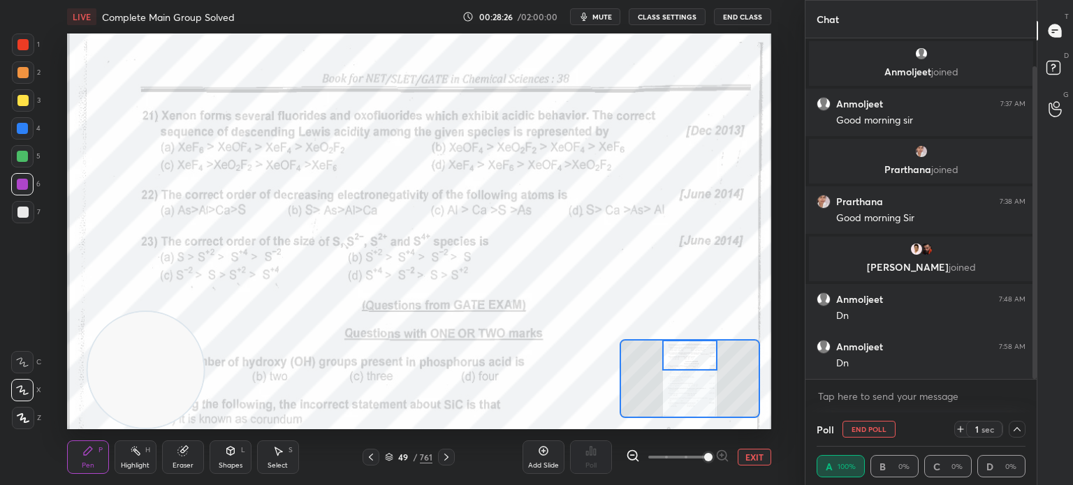
click at [756, 462] on button "EXIT" at bounding box center [754, 457] width 34 height 17
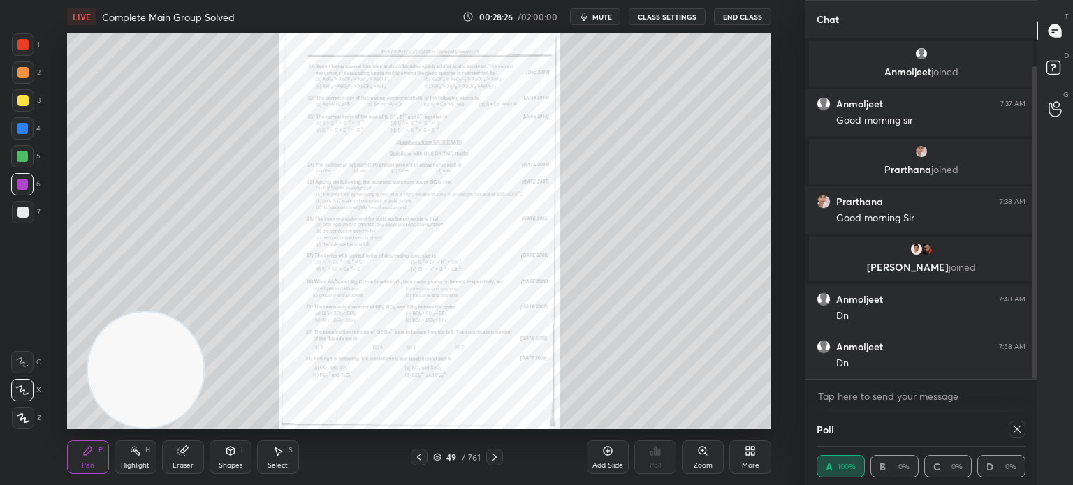
click at [760, 472] on div "More" at bounding box center [750, 458] width 42 height 34
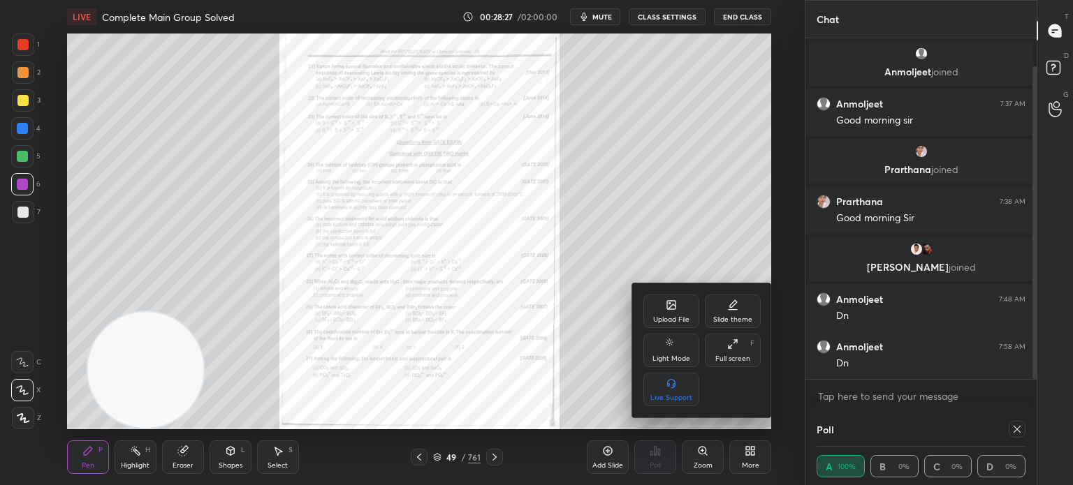
click at [674, 297] on div "Upload File" at bounding box center [671, 312] width 56 height 34
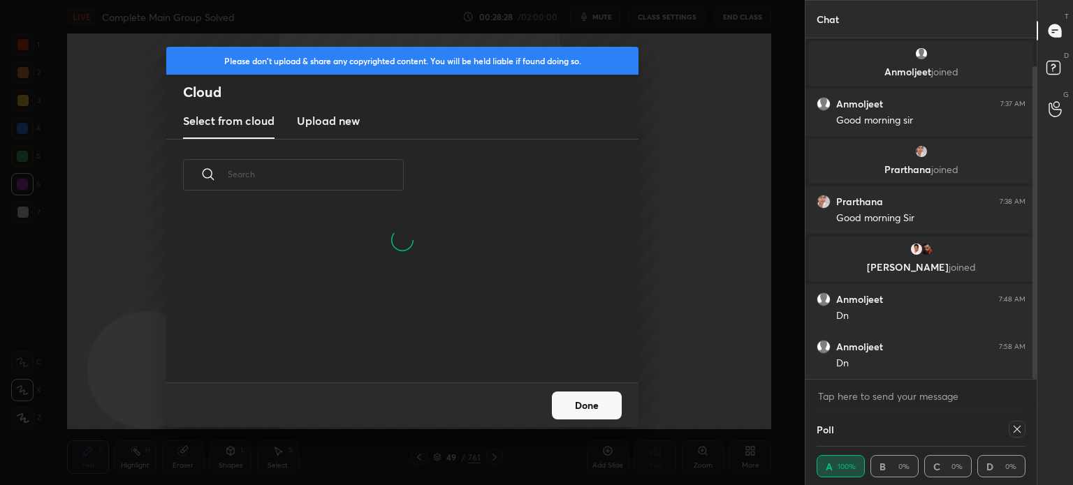
click at [347, 116] on h3 "Upload new" at bounding box center [328, 120] width 63 height 17
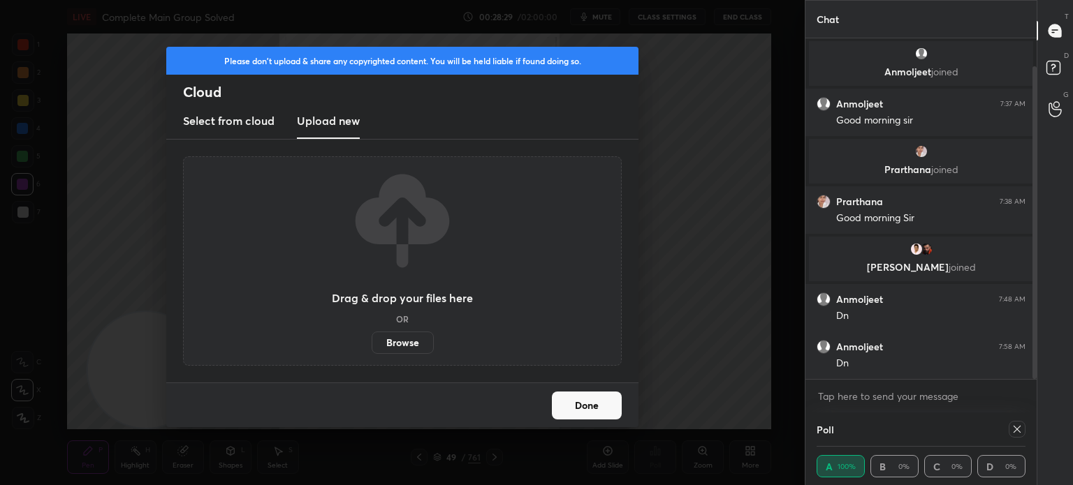
click at [411, 357] on div "Drag & drop your files here OR Browse" at bounding box center [402, 260] width 438 height 209
click at [409, 348] on label "Browse" at bounding box center [402, 343] width 62 height 22
click at [371, 348] on input "Browse" at bounding box center [371, 343] width 0 height 22
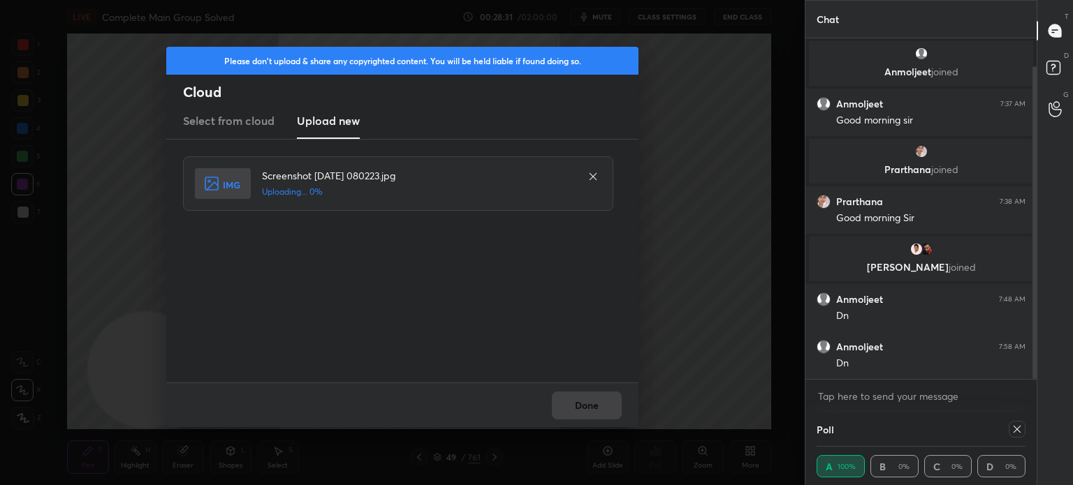
click at [580, 408] on div "Done" at bounding box center [402, 405] width 472 height 45
click at [581, 407] on button "Done" at bounding box center [587, 406] width 70 height 28
click at [582, 407] on button "Done" at bounding box center [587, 406] width 70 height 28
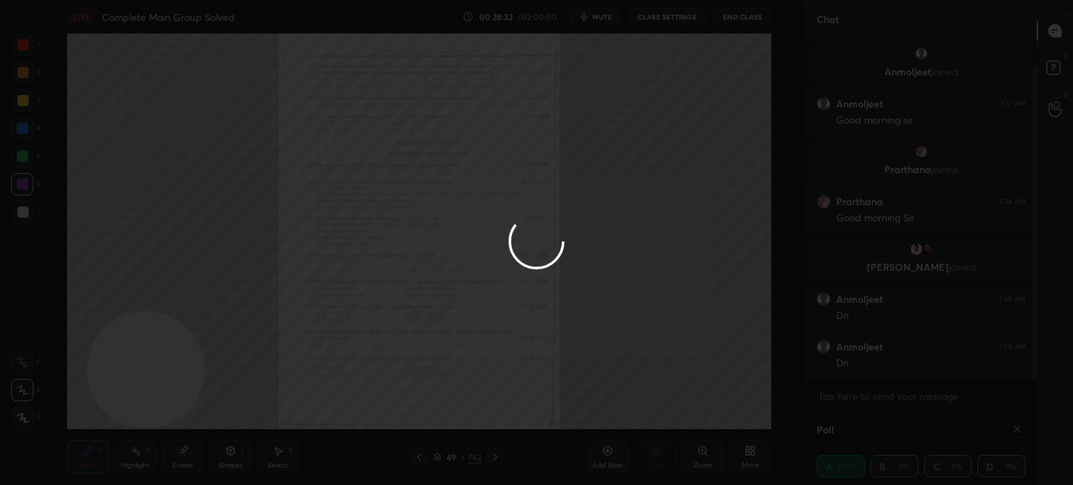
click at [581, 406] on div at bounding box center [536, 242] width 1073 height 485
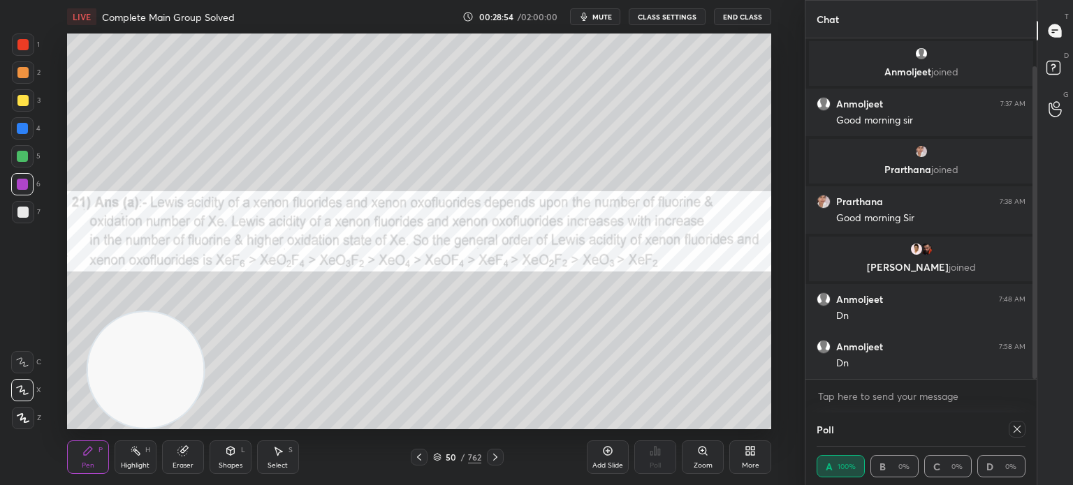
click at [147, 464] on div "Highlight" at bounding box center [135, 465] width 29 height 7
click at [141, 456] on div "Highlight H" at bounding box center [136, 458] width 42 height 34
click at [84, 466] on div "Pen" at bounding box center [88, 465] width 13 height 7
click at [108, 468] on div "Pen P" at bounding box center [88, 458] width 42 height 34
click at [158, 436] on div "Pen P Highlight H Eraser Shapes L Select S 50 / 762 Add Slide Poll Zoom More" at bounding box center [419, 457] width 704 height 56
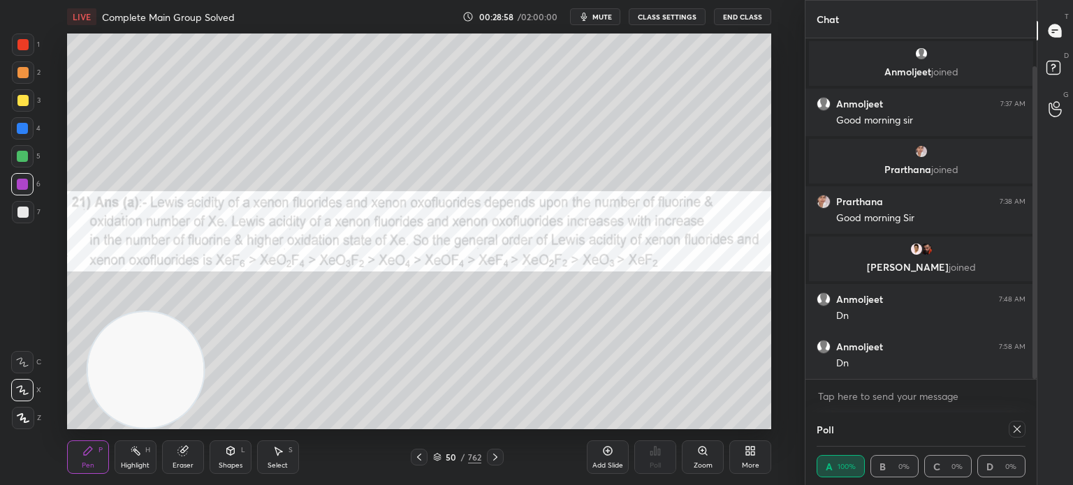
click at [147, 458] on div "Highlight H" at bounding box center [136, 458] width 42 height 34
click at [144, 450] on div "Highlight H" at bounding box center [136, 458] width 42 height 34
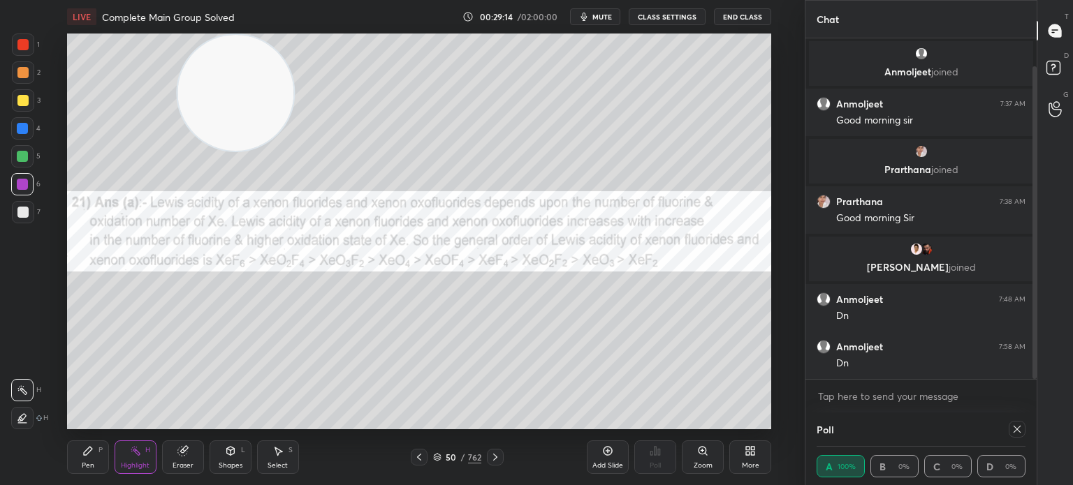
click at [1021, 430] on icon at bounding box center [1016, 429] width 11 height 11
type textarea "x"
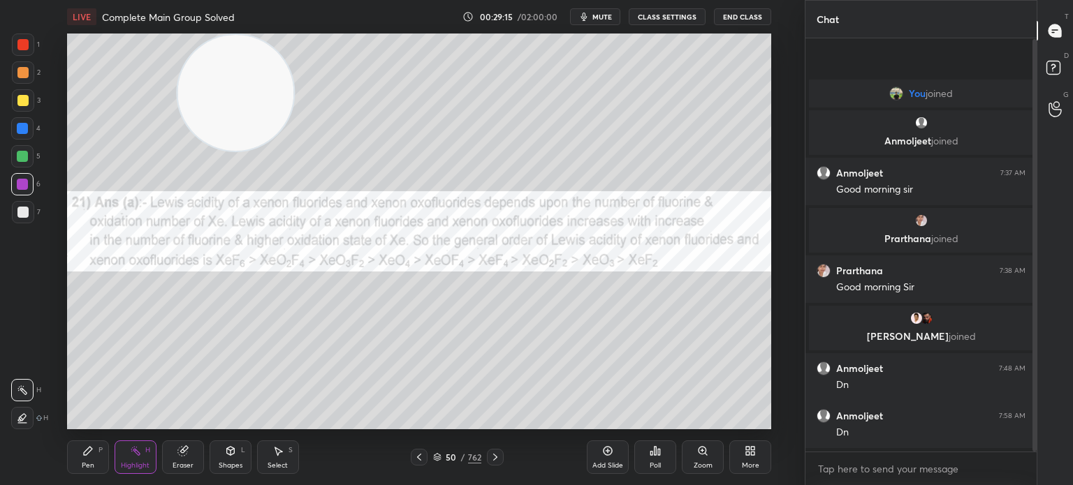
scroll to position [4, 4]
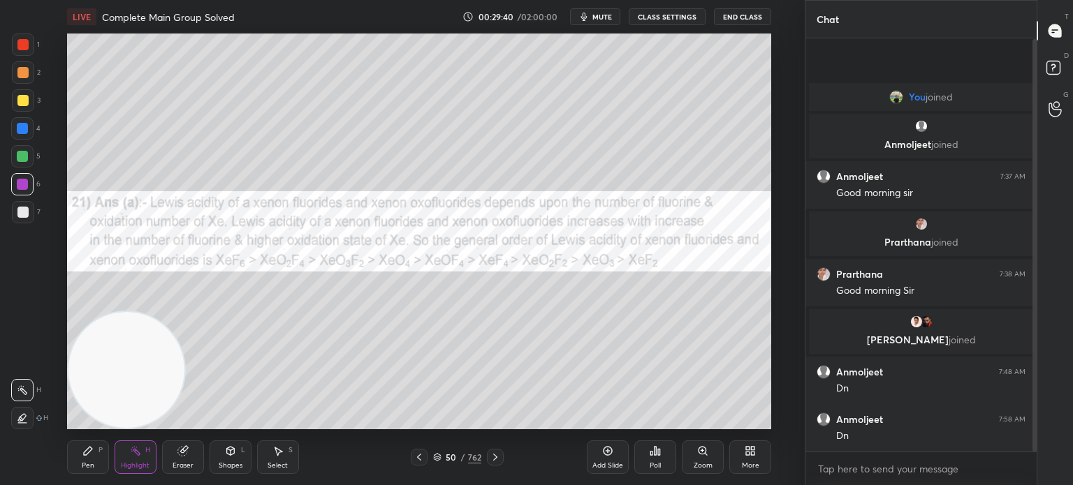
click at [34, 99] on div "3" at bounding box center [26, 100] width 29 height 22
click at [29, 96] on div at bounding box center [23, 100] width 22 height 22
click at [26, 100] on div at bounding box center [22, 100] width 11 height 11
click at [24, 70] on div at bounding box center [22, 72] width 11 height 11
click at [27, 72] on div at bounding box center [22, 72] width 11 height 11
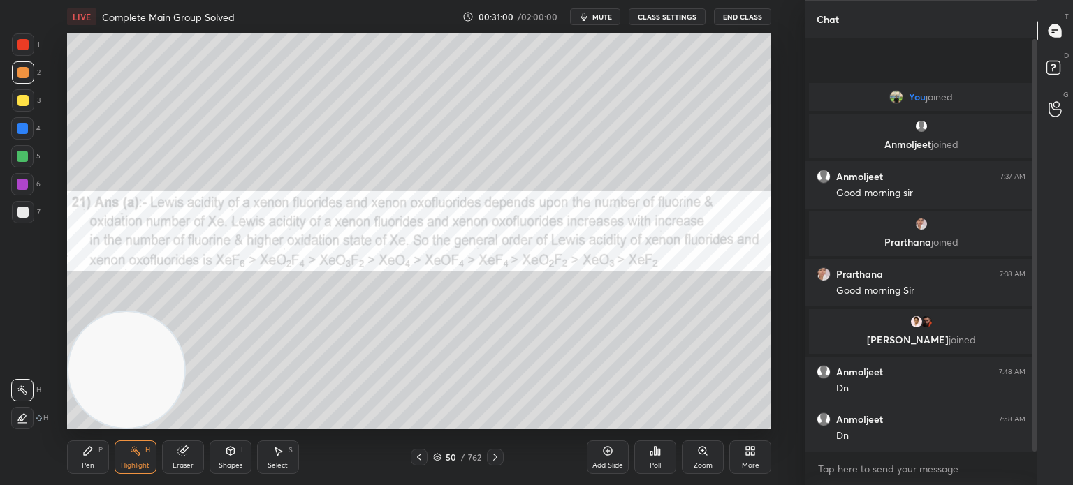
scroll to position [6, 0]
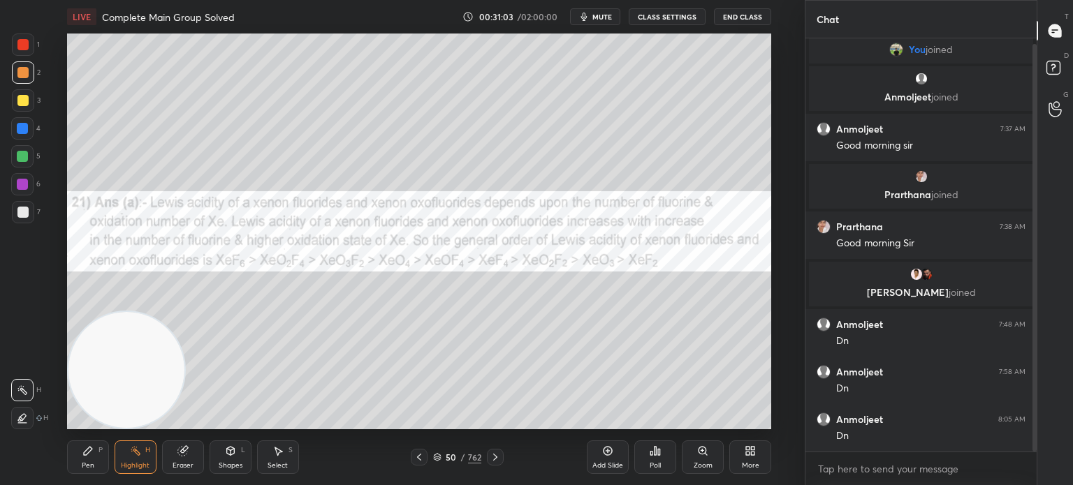
click at [26, 43] on div at bounding box center [22, 44] width 11 height 11
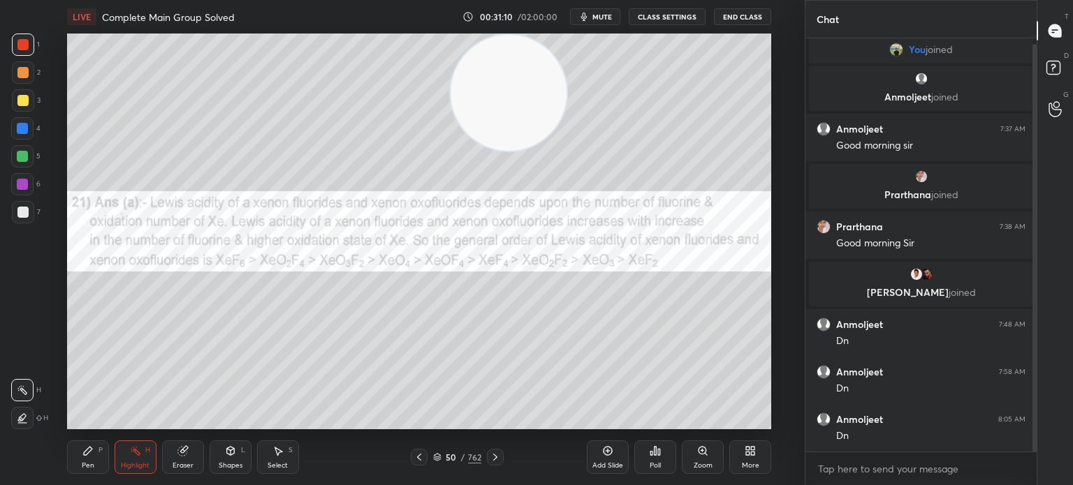
click at [420, 456] on icon at bounding box center [418, 457] width 11 height 11
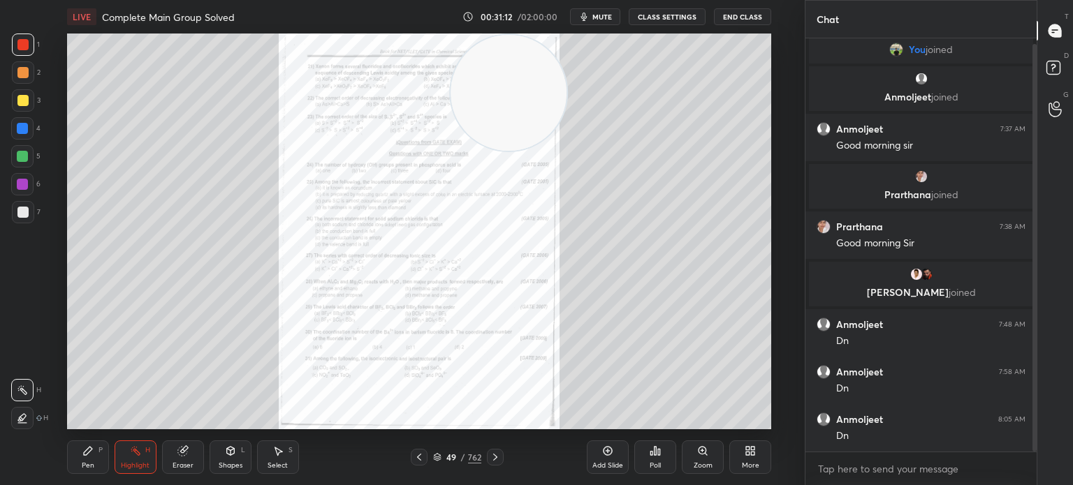
click at [697, 452] on icon at bounding box center [702, 450] width 11 height 11
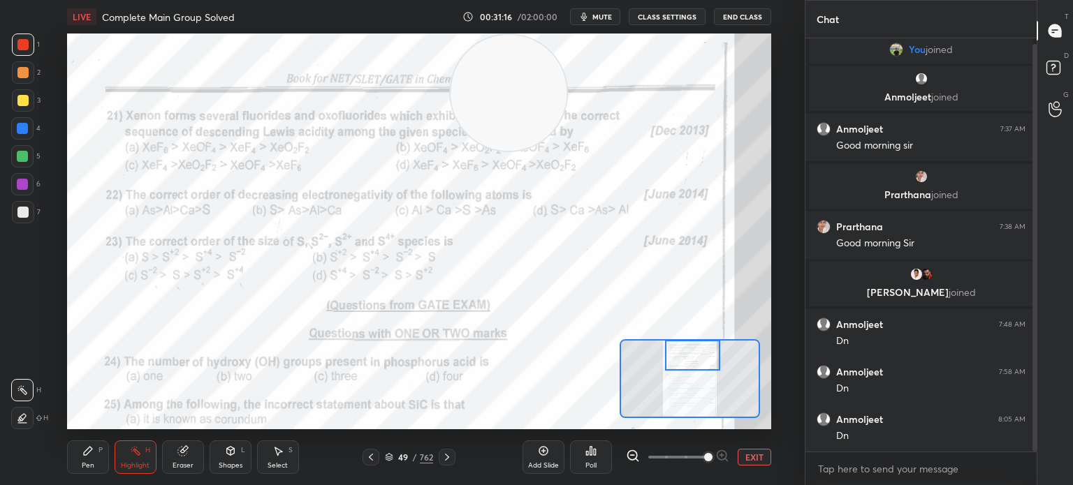
click at [70, 443] on div "Pen P" at bounding box center [88, 458] width 42 height 34
click at [87, 451] on icon at bounding box center [88, 451] width 8 height 8
click at [592, 463] on div "Poll" at bounding box center [590, 465] width 11 height 7
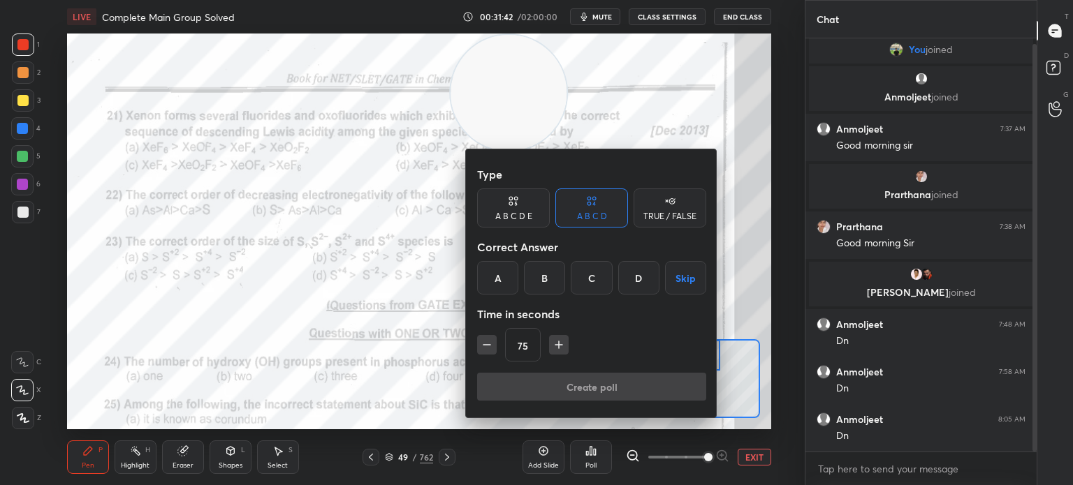
click at [534, 288] on div "B" at bounding box center [544, 278] width 41 height 34
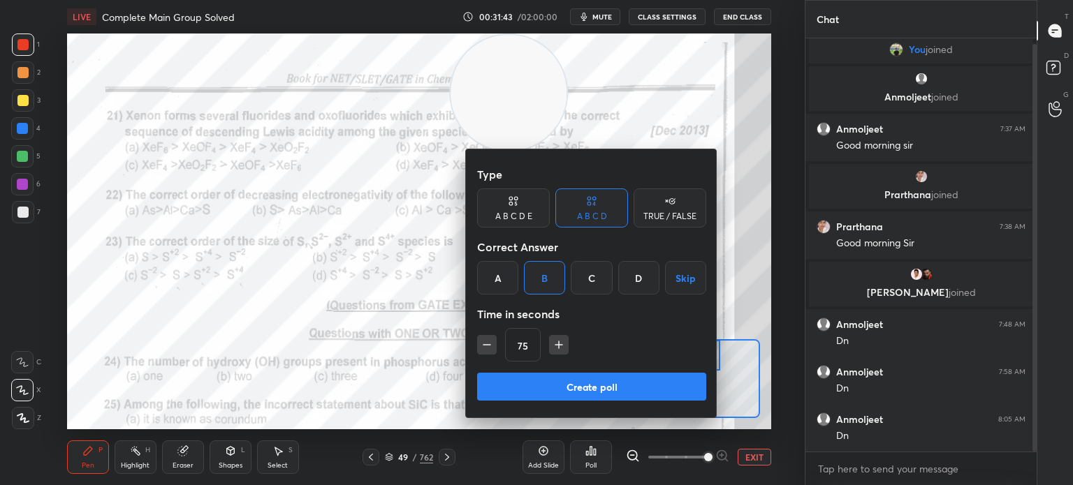
click at [489, 351] on icon "button" at bounding box center [487, 345] width 14 height 14
type input "60"
click at [508, 380] on button "Create poll" at bounding box center [591, 387] width 229 height 28
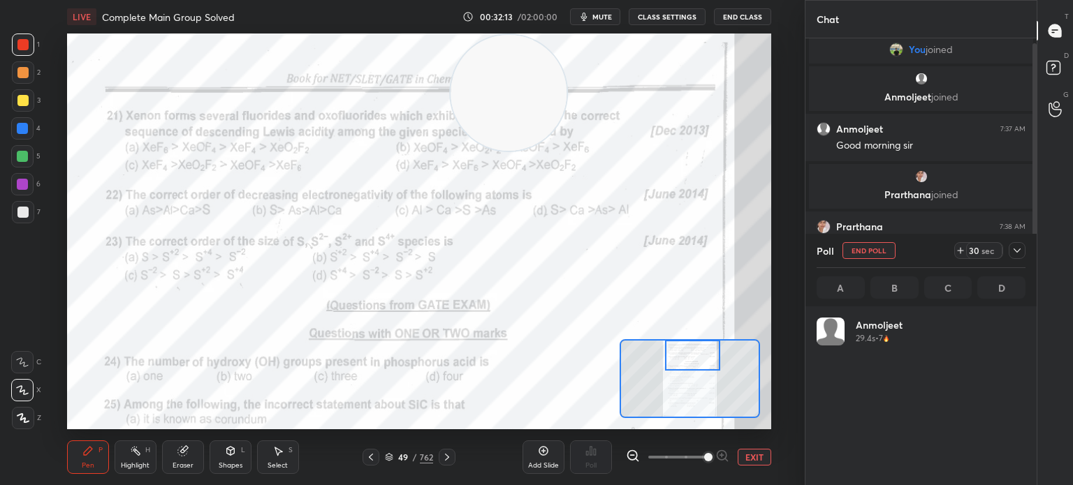
scroll to position [4, 4]
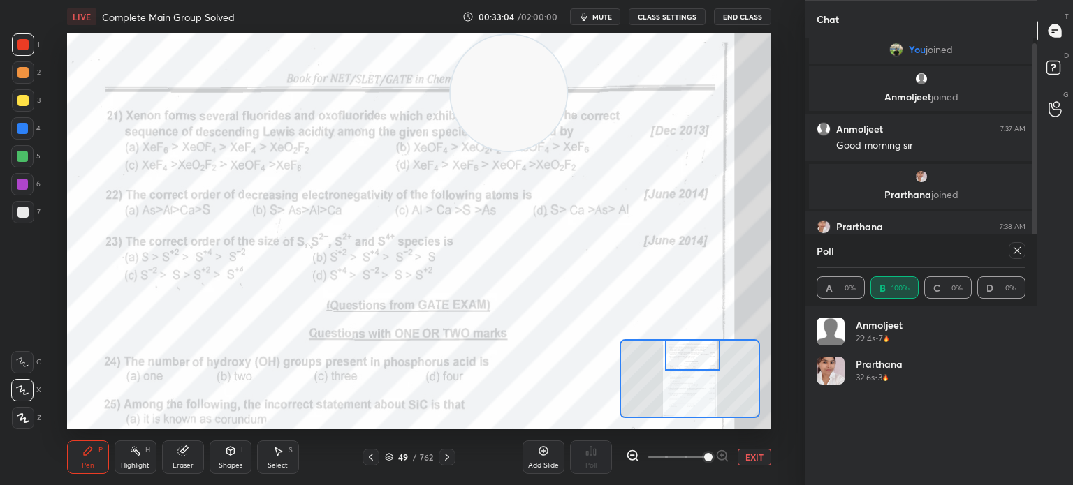
click at [1013, 257] on div at bounding box center [1016, 250] width 17 height 17
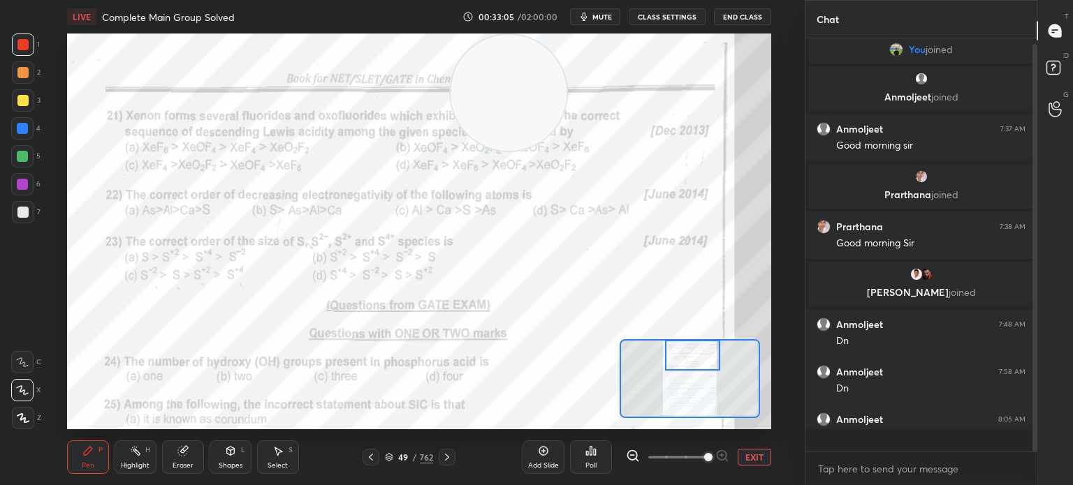
scroll to position [0, 4]
click at [595, 460] on div "Poll" at bounding box center [591, 458] width 42 height 34
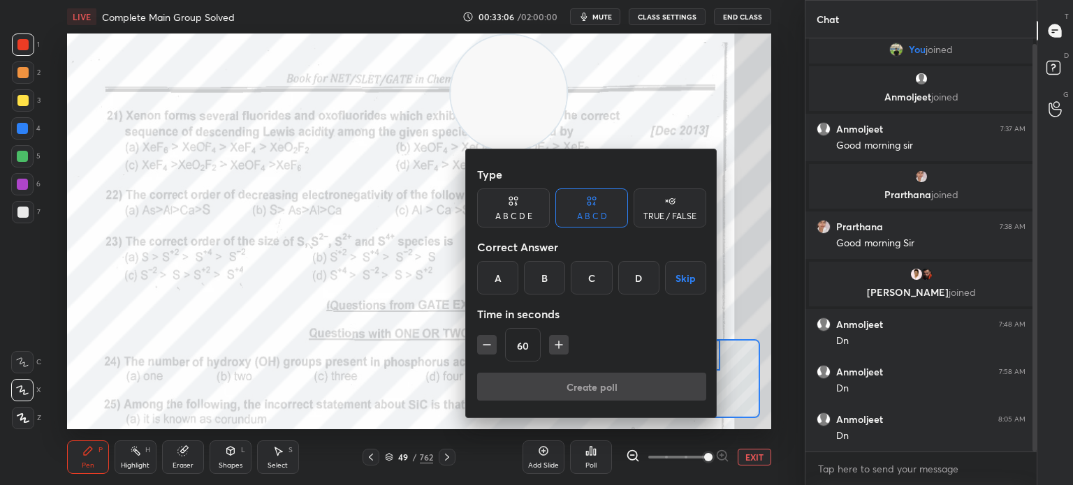
click at [591, 275] on div "C" at bounding box center [590, 278] width 41 height 34
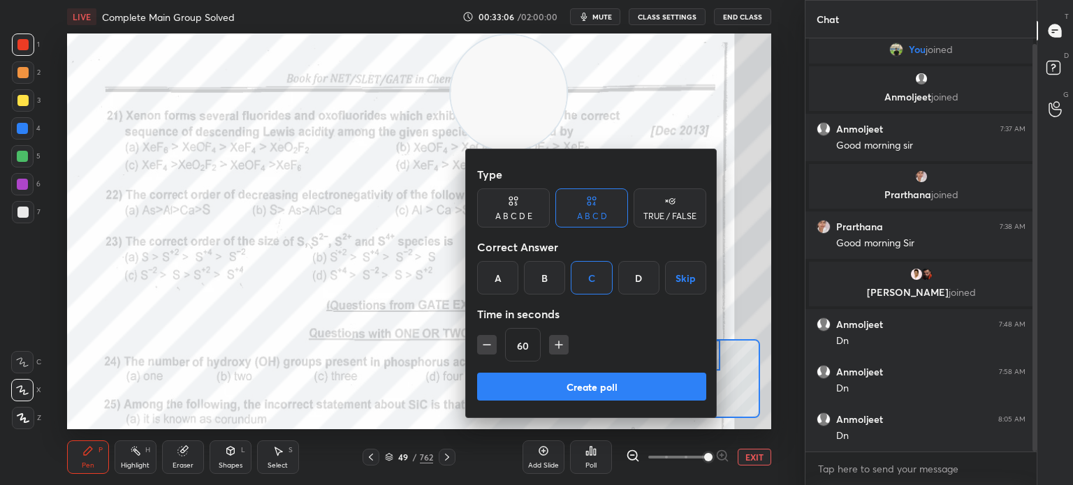
click at [539, 388] on button "Create poll" at bounding box center [591, 387] width 229 height 28
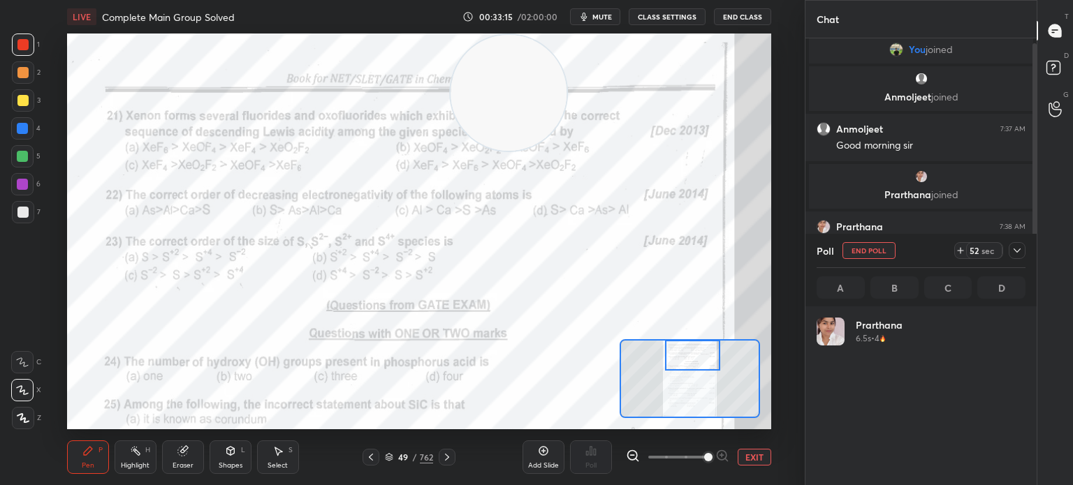
scroll to position [163, 205]
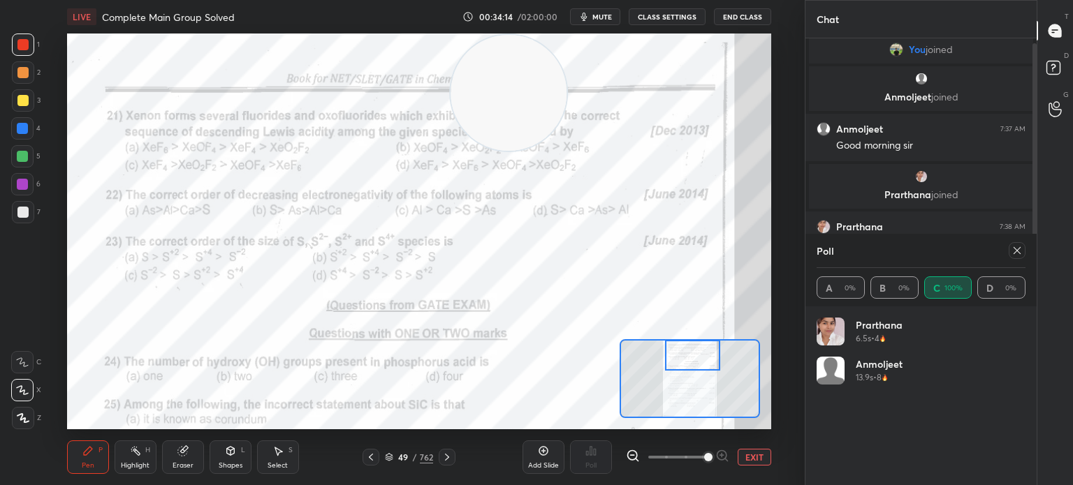
click at [1010, 251] on div at bounding box center [1016, 250] width 17 height 17
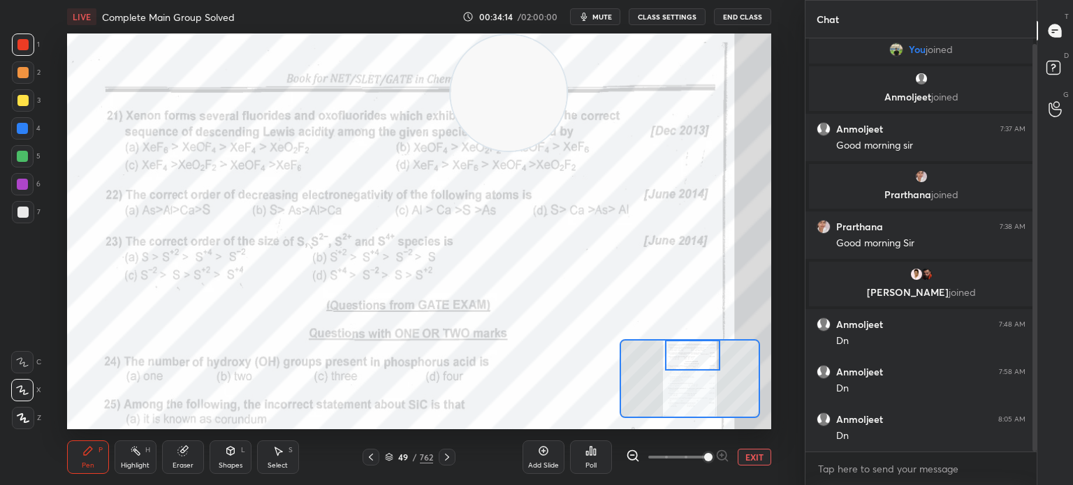
scroll to position [293, 227]
click at [360, 455] on div "49 / 762" at bounding box center [409, 457] width 228 height 17
click at [371, 452] on div at bounding box center [370, 457] width 17 height 17
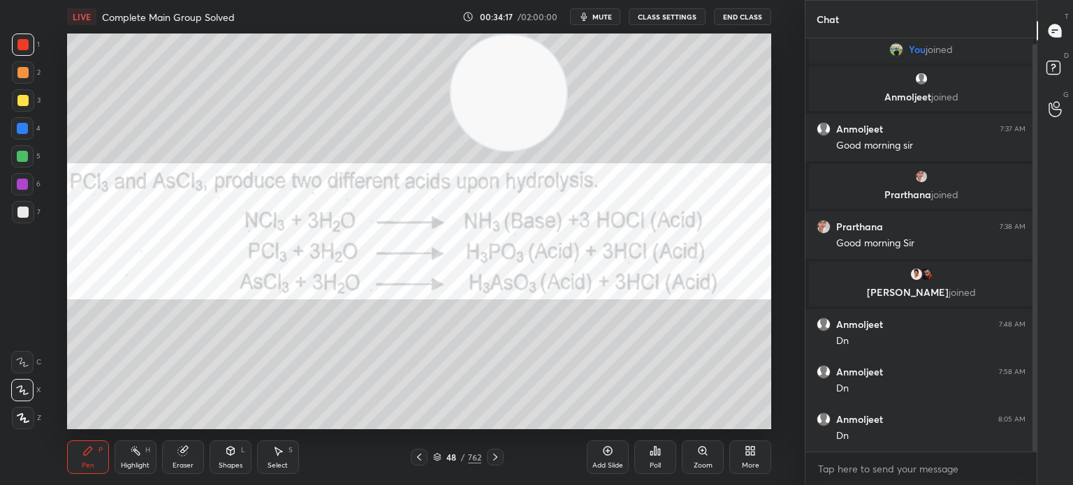
click at [416, 452] on icon at bounding box center [418, 457] width 11 height 11
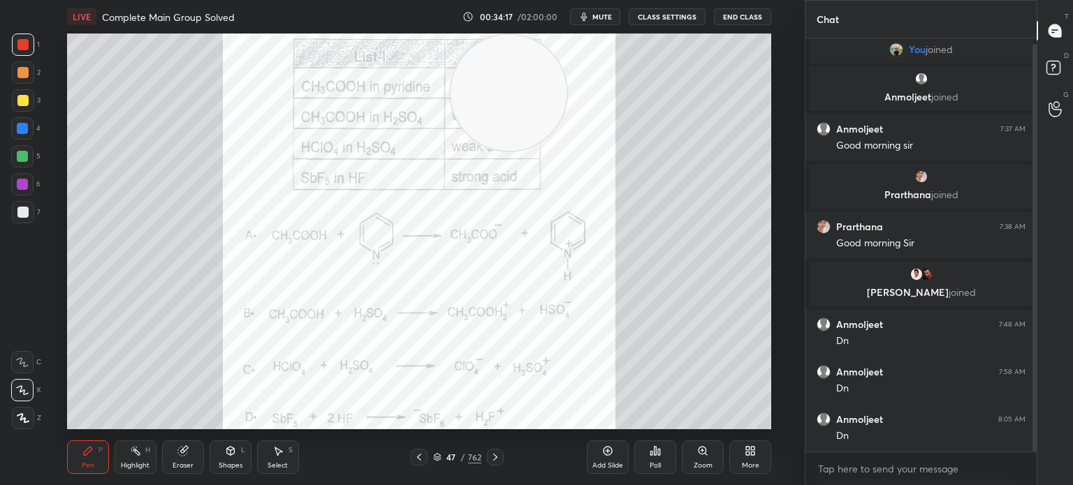
click at [418, 452] on icon at bounding box center [418, 457] width 11 height 11
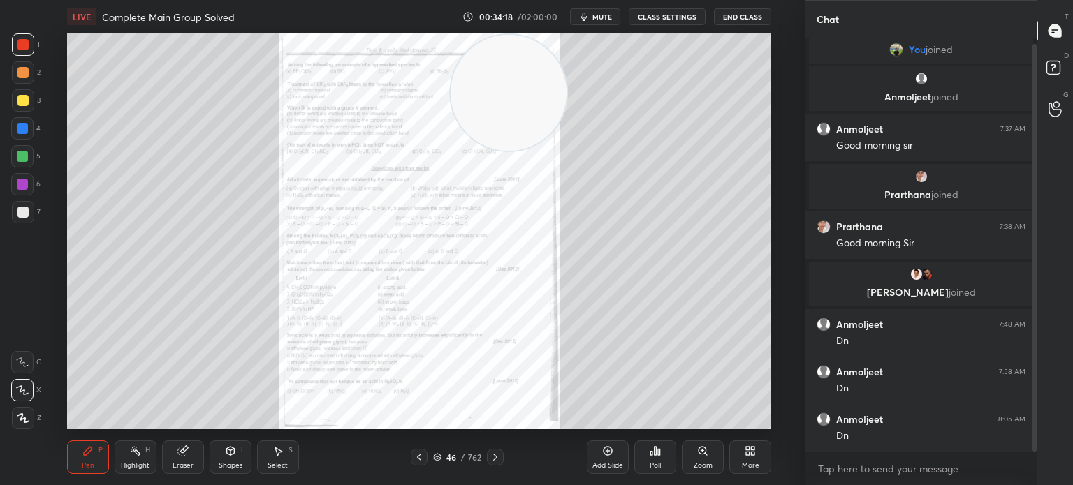
click at [425, 455] on div at bounding box center [419, 457] width 17 height 17
click at [422, 459] on icon at bounding box center [418, 457] width 11 height 11
click at [498, 457] on icon at bounding box center [494, 457] width 11 height 11
click at [499, 455] on icon at bounding box center [494, 457] width 11 height 11
click at [709, 460] on div "Zoom" at bounding box center [702, 458] width 42 height 34
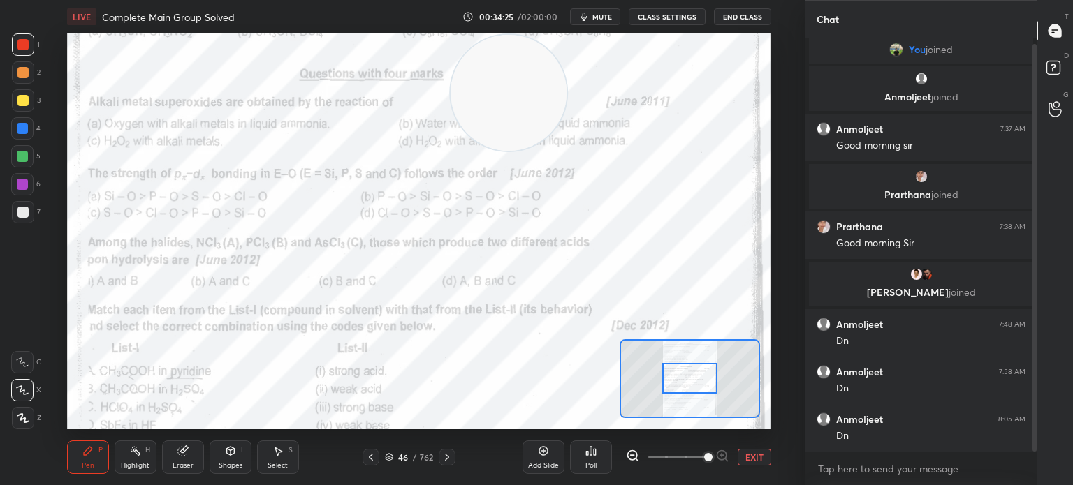
click at [709, 461] on span at bounding box center [708, 457] width 8 height 8
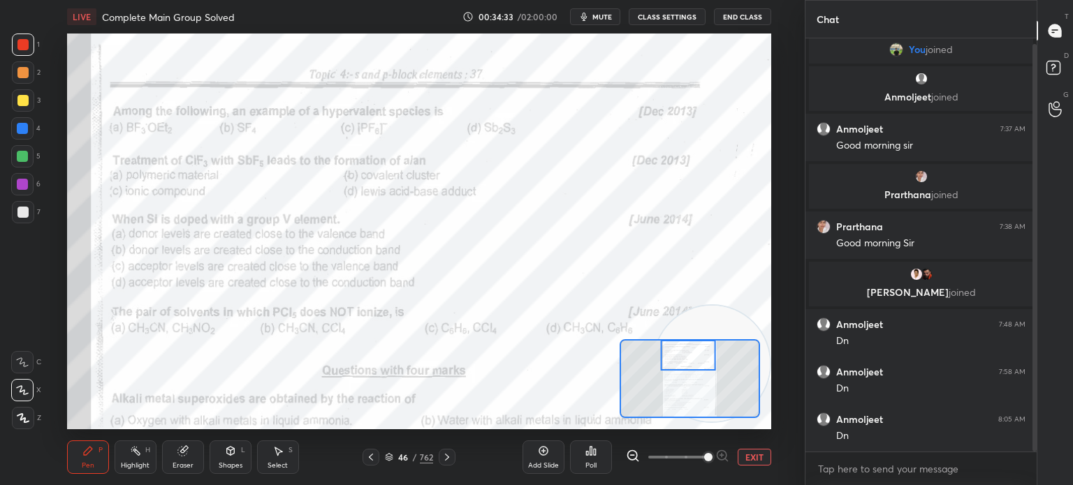
click at [613, 458] on div "Add Slide Poll EXIT" at bounding box center [646, 457] width 249 height 78
click at [597, 459] on div "Poll" at bounding box center [591, 458] width 42 height 34
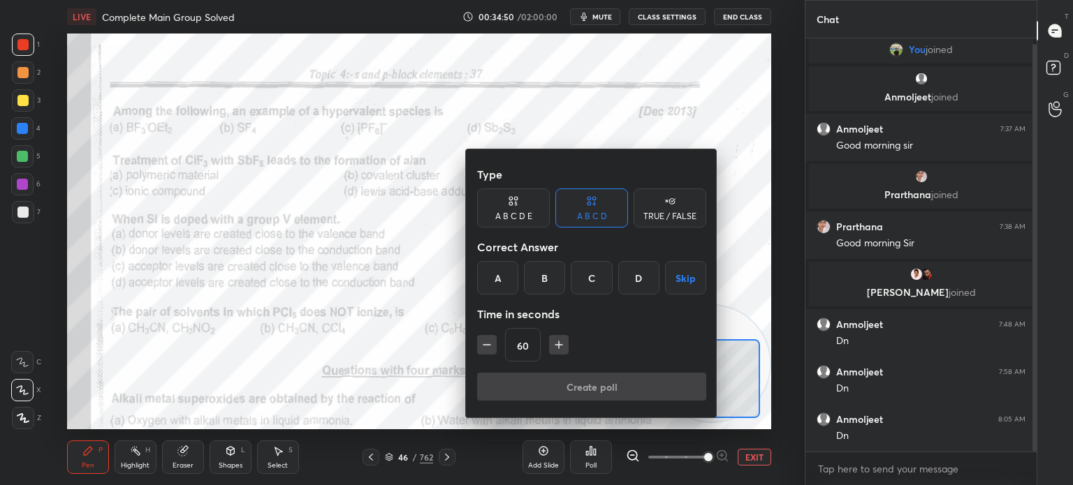
click at [585, 281] on div "C" at bounding box center [590, 278] width 41 height 34
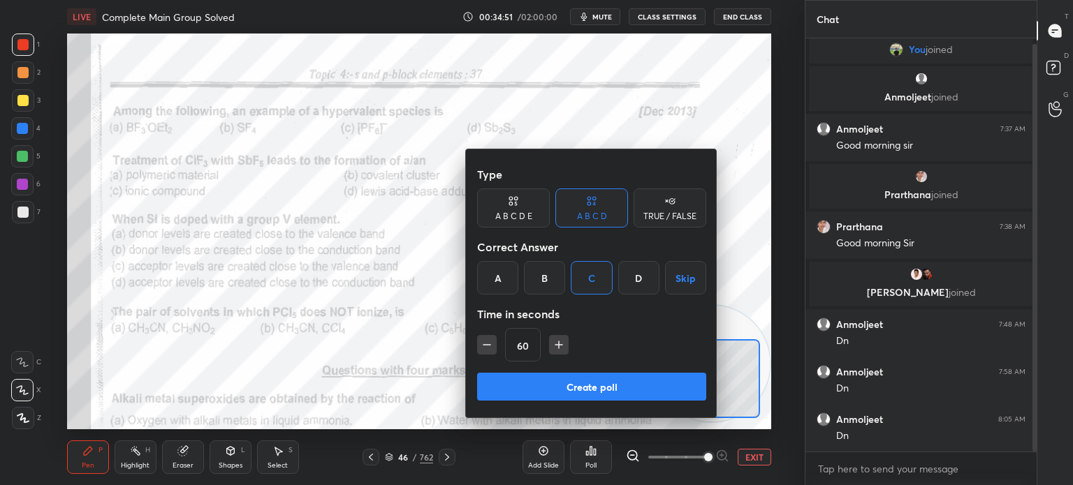
click at [554, 385] on button "Create poll" at bounding box center [591, 387] width 229 height 28
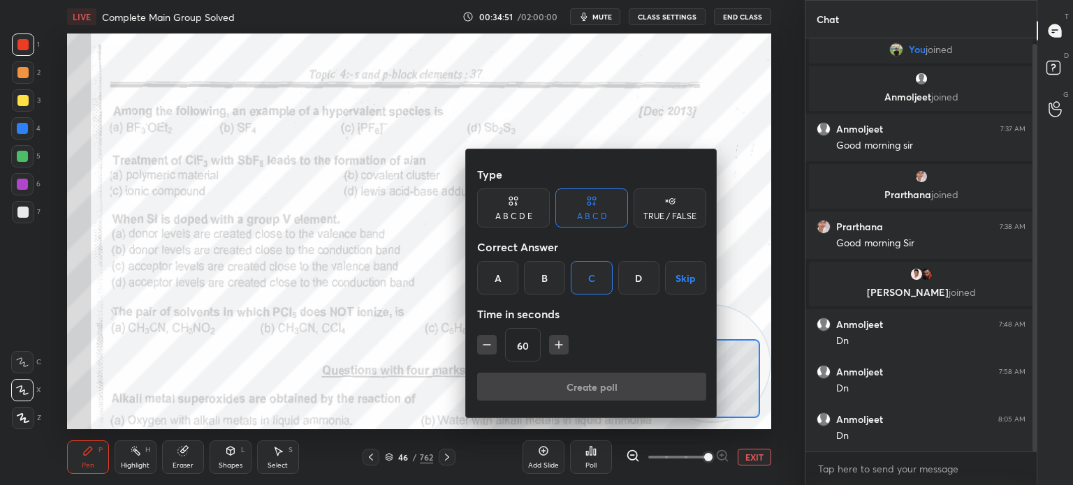
type textarea "x"
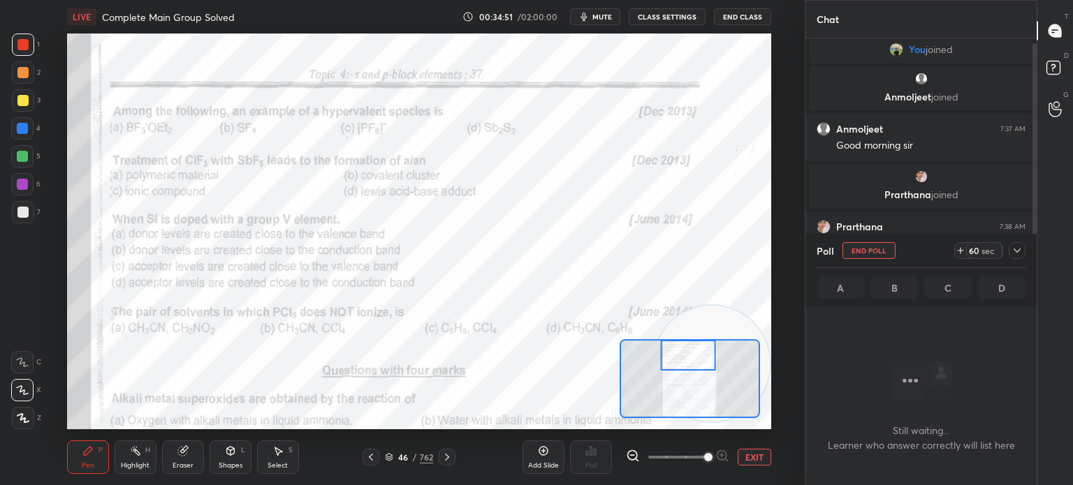
scroll to position [221, 227]
click at [607, 22] on button "mute" at bounding box center [595, 16] width 50 height 17
click at [677, 20] on button "CLASS SETTINGS" at bounding box center [666, 16] width 77 height 17
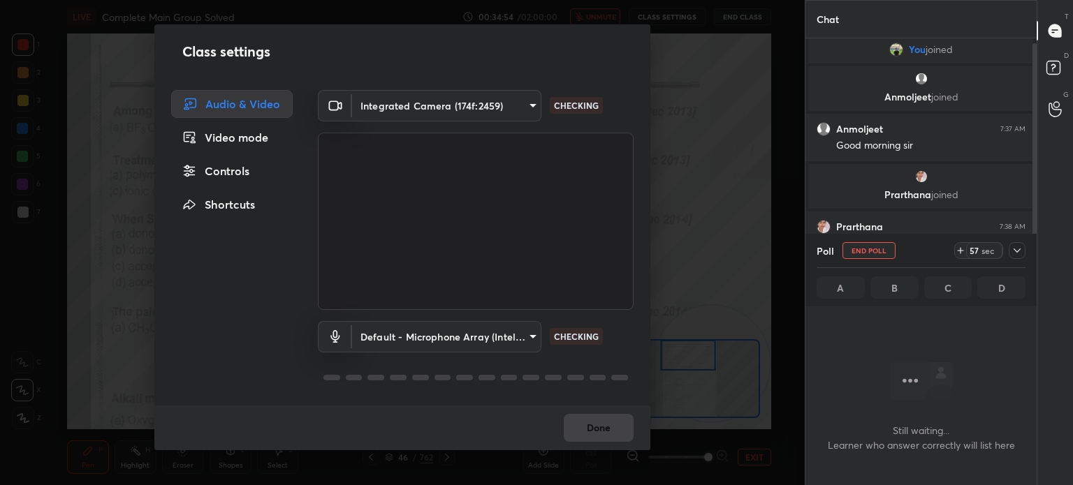
click at [462, 108] on body "1 2 3 4 5 6 7 C X Z C X Z E E Erase all H H LIVE Complete Main Group Solved 00:…" at bounding box center [536, 242] width 1073 height 485
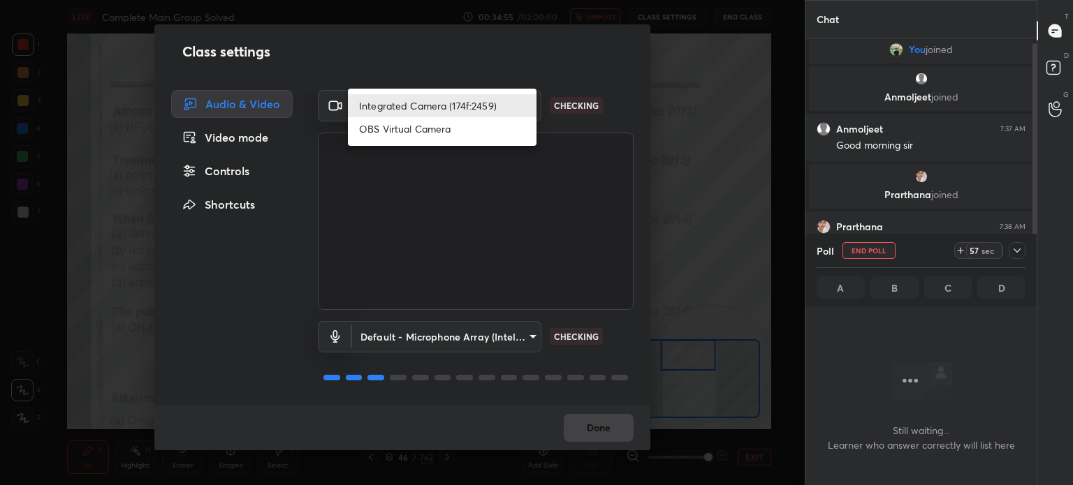
click at [455, 131] on li "OBS Virtual Camera" at bounding box center [442, 128] width 189 height 23
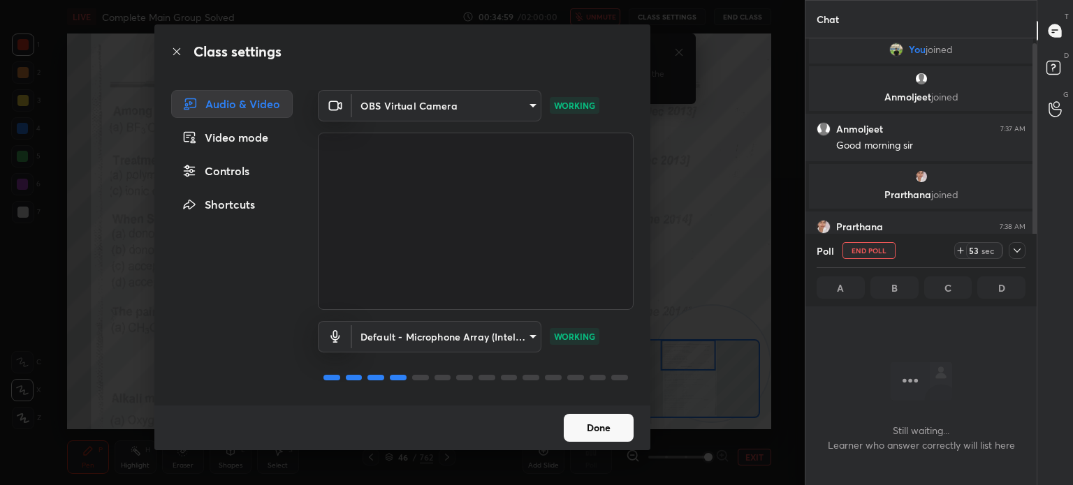
click at [480, 117] on body "1 2 3 4 5 6 7 C X Z C X Z E E Erase all H H LIVE Complete Main Group Solved 00:…" at bounding box center [536, 242] width 1073 height 485
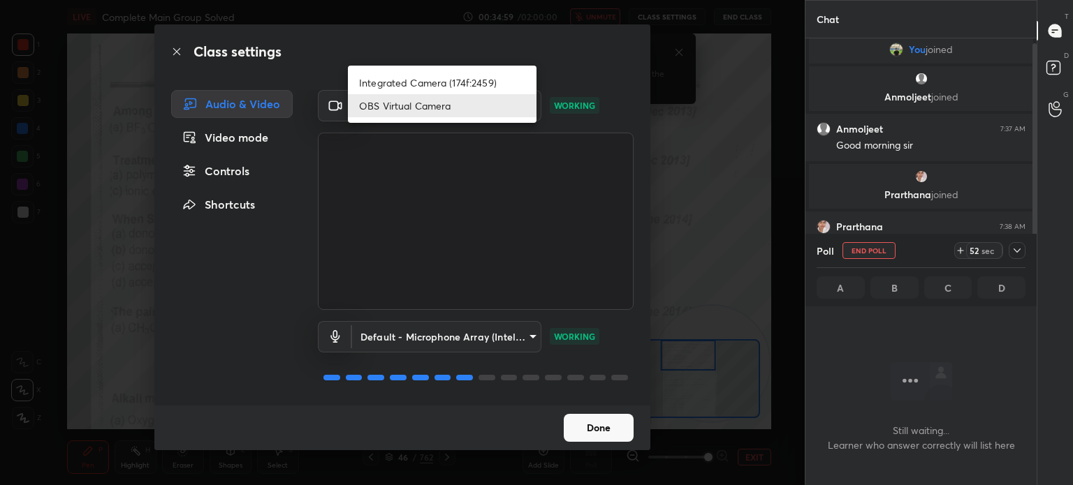
click at [463, 73] on li "Integrated Camera (174f:2459)" at bounding box center [442, 82] width 189 height 23
type input "508fb433e1996cd6e8905166ba7ed748c512908726d307d94b000c2f198a4065"
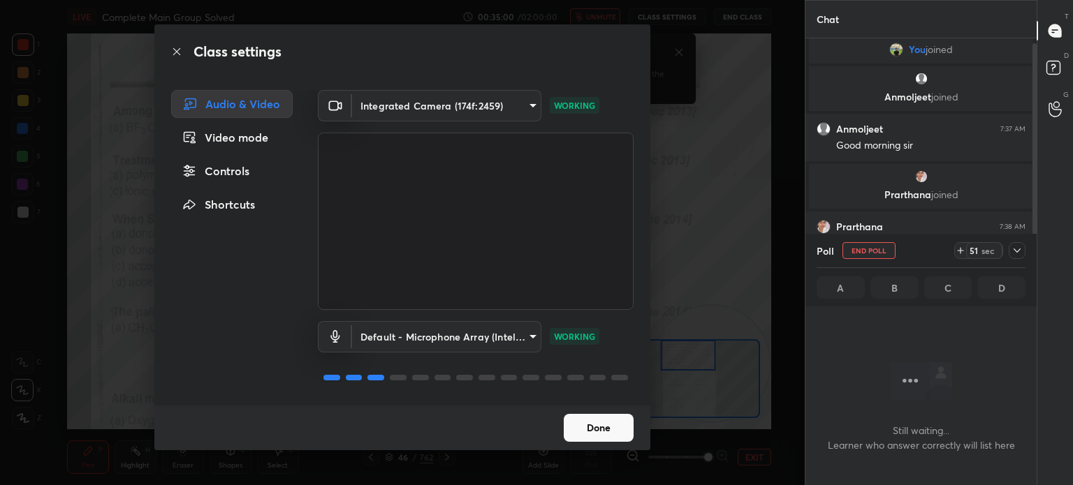
click at [595, 433] on button "Done" at bounding box center [598, 428] width 70 height 28
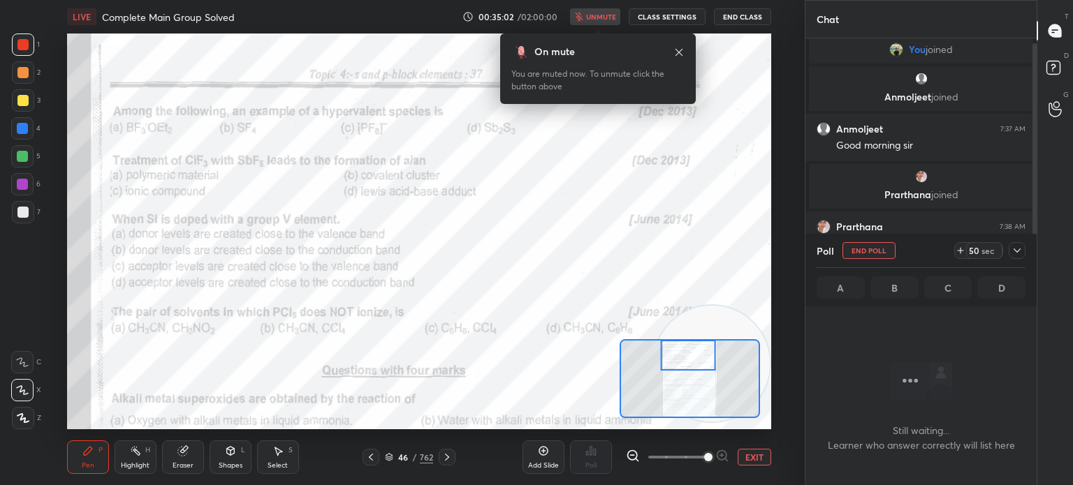
click at [611, 20] on div "00:35:02 / 02:00:00 unmute CLASS SETTINGS End Class" at bounding box center [616, 16] width 309 height 17
click at [676, 50] on icon at bounding box center [678, 51] width 7 height 7
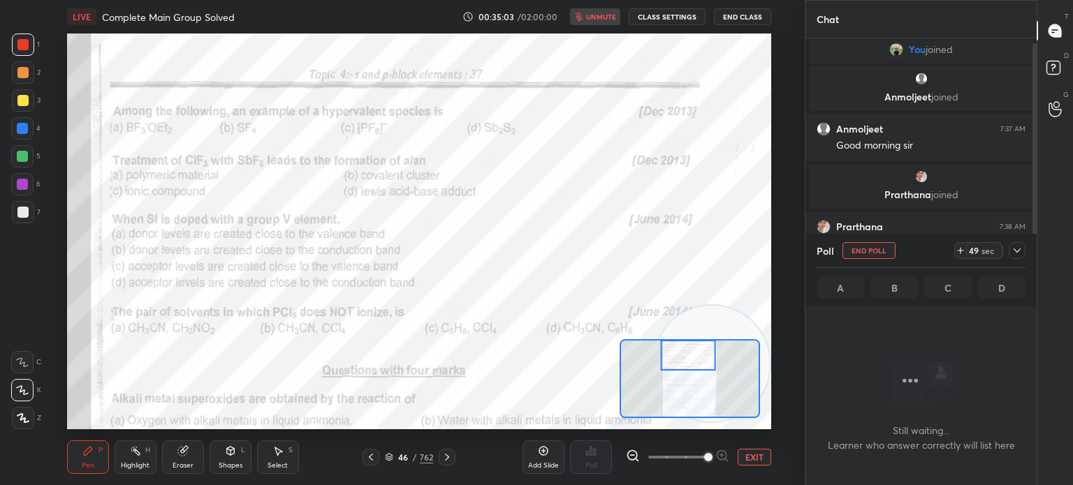
click at [618, 17] on div "00:35:03 / 02:00:00 unmute CLASS SETTINGS End Class" at bounding box center [616, 16] width 309 height 17
click at [607, 17] on div "00:35:03 / 02:00:00 unmute CLASS SETTINGS End Class" at bounding box center [616, 16] width 309 height 17
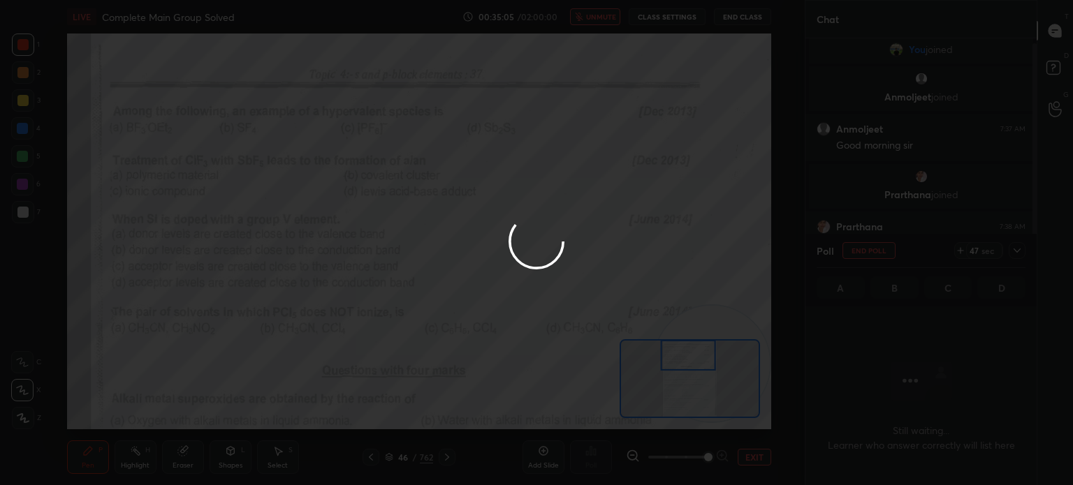
click at [604, 25] on div at bounding box center [536, 242] width 1073 height 485
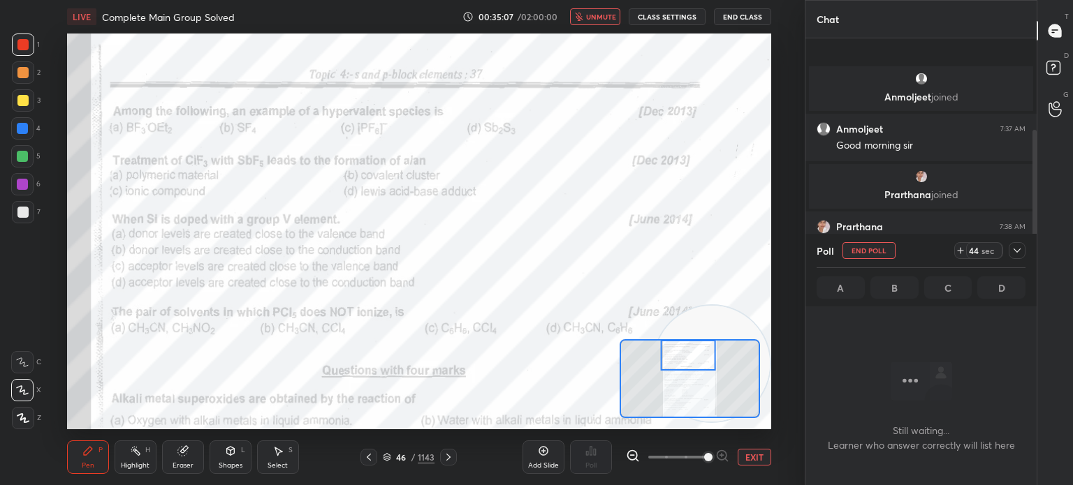
scroll to position [126, 0]
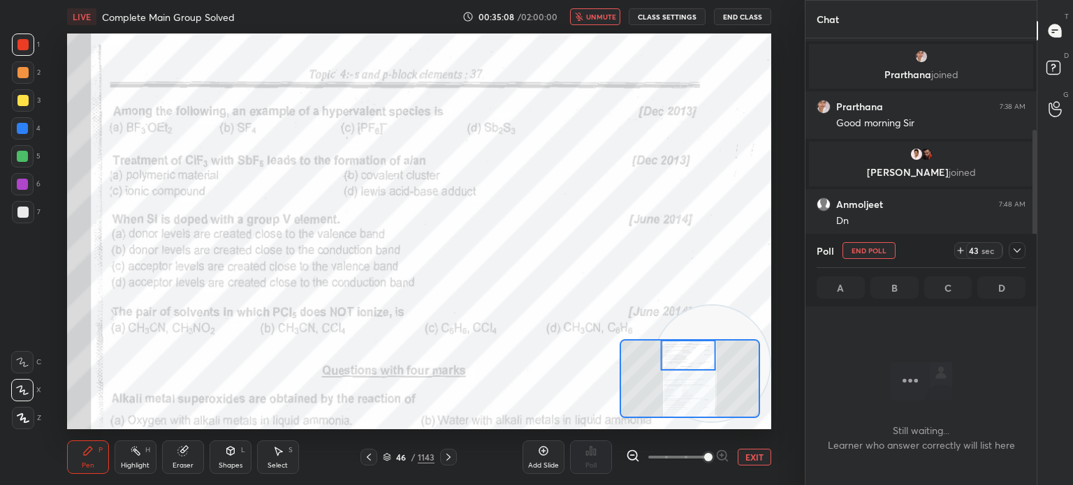
click at [609, 22] on button "unmute" at bounding box center [595, 16] width 50 height 17
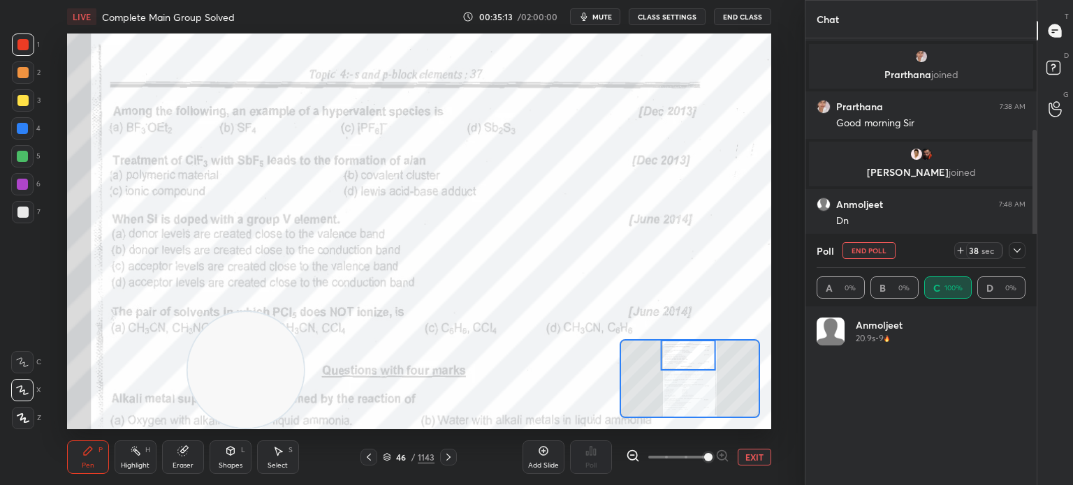
scroll to position [163, 205]
click at [29, 163] on div at bounding box center [22, 156] width 22 height 22
click at [25, 161] on div at bounding box center [22, 156] width 11 height 11
click at [23, 129] on div at bounding box center [22, 128] width 11 height 11
click at [23, 131] on div at bounding box center [22, 128] width 11 height 11
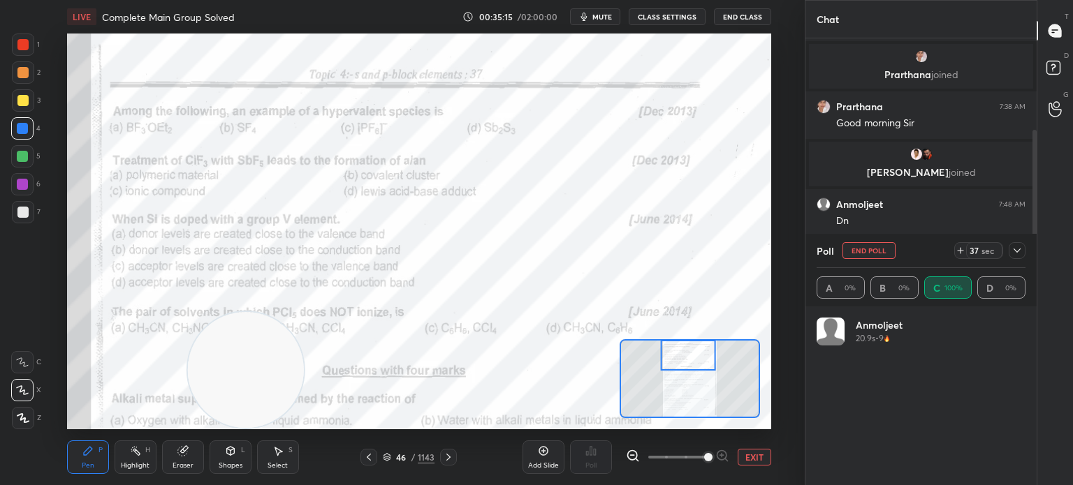
click at [24, 388] on icon at bounding box center [22, 390] width 13 height 10
click at [50, 43] on div "Setting up your live class Poll for secs No correct answer Start poll" at bounding box center [419, 232] width 749 height 396
click at [35, 48] on div "1" at bounding box center [26, 45] width 28 height 22
click at [32, 47] on div at bounding box center [23, 45] width 22 height 22
click at [29, 52] on div at bounding box center [23, 45] width 22 height 22
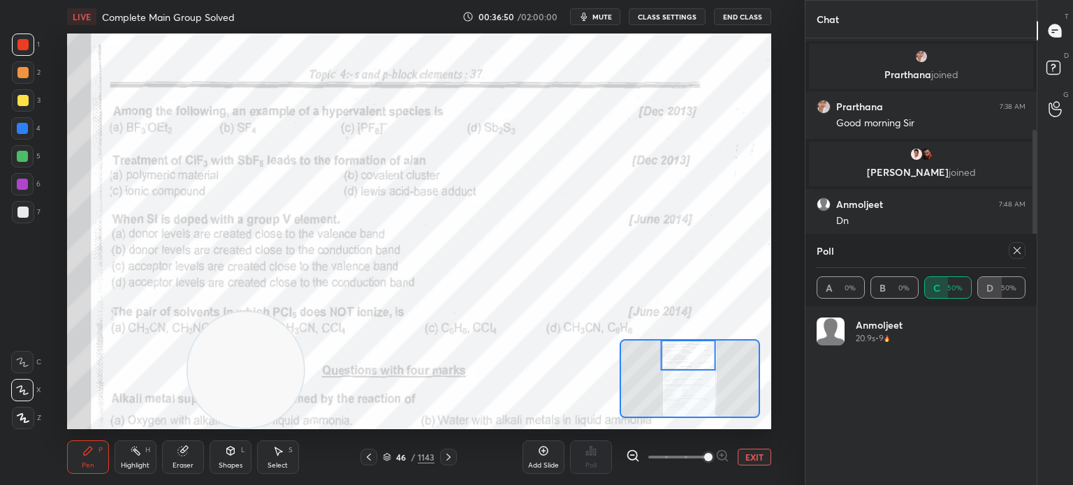
click at [596, 432] on div "Poll" at bounding box center [591, 457] width 42 height 78
click at [1002, 260] on div "Poll" at bounding box center [920, 251] width 209 height 34
click at [1014, 260] on div "Poll" at bounding box center [920, 251] width 209 height 34
click at [1017, 256] on icon at bounding box center [1016, 250] width 11 height 11
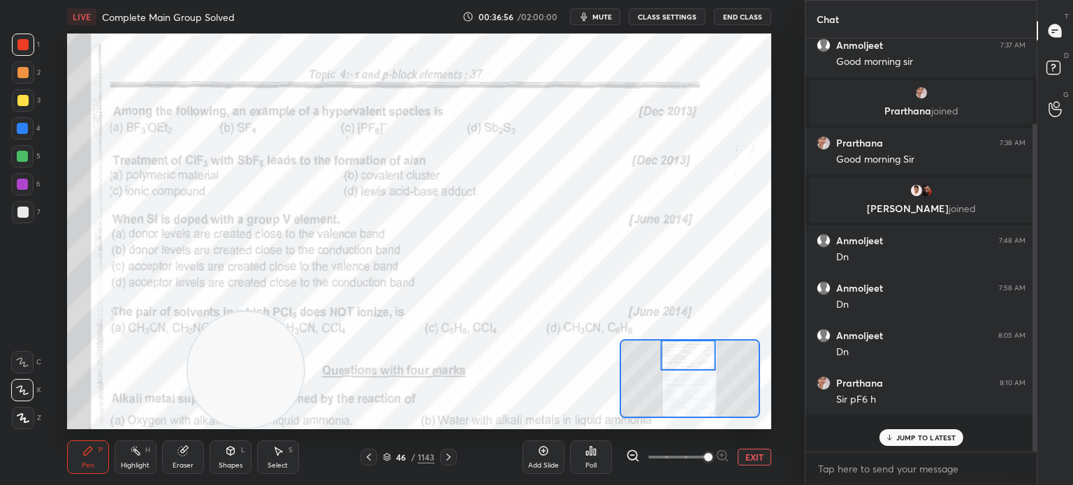
scroll to position [286, 227]
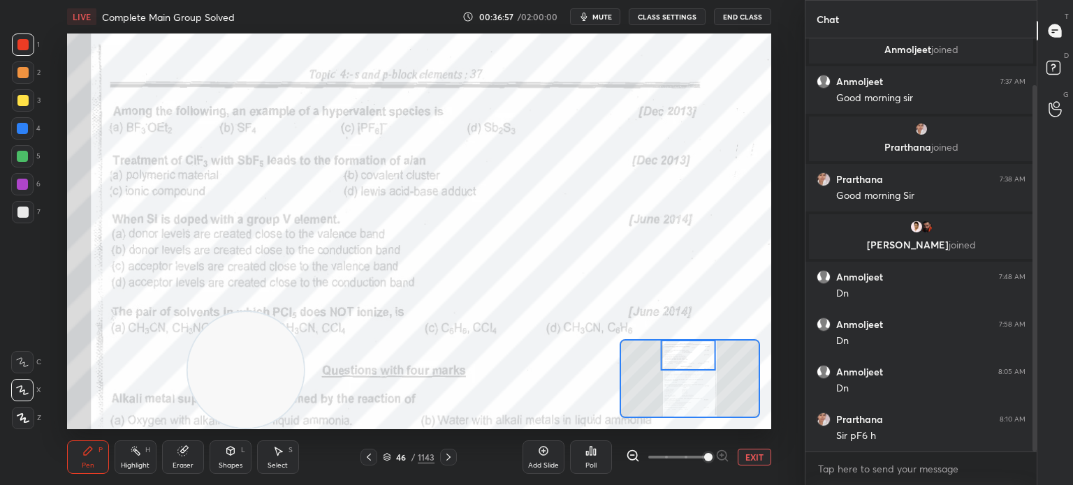
click at [597, 475] on div "Poll" at bounding box center [591, 457] width 42 height 78
click at [595, 468] on div "Poll" at bounding box center [590, 465] width 11 height 7
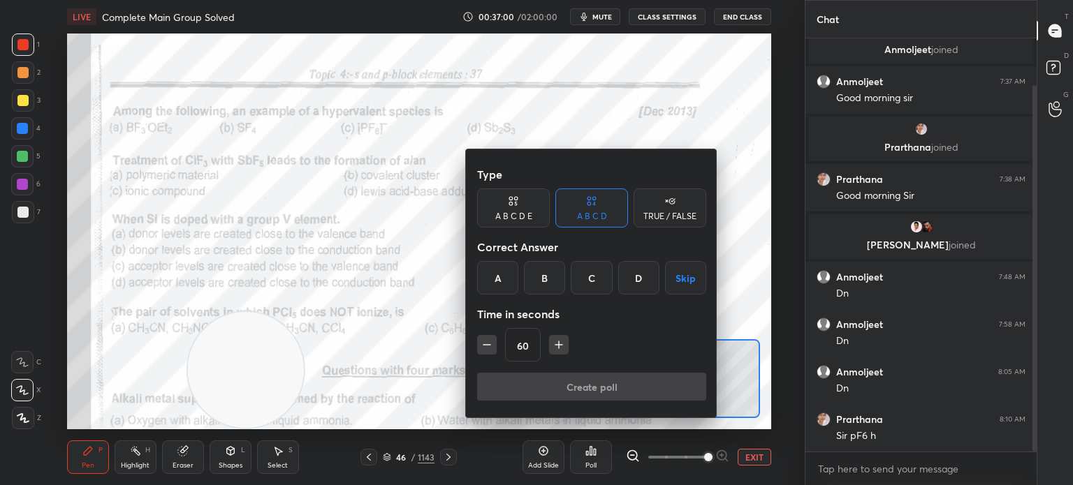
click at [383, 333] on div at bounding box center [536, 242] width 1073 height 485
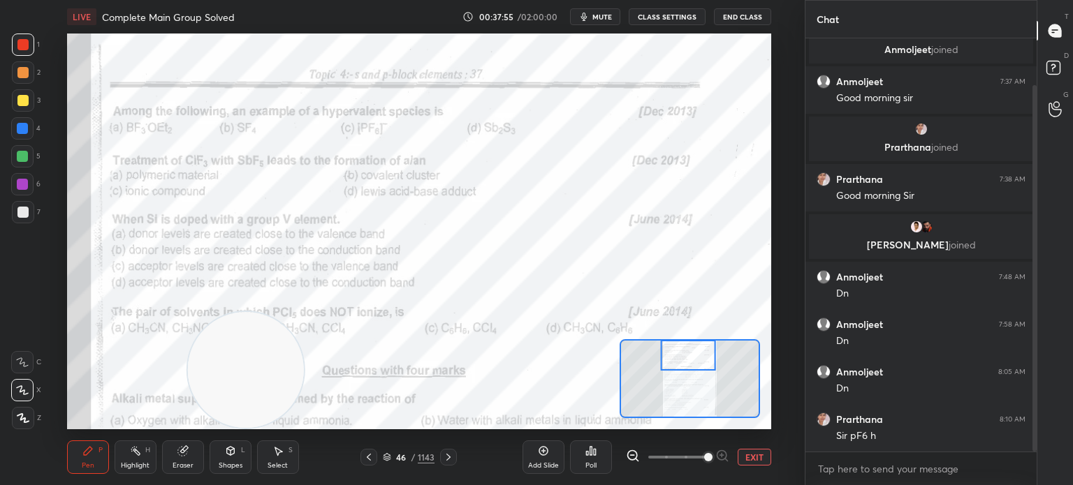
click at [600, 463] on div "Poll" at bounding box center [591, 458] width 42 height 34
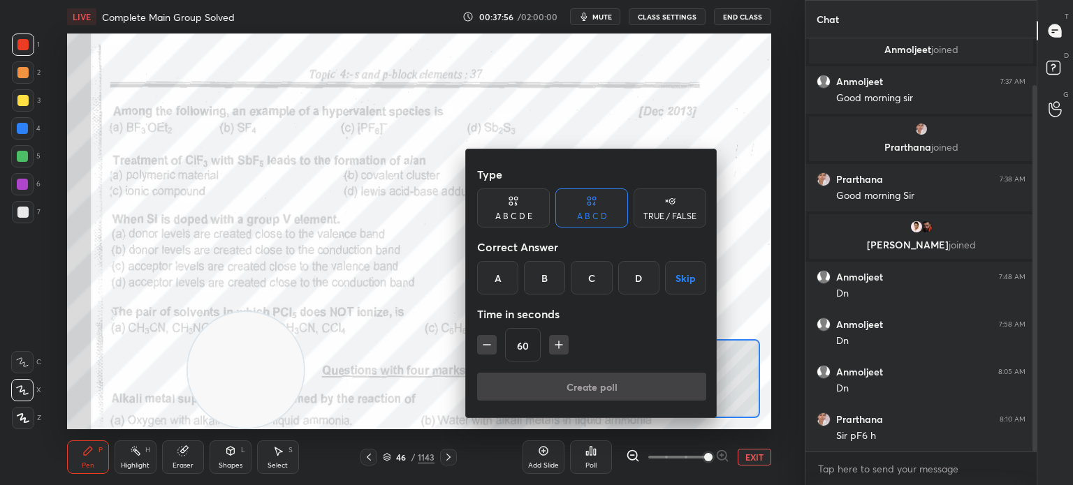
click at [633, 284] on div "D" at bounding box center [638, 278] width 41 height 34
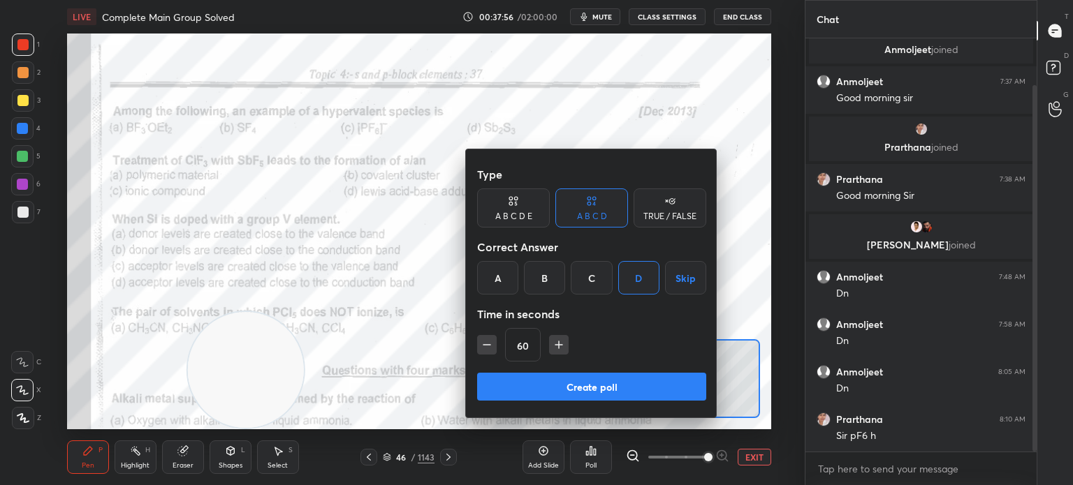
click at [565, 389] on button "Create poll" at bounding box center [591, 387] width 229 height 28
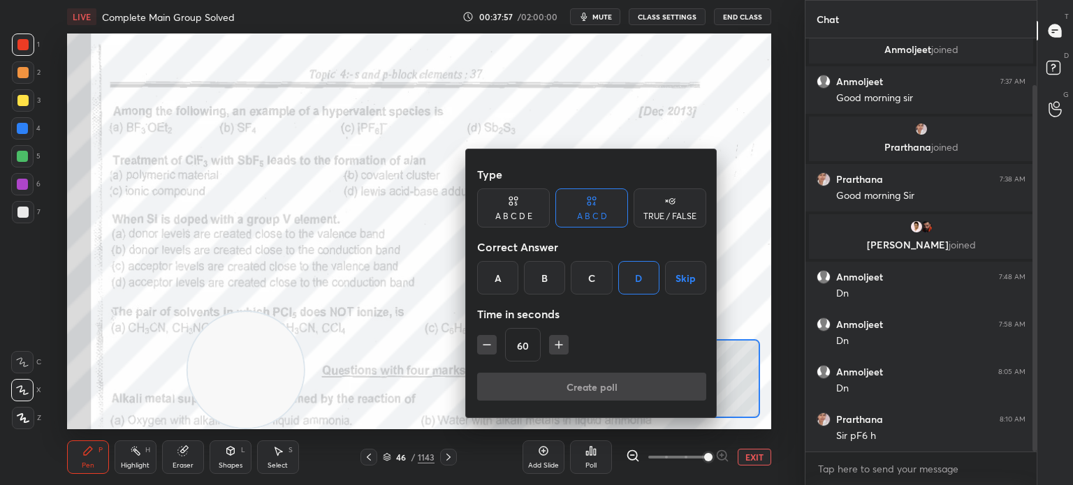
type textarea "x"
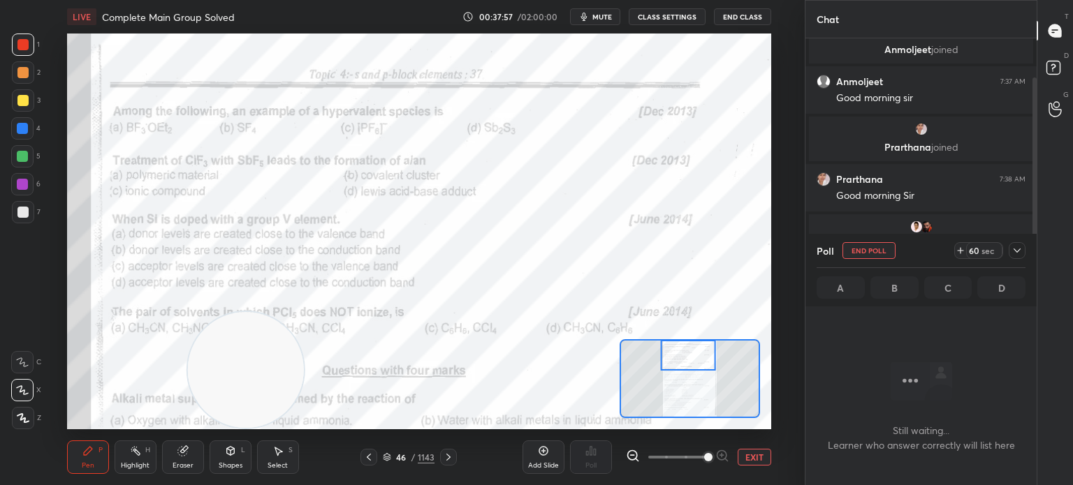
scroll to position [5, 4]
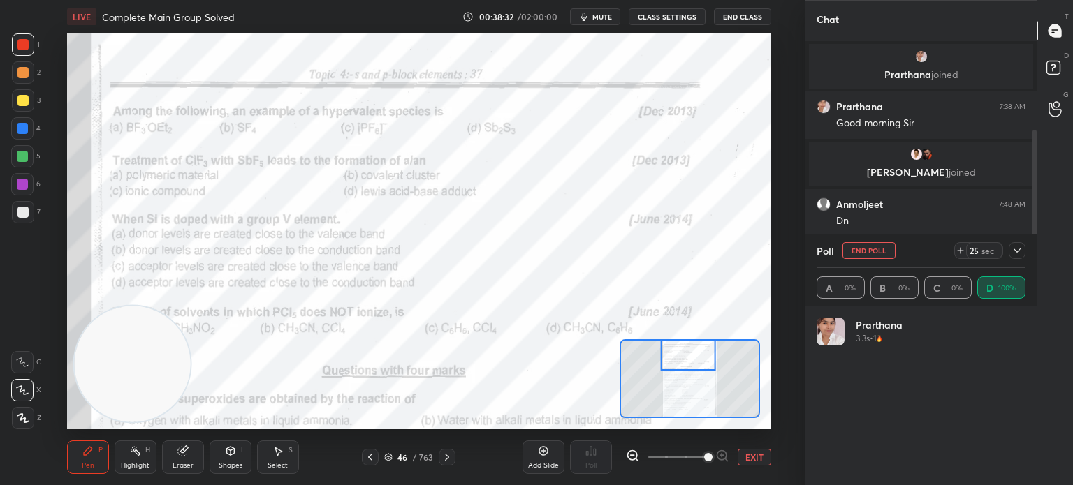
click at [28, 133] on div at bounding box center [22, 128] width 22 height 22
click at [30, 125] on div at bounding box center [22, 128] width 22 height 22
click at [36, 52] on div "1" at bounding box center [26, 45] width 28 height 22
click at [29, 55] on div at bounding box center [23, 45] width 22 height 22
click at [179, 457] on div "Eraser" at bounding box center [183, 458] width 42 height 34
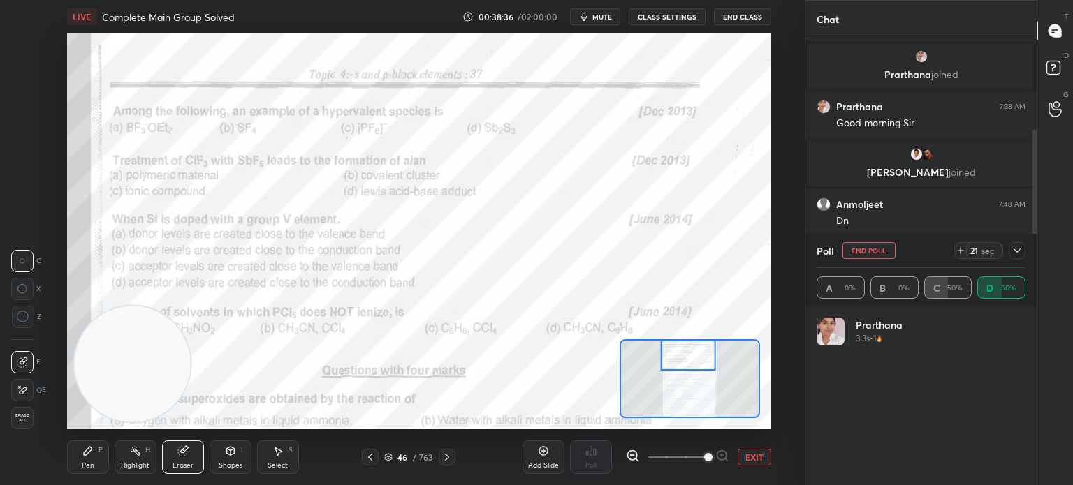
click at [170, 464] on div "Eraser" at bounding box center [183, 458] width 42 height 34
click at [21, 427] on div "Erase all" at bounding box center [22, 418] width 22 height 22
click at [20, 425] on div "Erase all" at bounding box center [22, 418] width 22 height 22
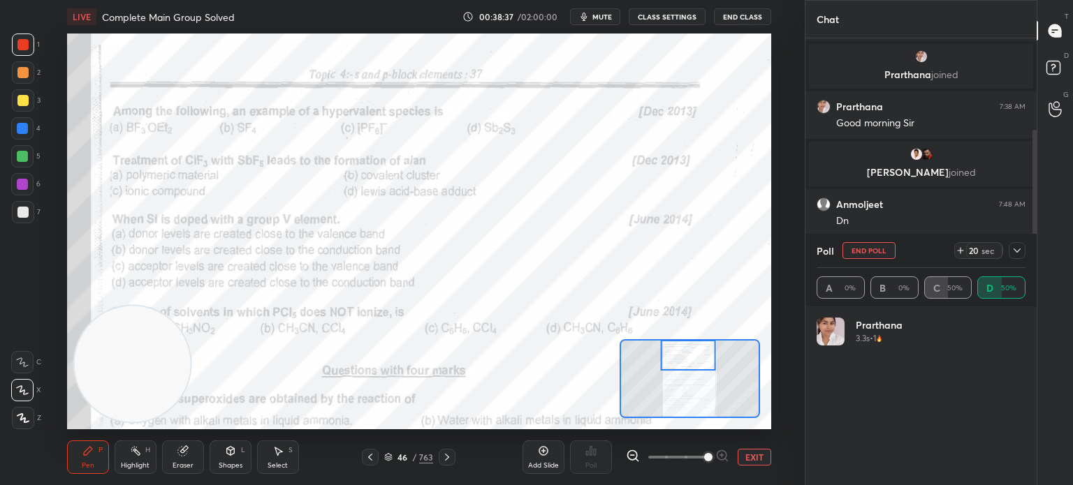
click at [12, 422] on div at bounding box center [23, 418] width 22 height 22
click at [26, 379] on div at bounding box center [22, 390] width 22 height 22
click at [20, 388] on icon at bounding box center [22, 390] width 13 height 10
click at [1014, 251] on icon at bounding box center [1016, 250] width 11 height 11
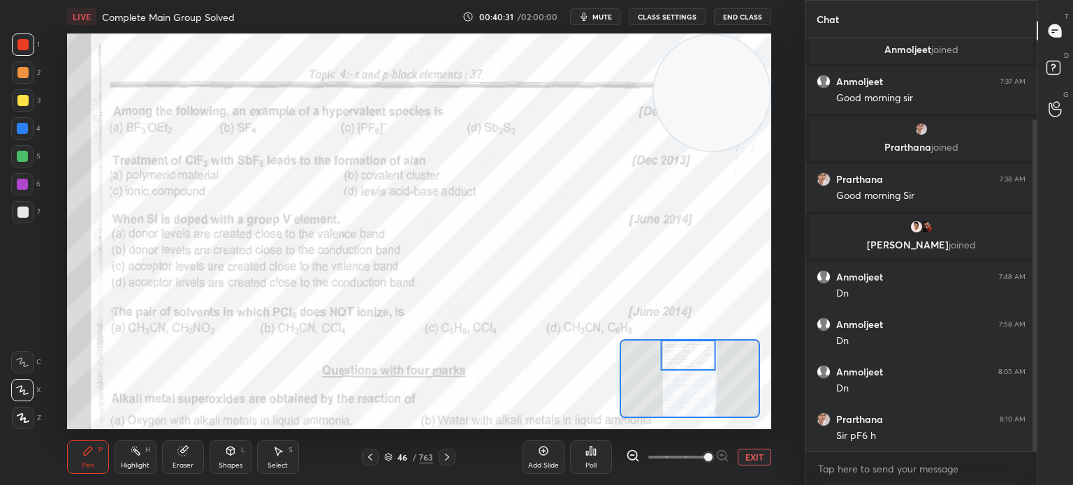
scroll to position [101, 0]
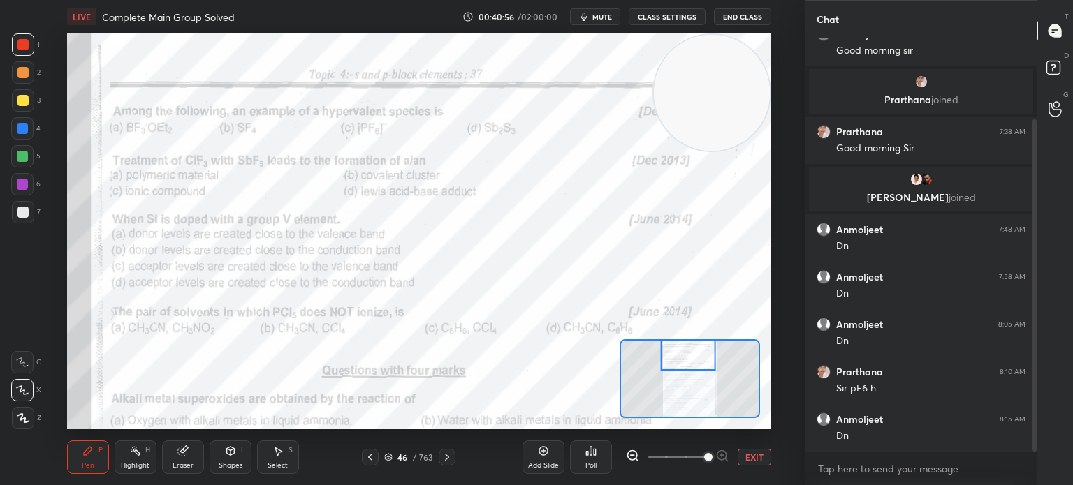
click at [600, 462] on div "Poll" at bounding box center [591, 458] width 42 height 34
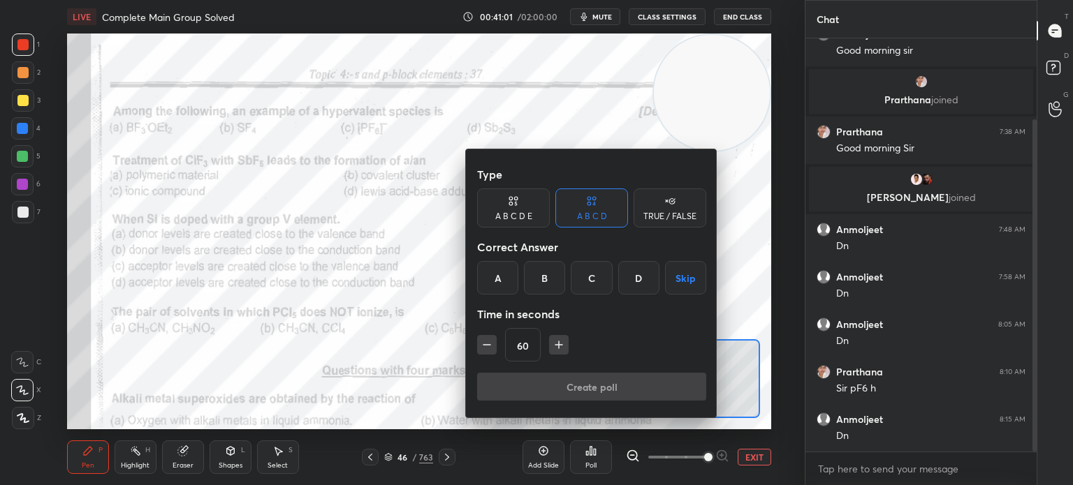
click at [547, 278] on div "B" at bounding box center [544, 278] width 41 height 34
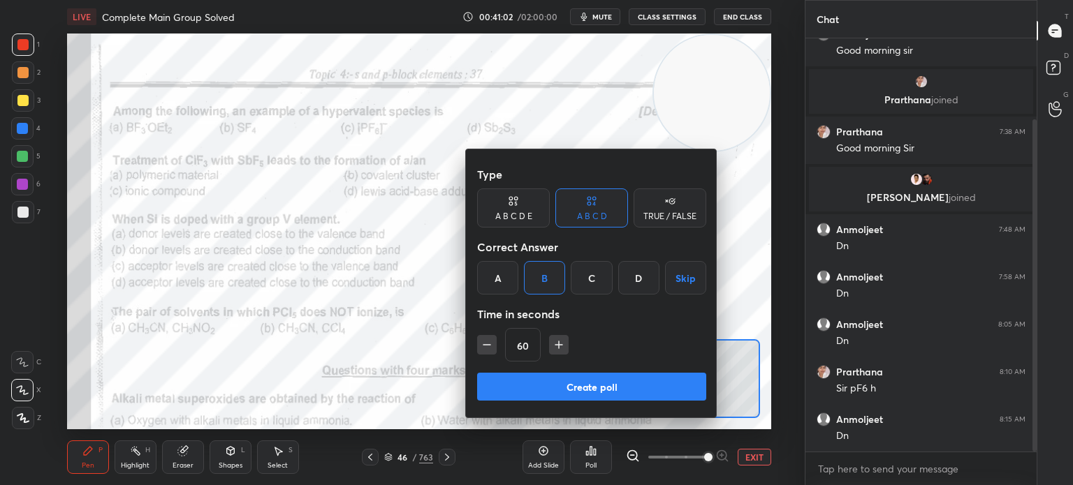
click at [531, 380] on button "Create poll" at bounding box center [591, 387] width 229 height 28
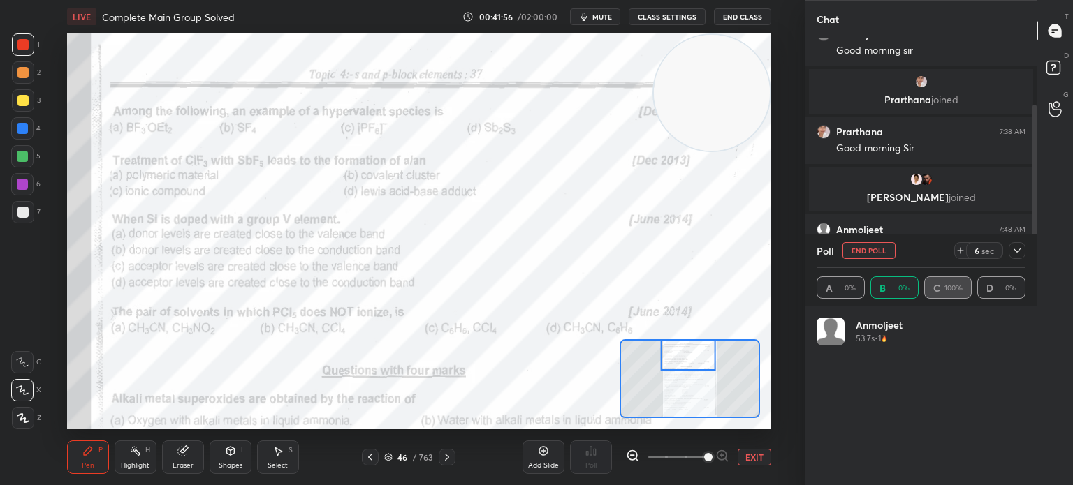
scroll to position [163, 205]
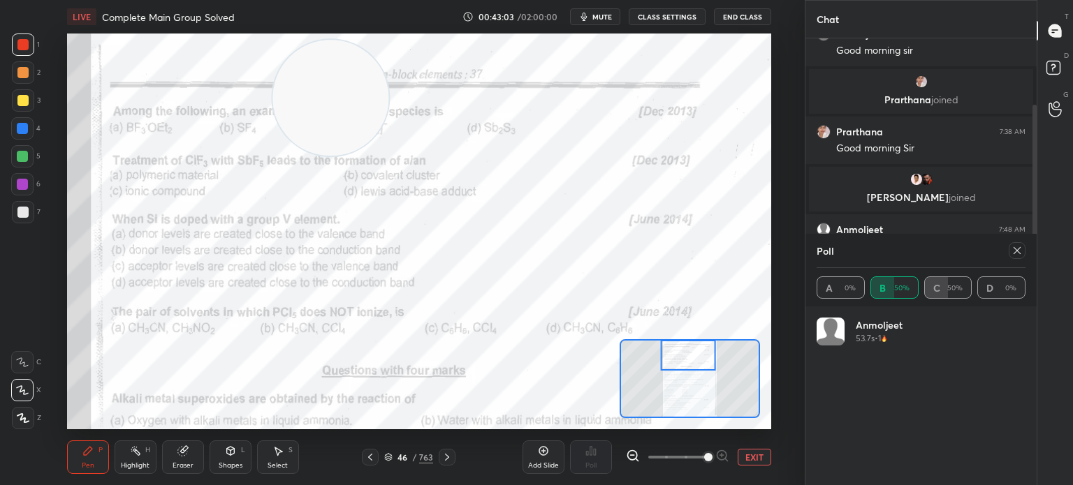
click at [179, 457] on div "Eraser" at bounding box center [183, 458] width 42 height 34
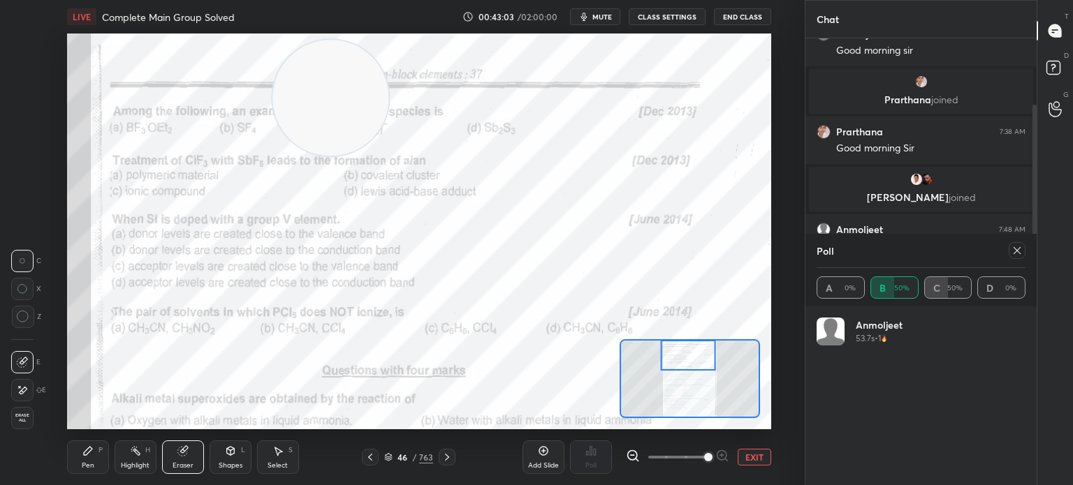
click at [17, 391] on icon at bounding box center [22, 391] width 11 height 12
click at [98, 471] on div "Pen P" at bounding box center [88, 458] width 42 height 34
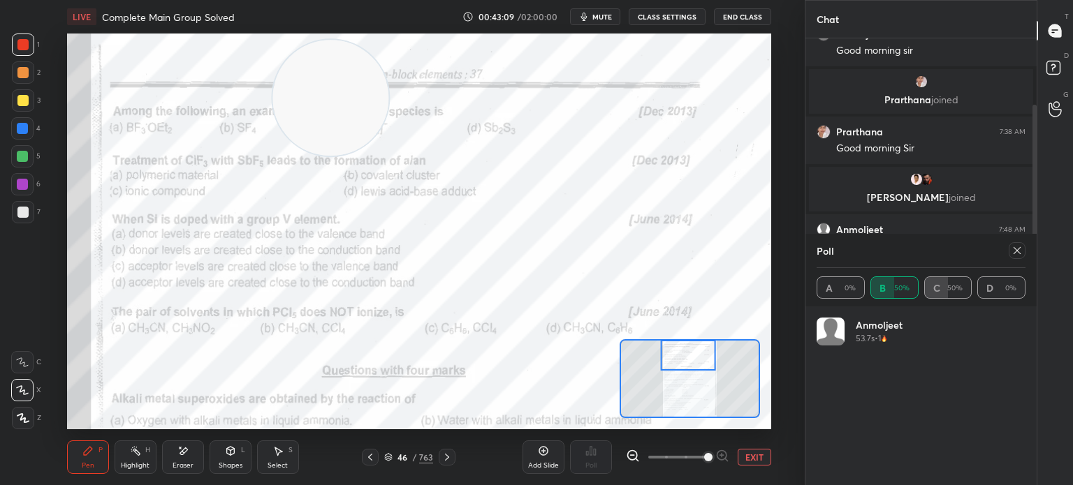
click at [95, 464] on div "Pen P" at bounding box center [88, 458] width 42 height 34
click at [1019, 250] on icon at bounding box center [1016, 250] width 11 height 11
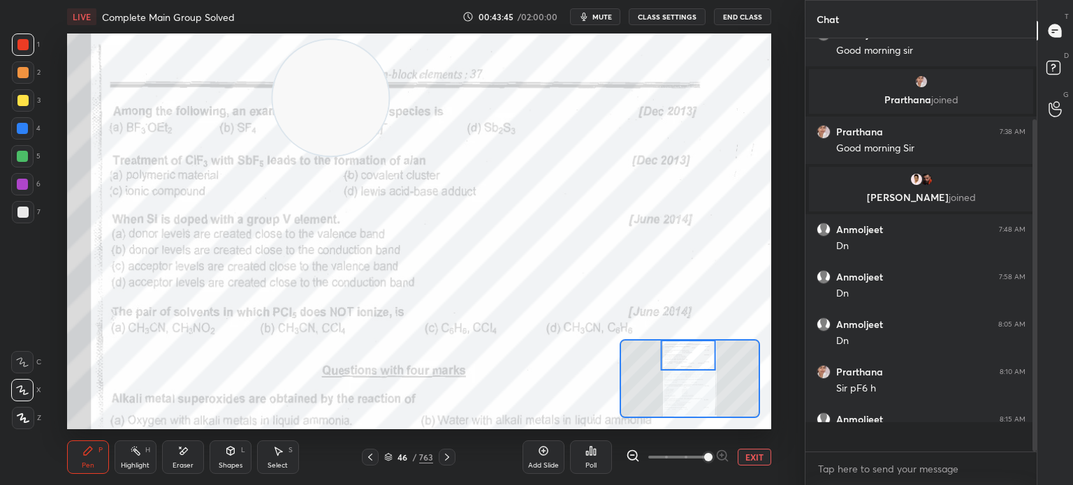
scroll to position [4, 4]
click at [595, 469] on div "Poll" at bounding box center [590, 465] width 11 height 7
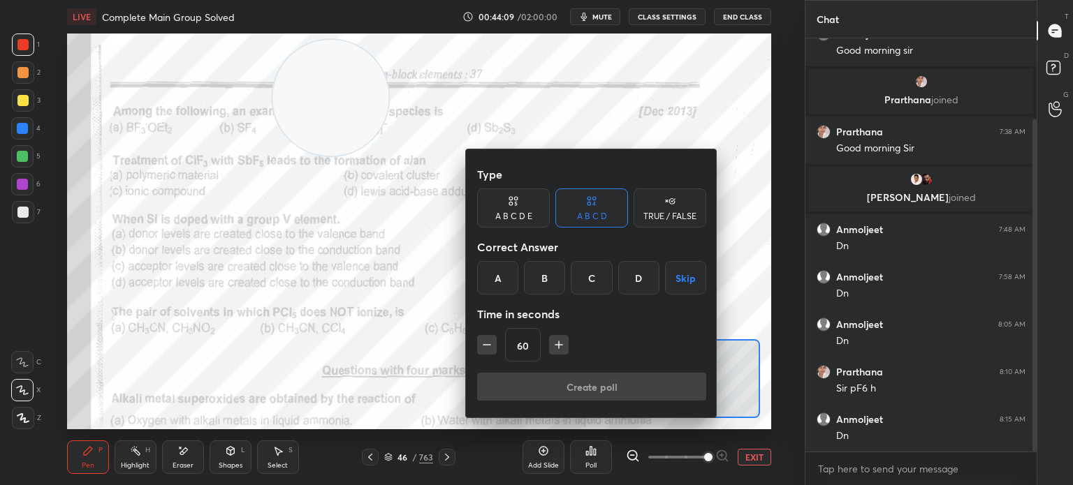
click at [595, 282] on div "C" at bounding box center [590, 278] width 41 height 34
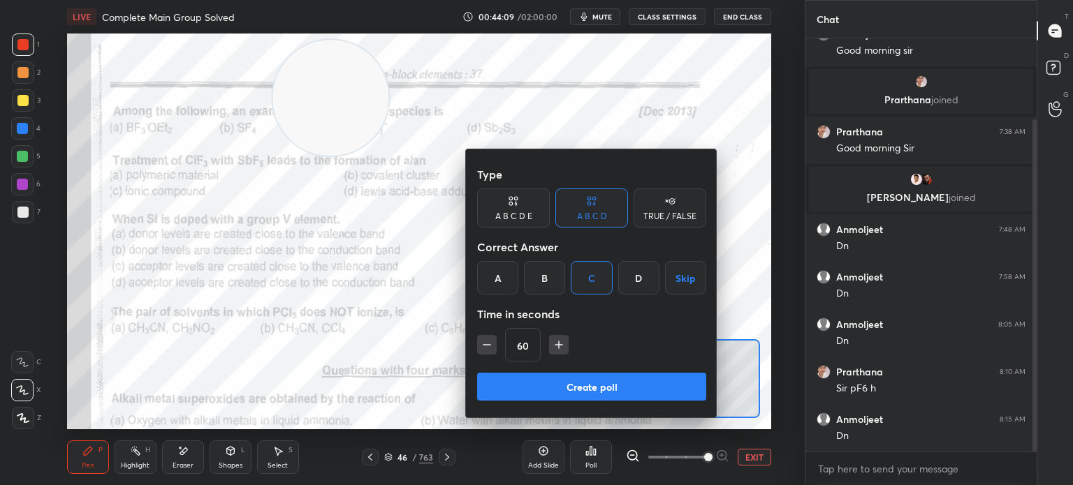
click at [565, 388] on button "Create poll" at bounding box center [591, 387] width 229 height 28
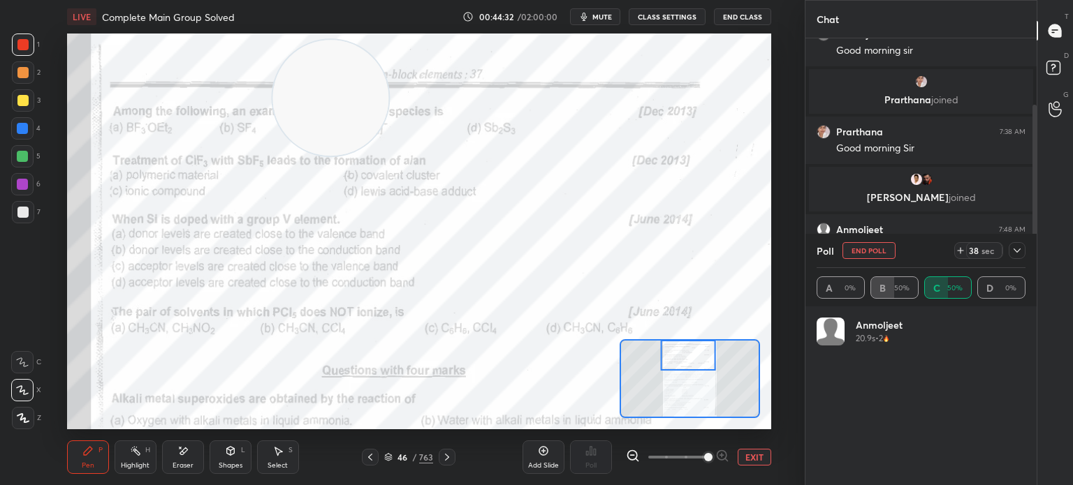
scroll to position [163, 205]
click at [1013, 258] on div at bounding box center [1016, 250] width 17 height 17
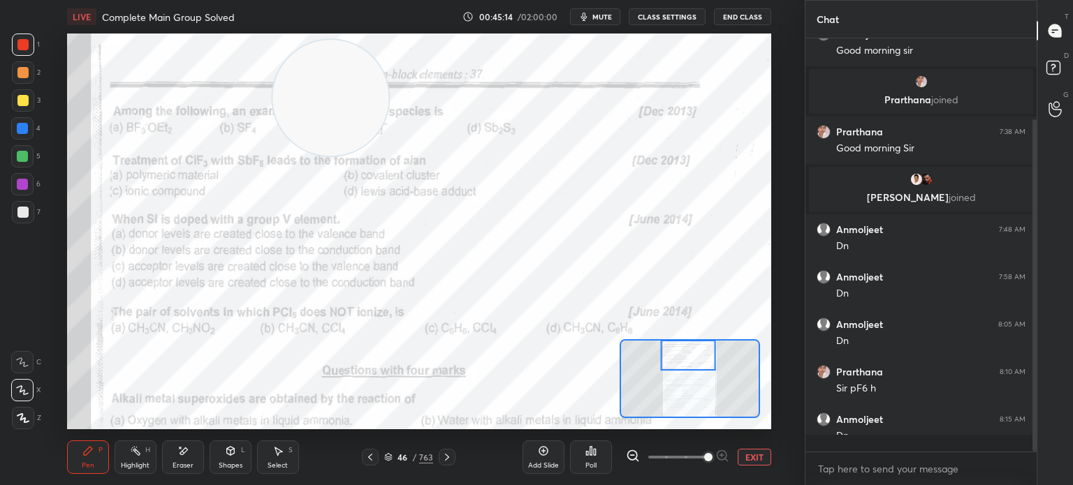
scroll to position [289, 227]
click at [371, 459] on icon at bounding box center [369, 457] width 11 height 11
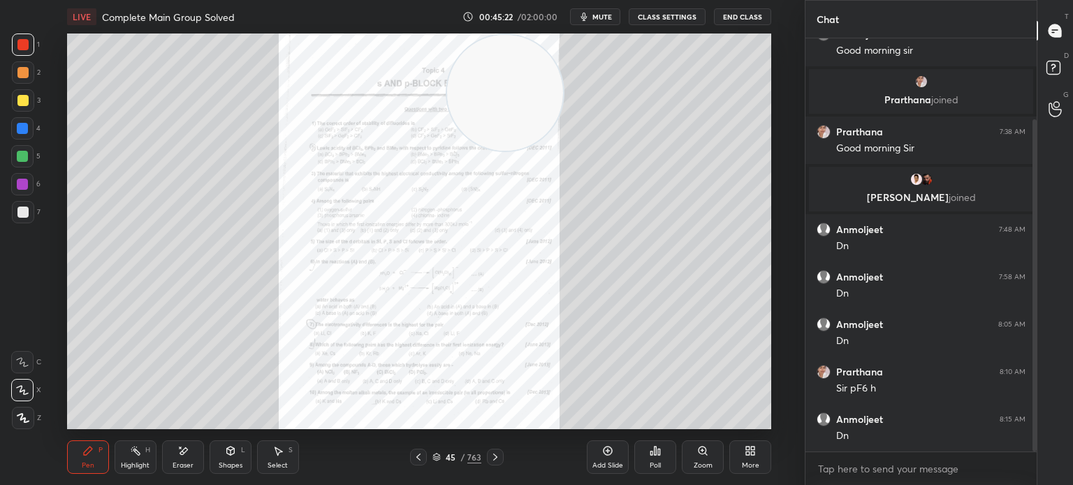
click at [711, 461] on div "Zoom" at bounding box center [702, 458] width 42 height 34
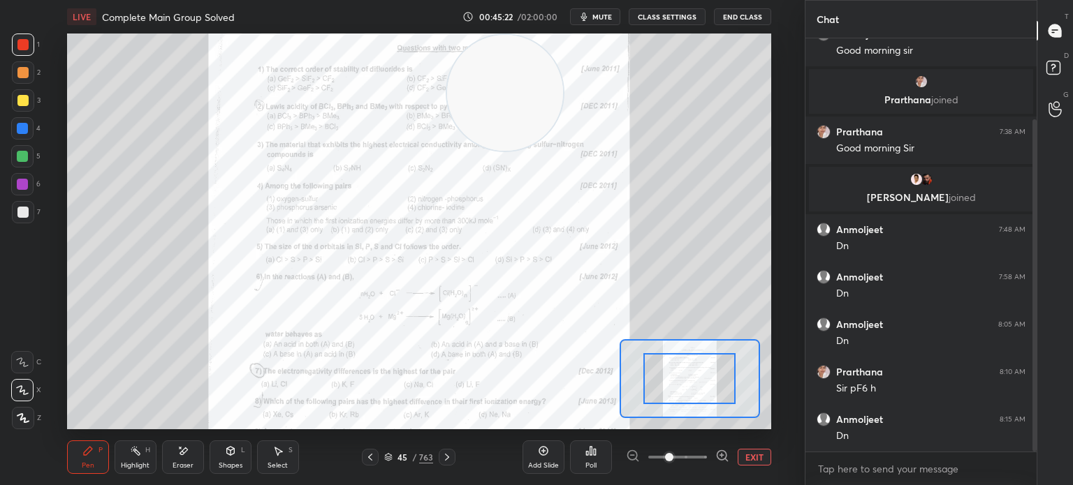
click at [705, 462] on span at bounding box center [677, 457] width 59 height 21
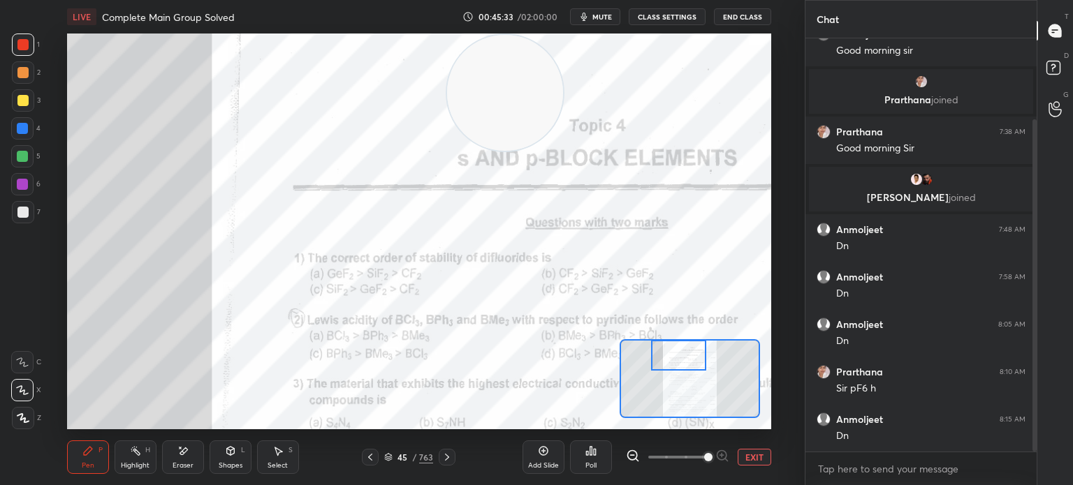
click at [448, 459] on icon at bounding box center [446, 457] width 11 height 11
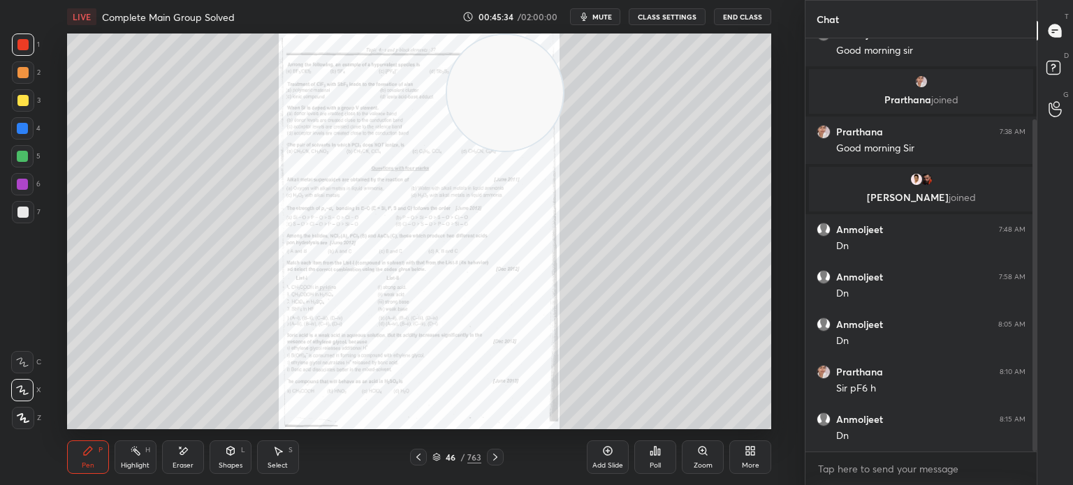
click at [500, 455] on icon at bounding box center [494, 457] width 11 height 11
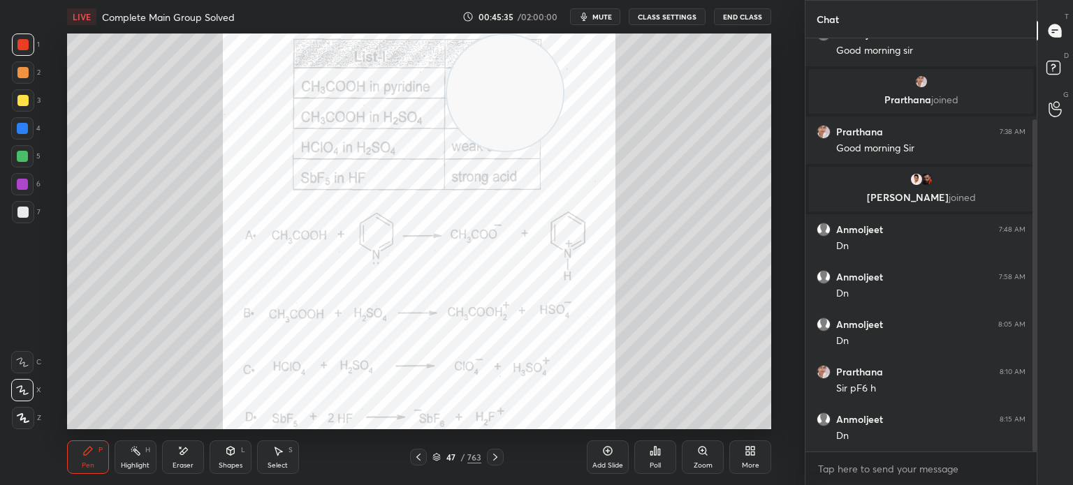
click at [492, 454] on icon at bounding box center [494, 457] width 11 height 11
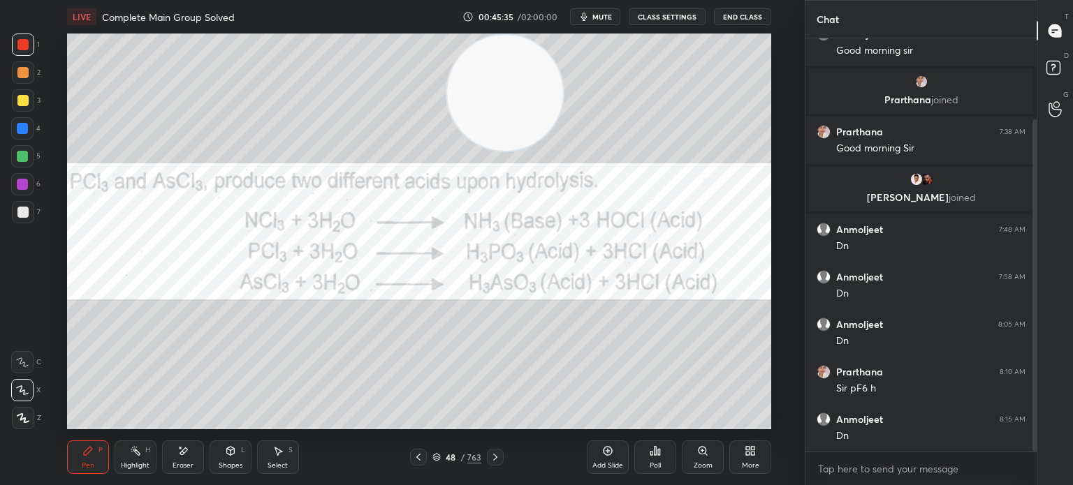
click at [500, 461] on div at bounding box center [495, 457] width 17 height 17
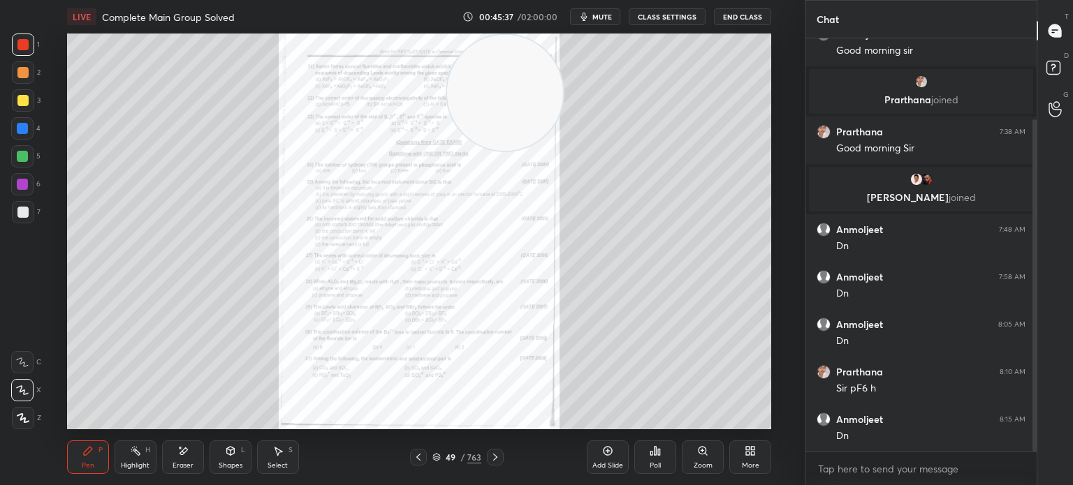
click at [690, 455] on div "Zoom" at bounding box center [702, 458] width 42 height 34
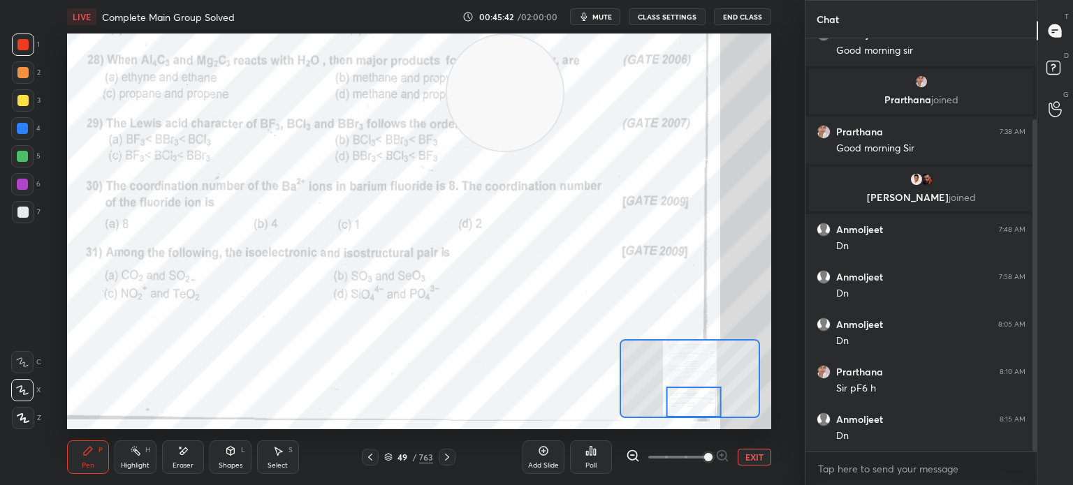
click at [458, 457] on div "49 / 763" at bounding box center [409, 457] width 228 height 17
click at [454, 460] on div at bounding box center [446, 457] width 17 height 17
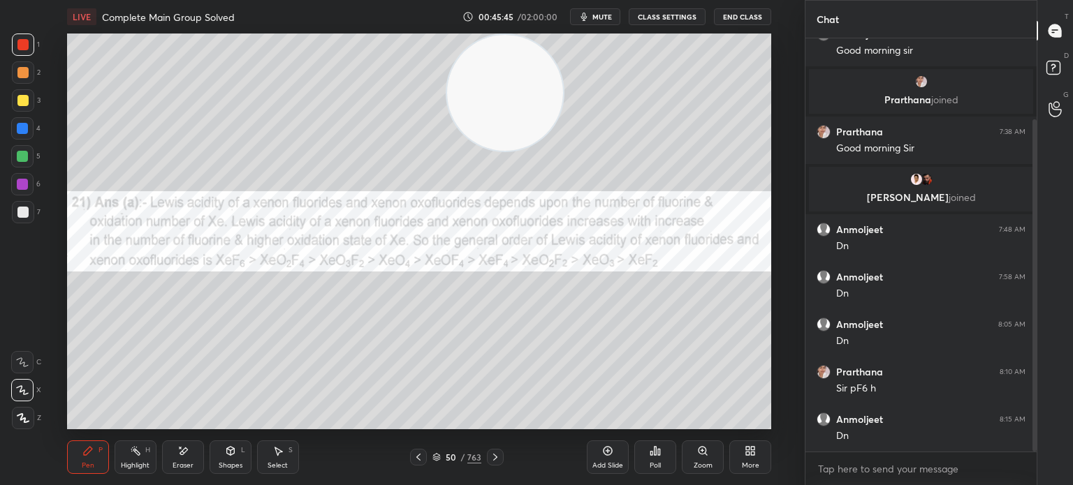
click at [497, 462] on icon at bounding box center [494, 457] width 11 height 11
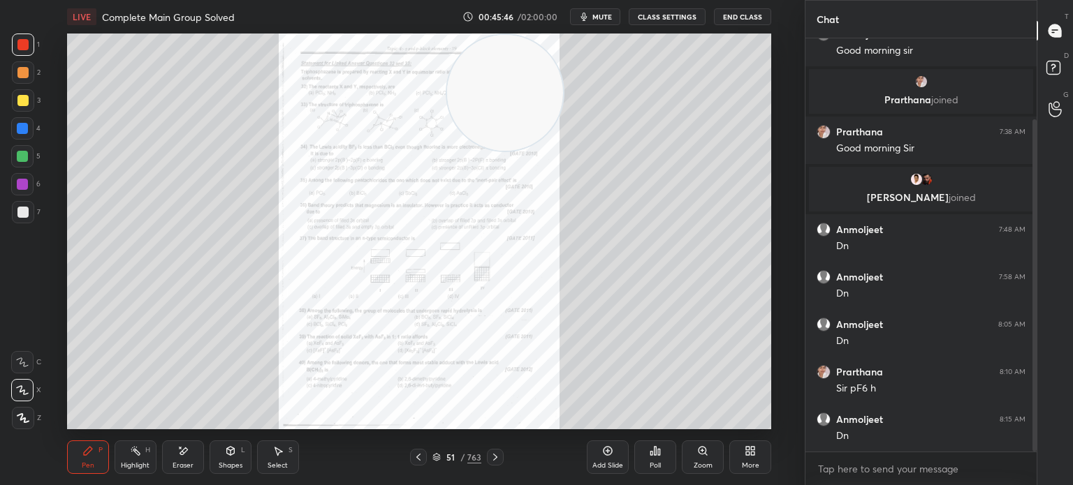
click at [494, 452] on icon at bounding box center [494, 457] width 11 height 11
click at [427, 450] on div "52 / 763" at bounding box center [457, 457] width 94 height 17
click at [422, 456] on icon at bounding box center [418, 457] width 11 height 11
click at [414, 461] on icon at bounding box center [418, 457] width 11 height 11
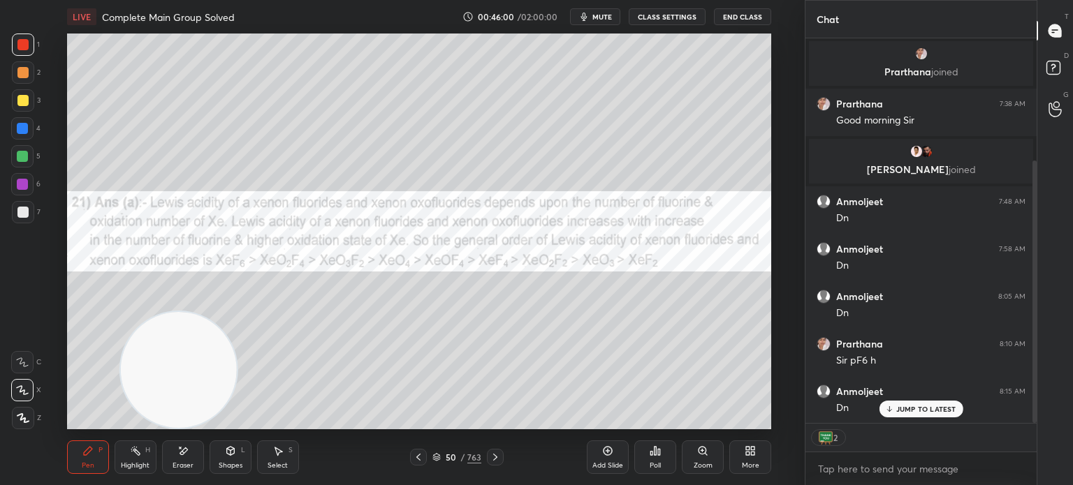
scroll to position [179, 0]
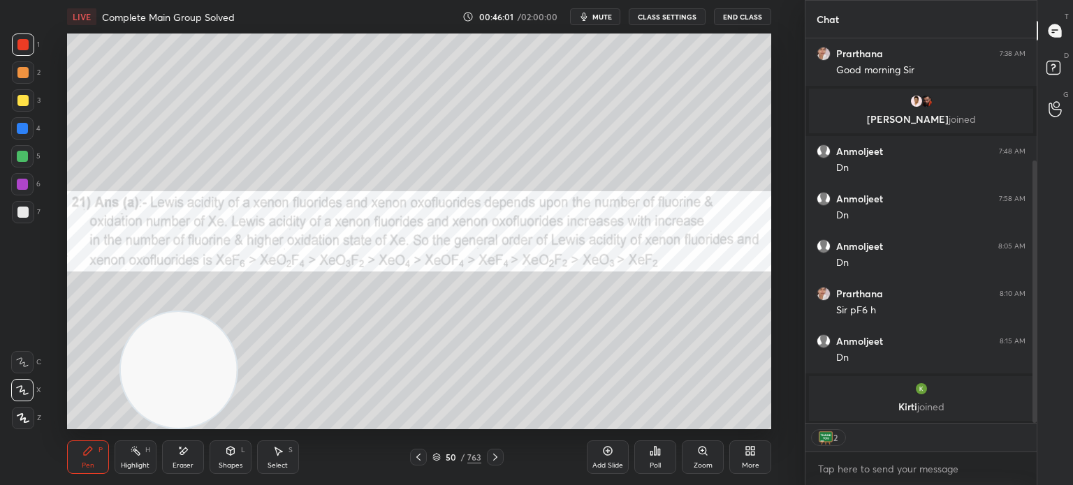
click at [737, 21] on button "End Class" at bounding box center [742, 16] width 57 height 17
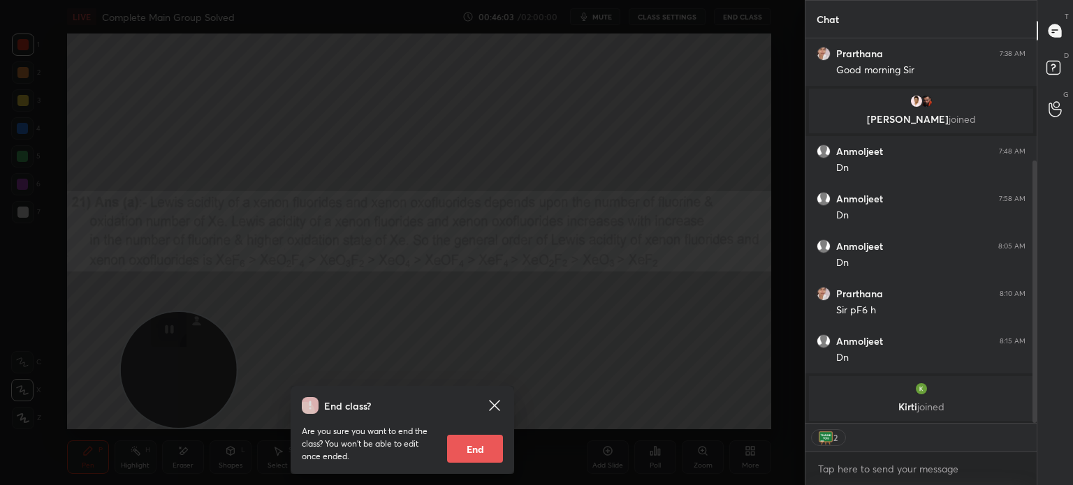
click at [465, 448] on button "End" at bounding box center [475, 449] width 56 height 28
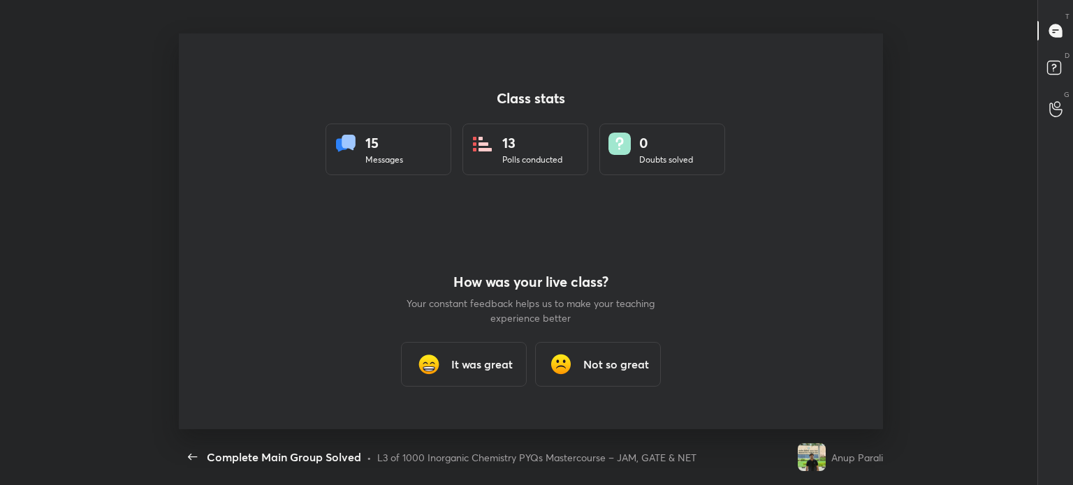
scroll to position [396, 1061]
type textarea "x"
